Goal: Task Accomplishment & Management: Manage account settings

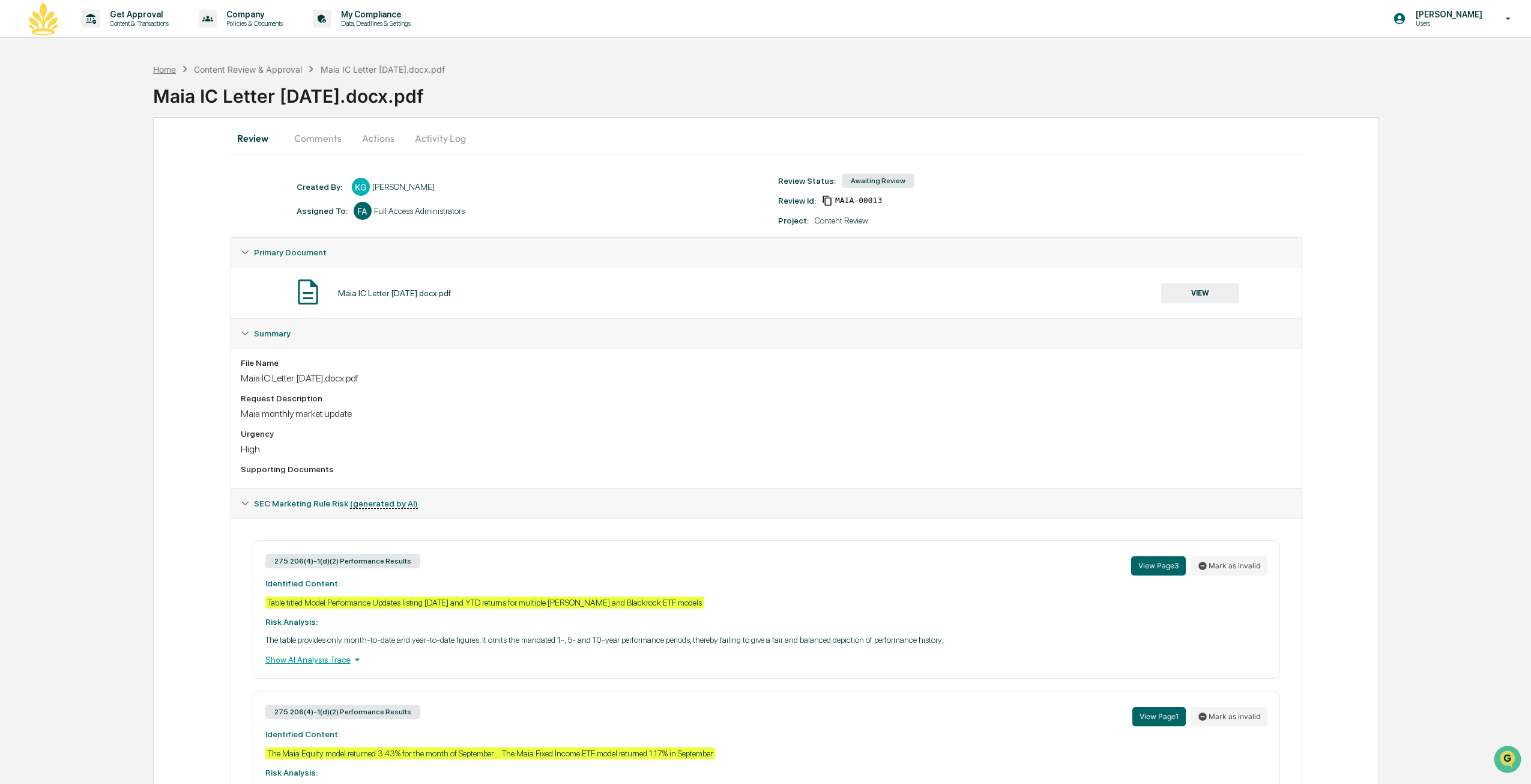
click at [160, 70] on div "Home" at bounding box center [164, 70] width 23 height 11
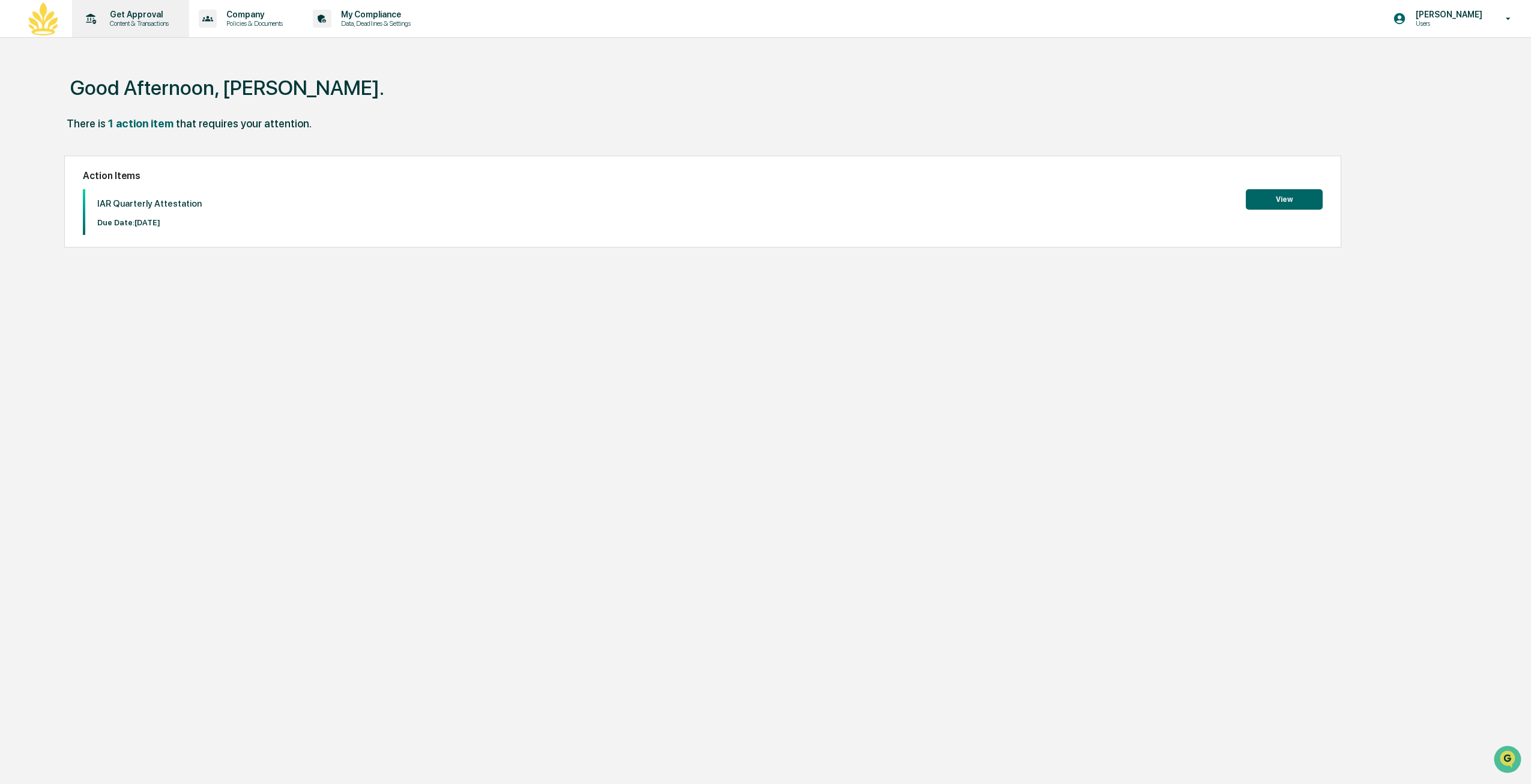
click at [151, 18] on p "Get Approval" at bounding box center [137, 14] width 74 height 10
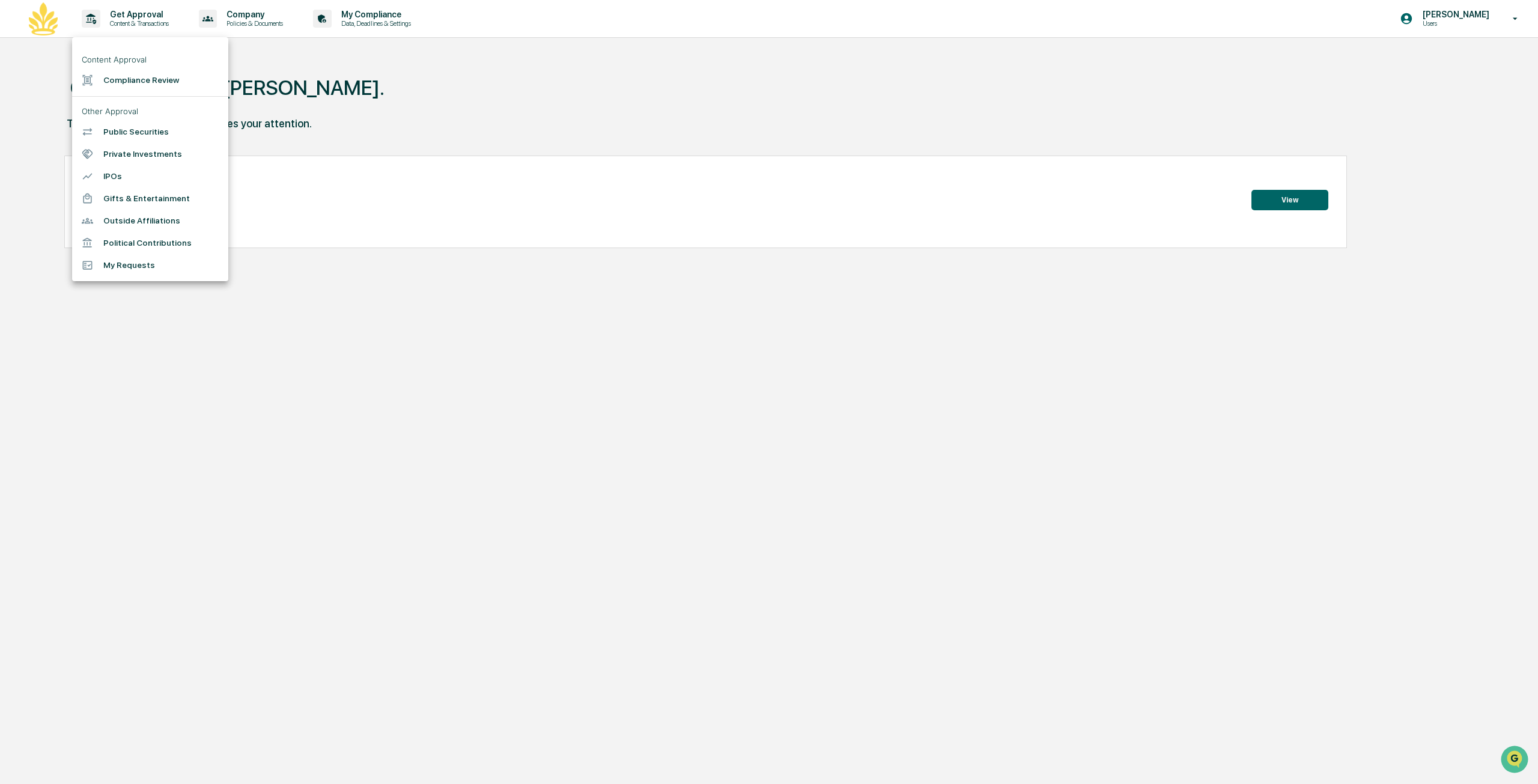
click at [175, 89] on li "Compliance Review" at bounding box center [150, 80] width 157 height 22
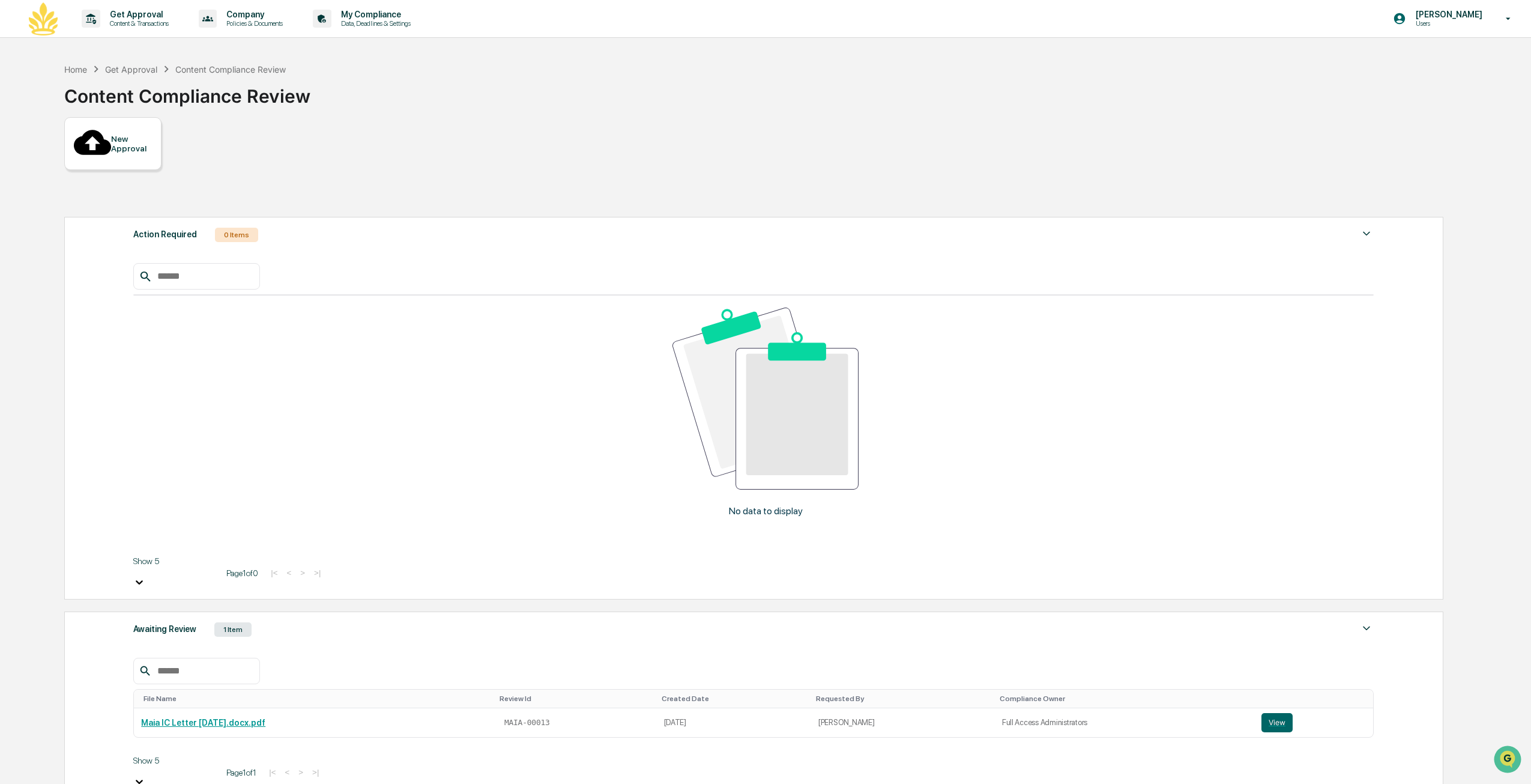
click at [153, 140] on div "New Approval" at bounding box center [113, 143] width 97 height 53
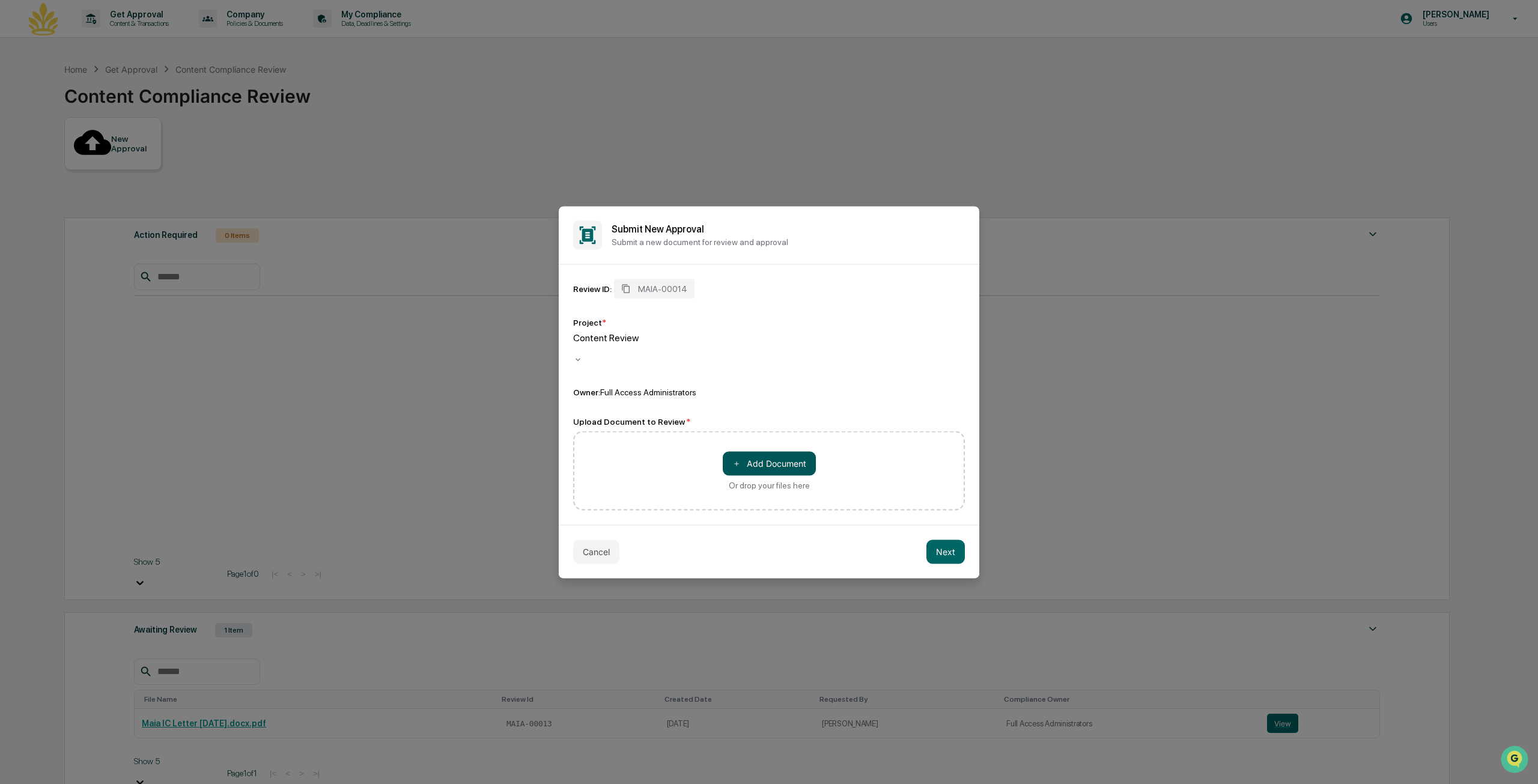
click at [767, 451] on button "＋ Add Document" at bounding box center [769, 462] width 93 height 24
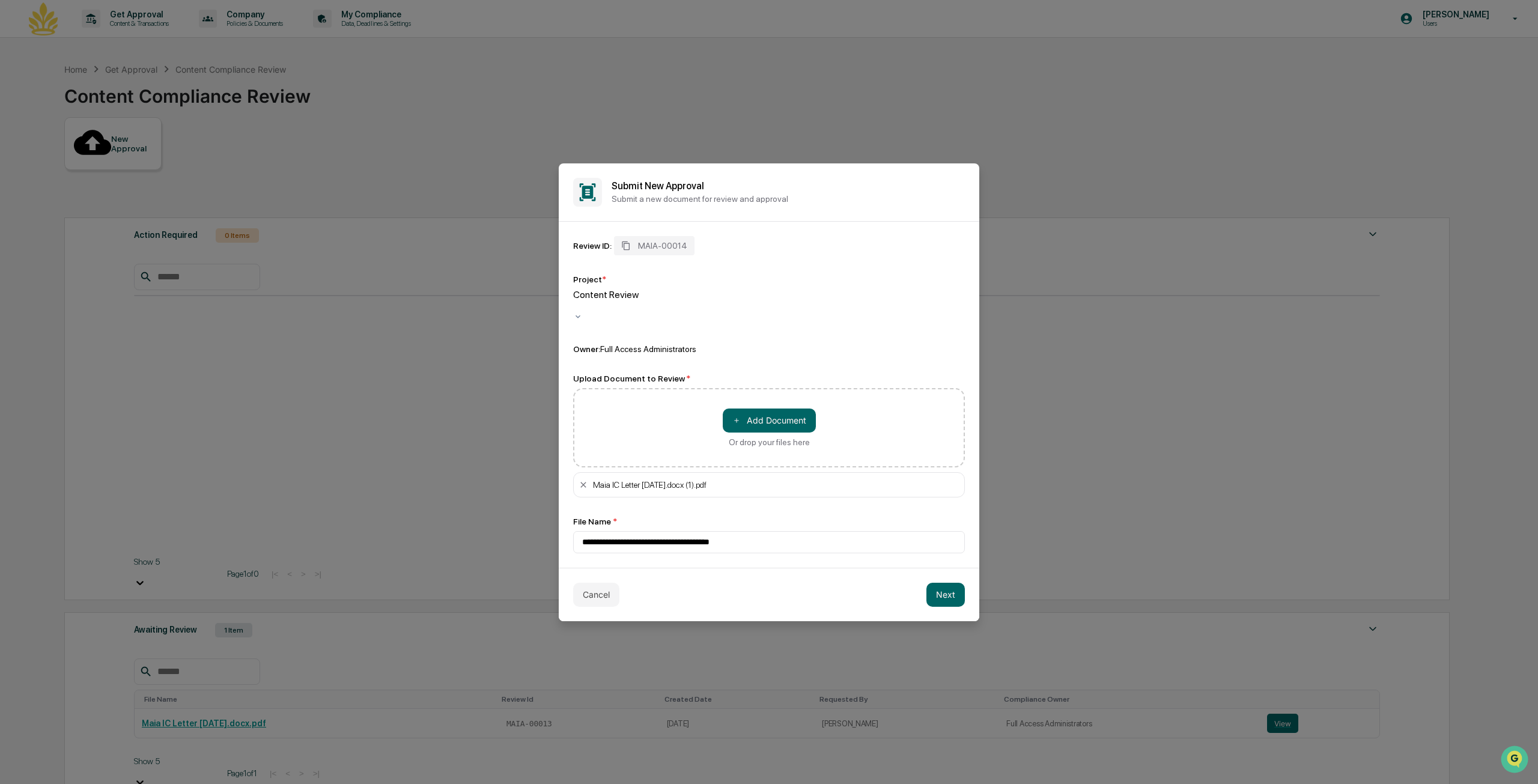
click at [639, 299] on div "Content Review" at bounding box center [769, 301] width 392 height 23
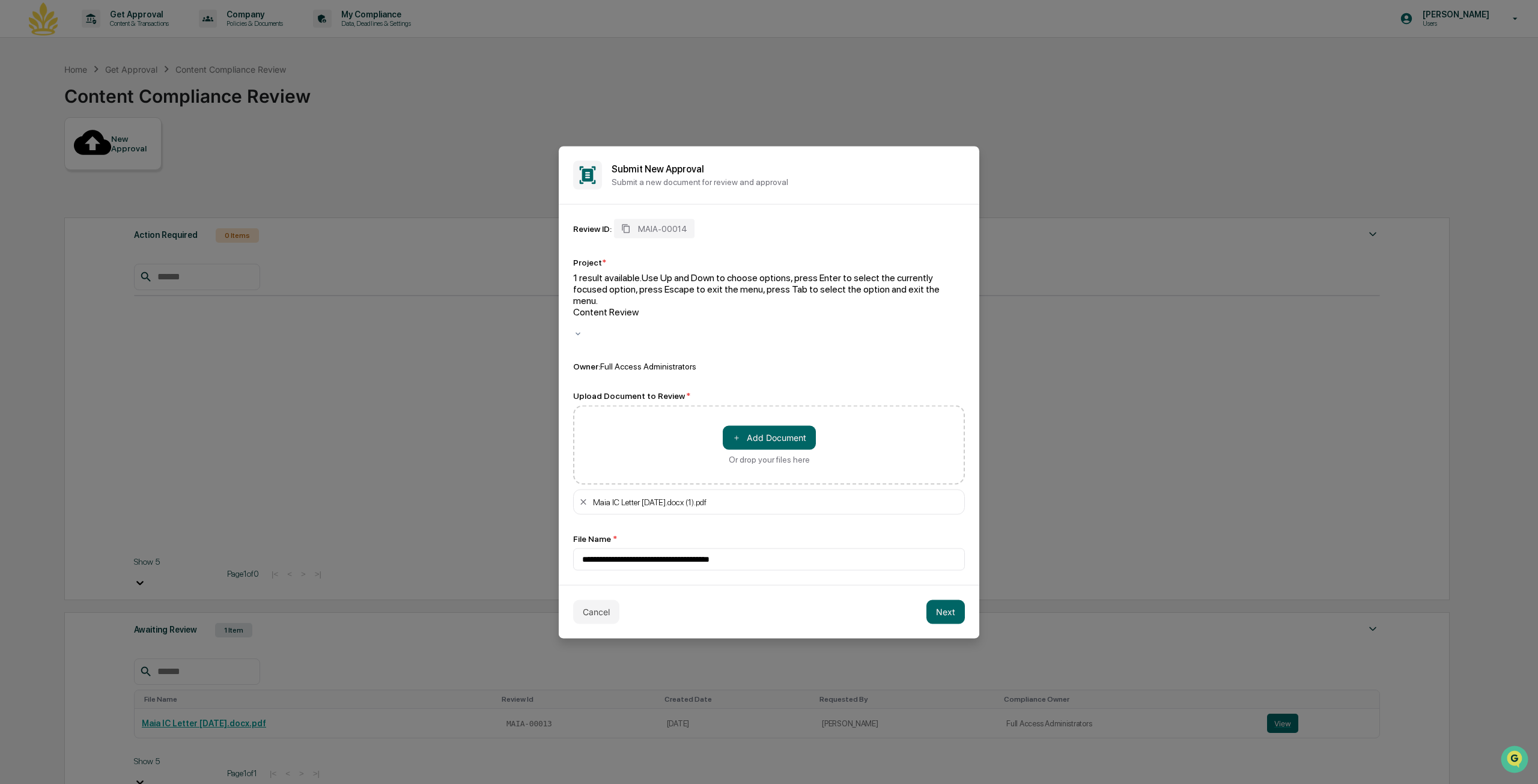
click at [768, 277] on div "Review ID: MAIA-00014 Project * 1 result available. Use Up and Down to choose o…" at bounding box center [769, 294] width 392 height 153
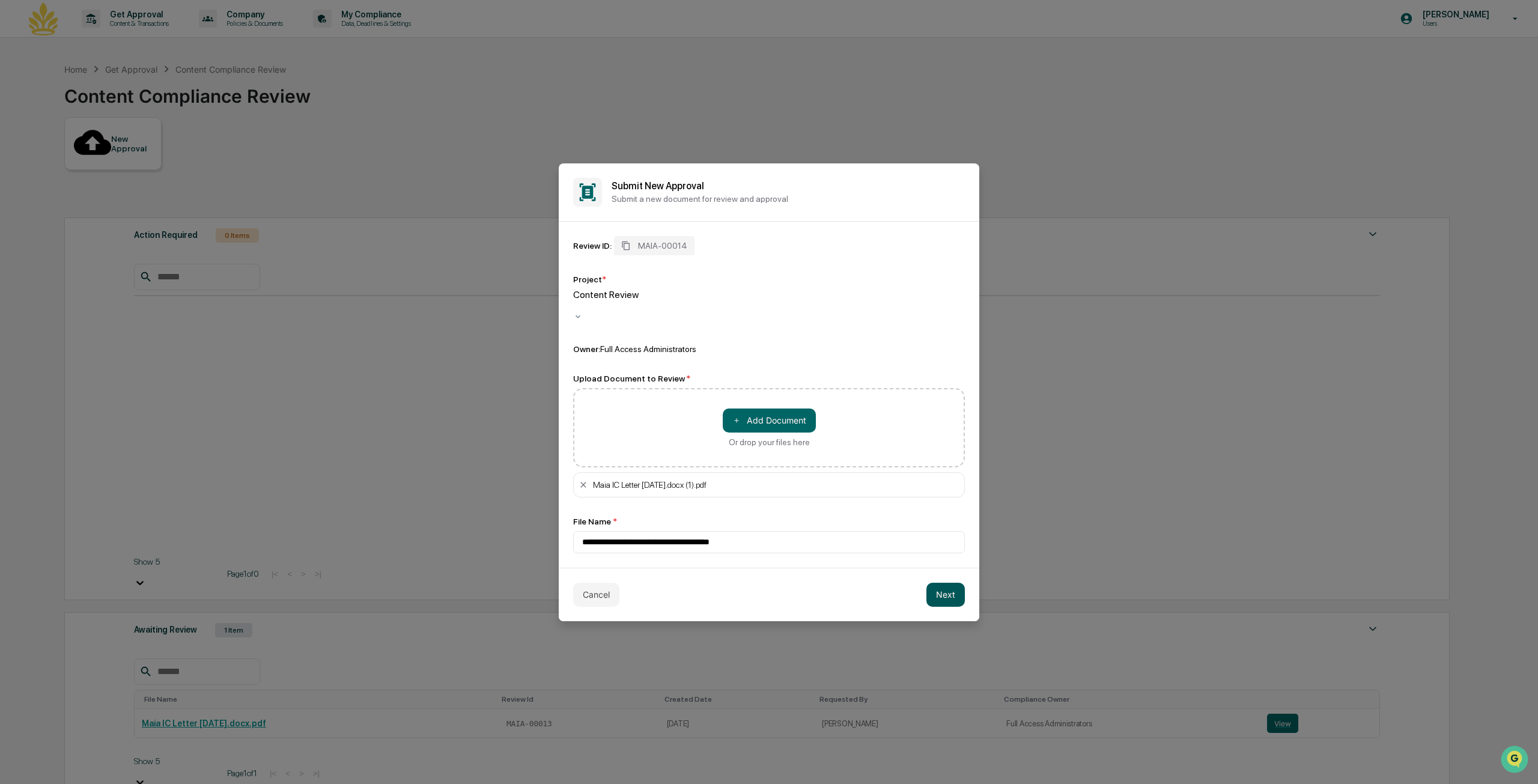
click at [953, 590] on button "Next" at bounding box center [945, 594] width 38 height 24
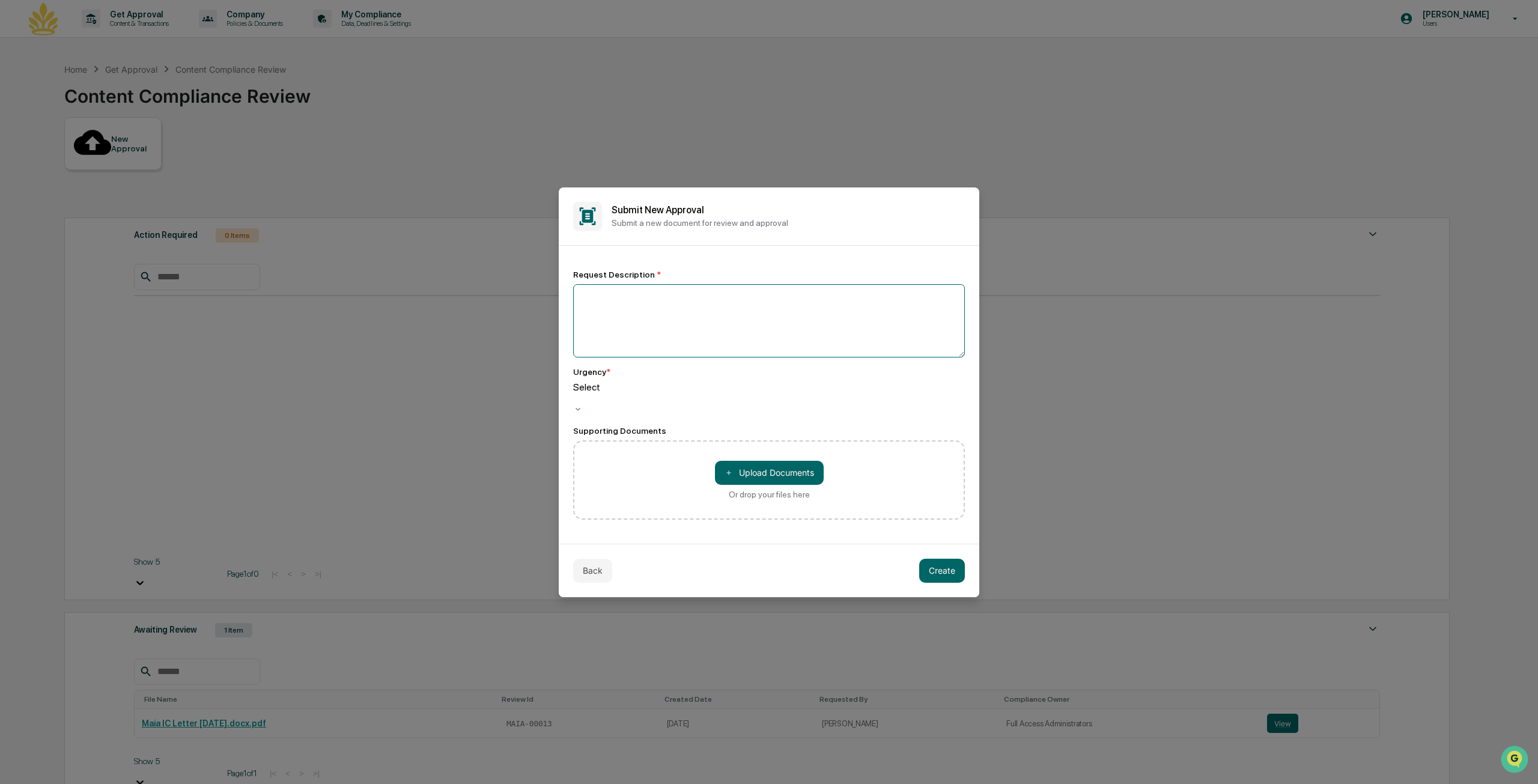
click at [681, 308] on textarea at bounding box center [769, 320] width 392 height 73
type textarea "**********"
click at [832, 404] on div "Select" at bounding box center [769, 392] width 392 height 23
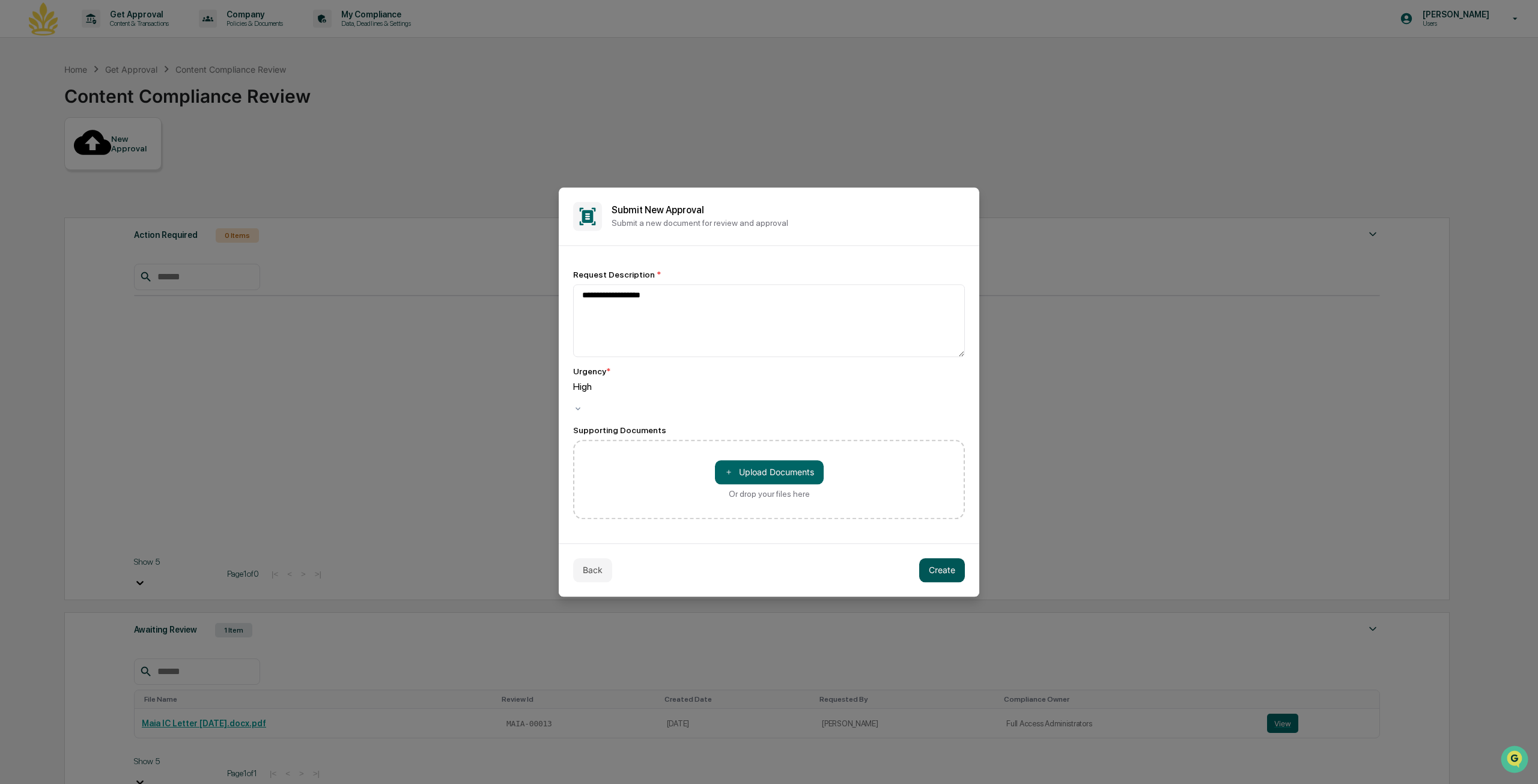
click at [930, 559] on button "Create" at bounding box center [942, 569] width 46 height 24
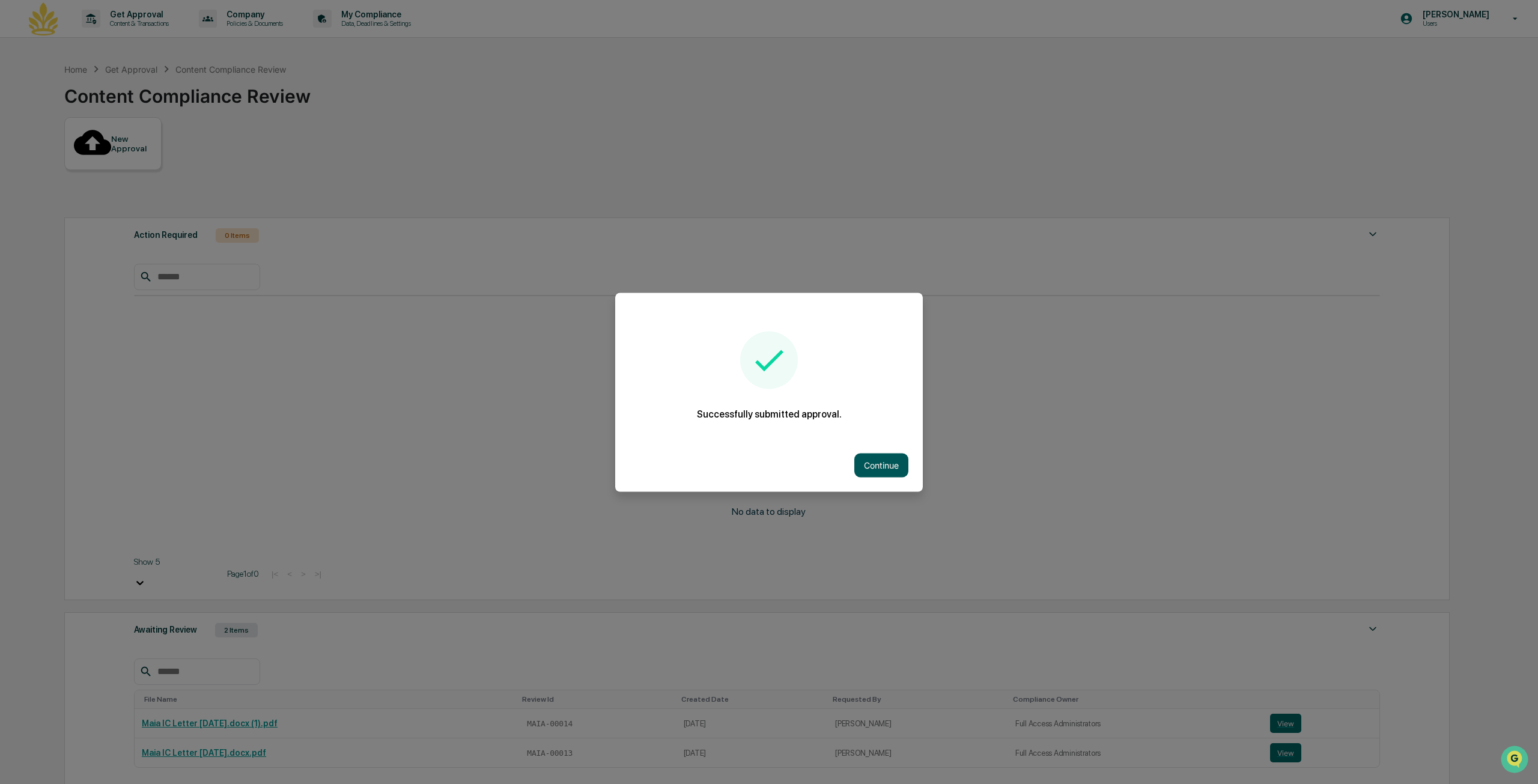
click at [884, 463] on button "Continue" at bounding box center [881, 464] width 54 height 24
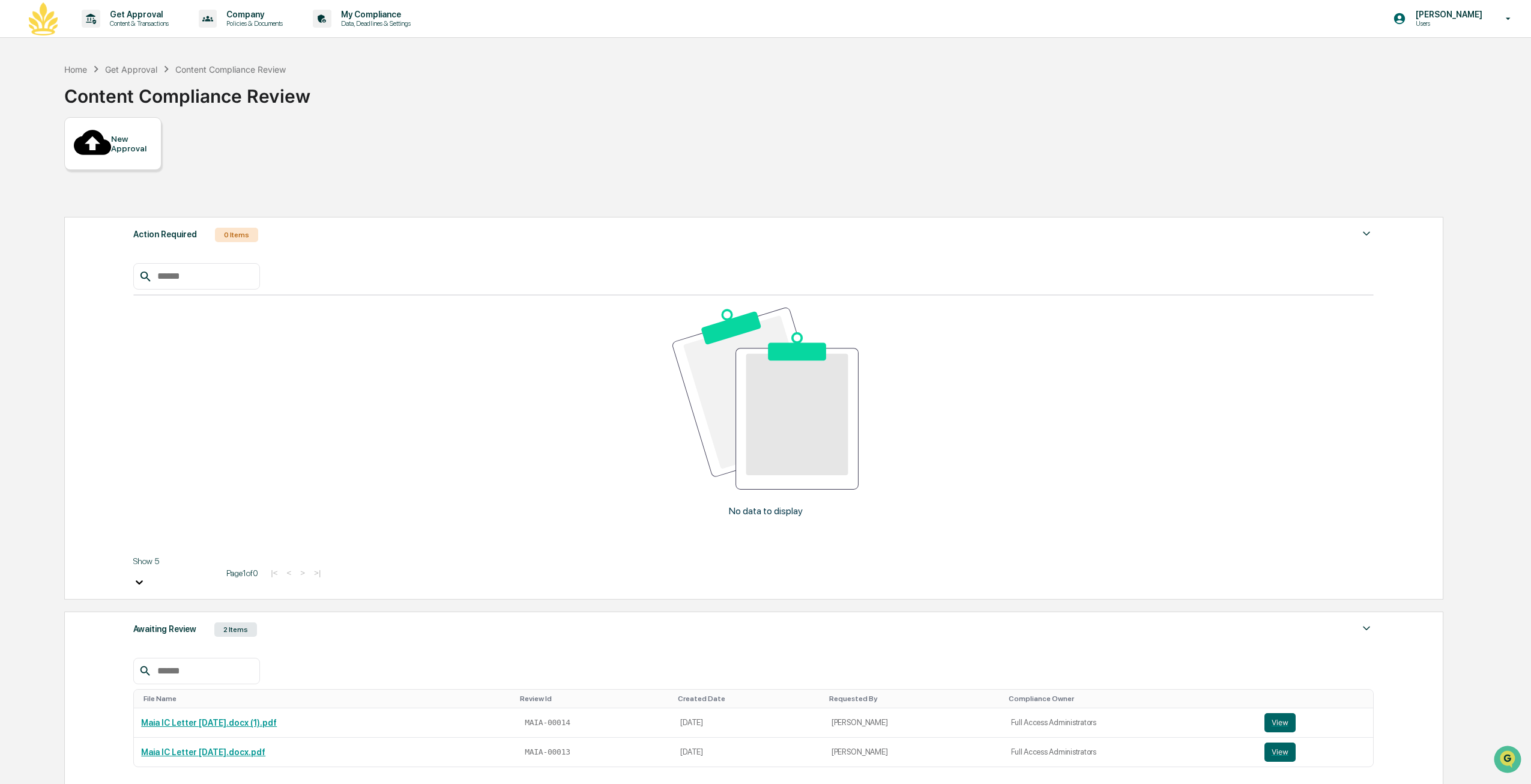
click at [680, 620] on div "Awaiting Review 2 Items" at bounding box center [754, 628] width 1241 height 17
click at [1277, 712] on button "View" at bounding box center [1280, 722] width 31 height 19
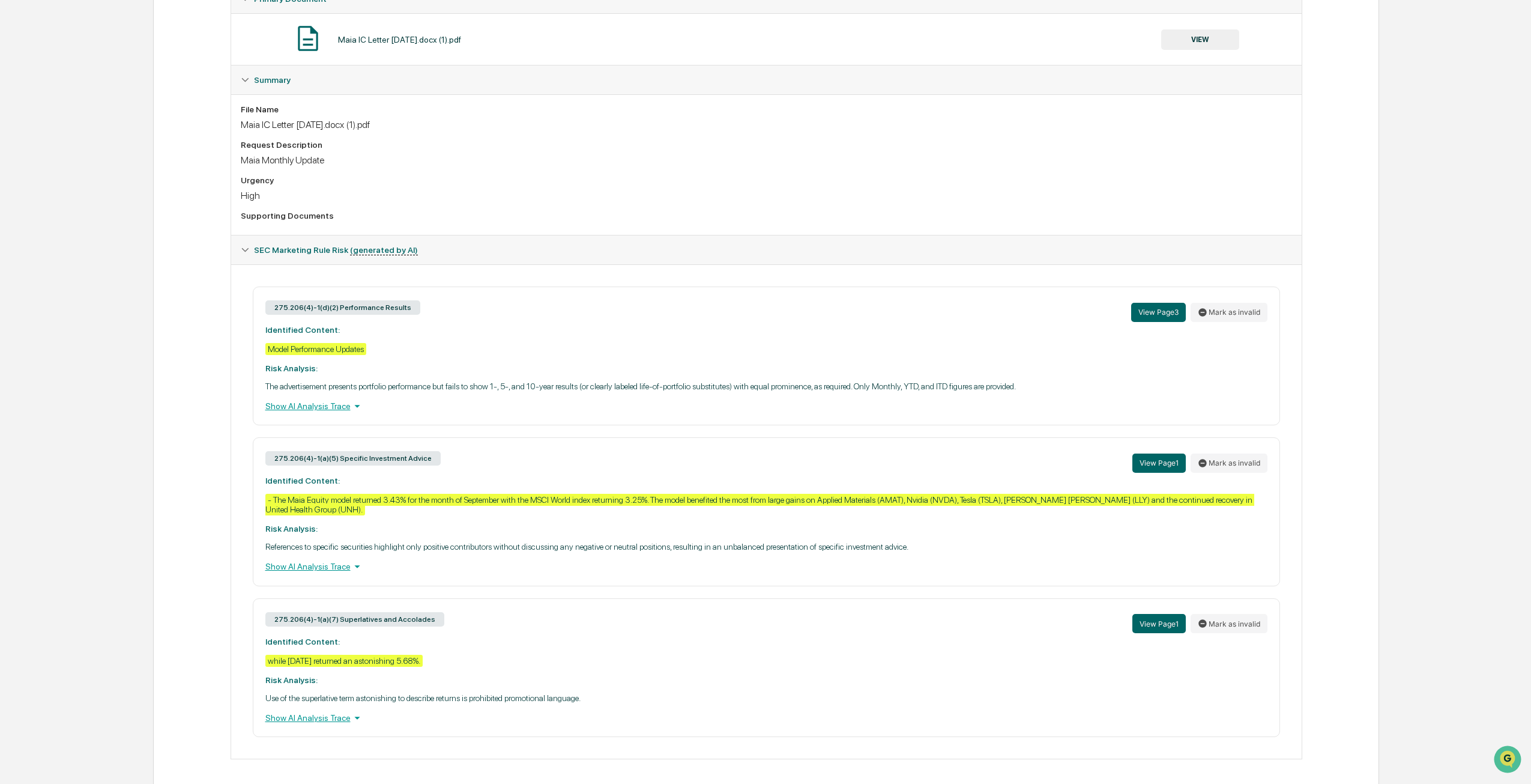
scroll to position [255, 0]
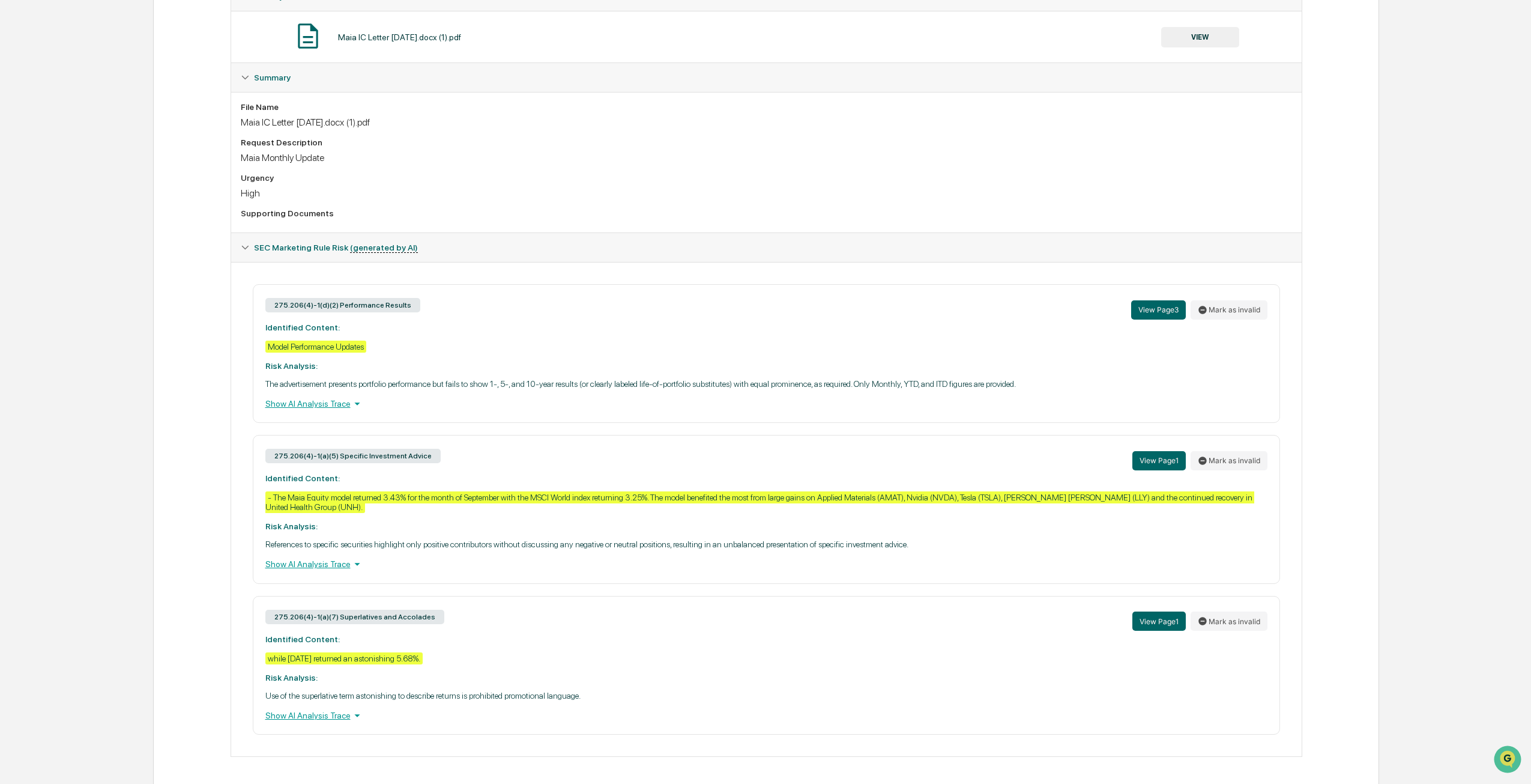
click at [336, 712] on div "Show AI Analysis Trace" at bounding box center [766, 715] width 1002 height 13
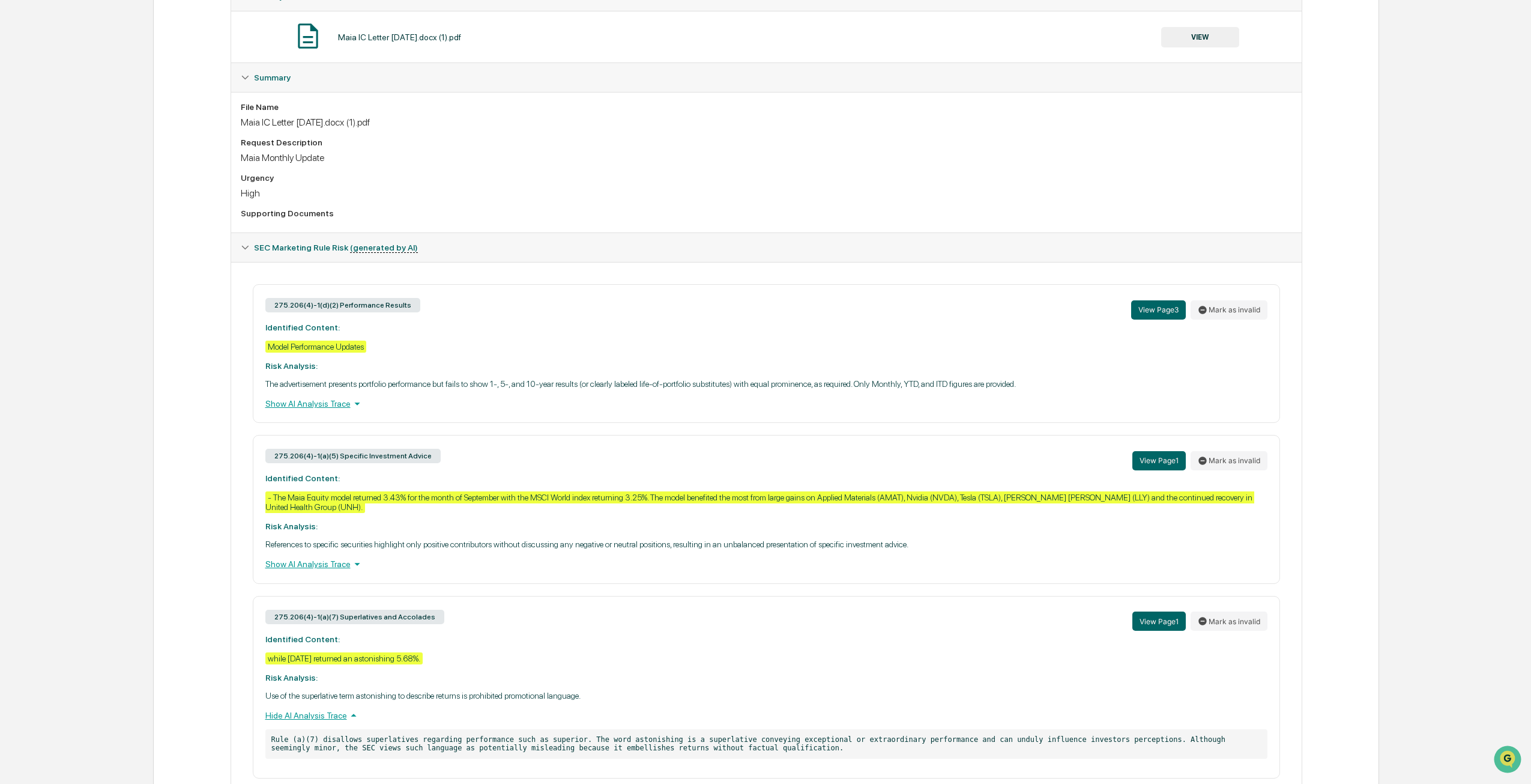
scroll to position [300, 0]
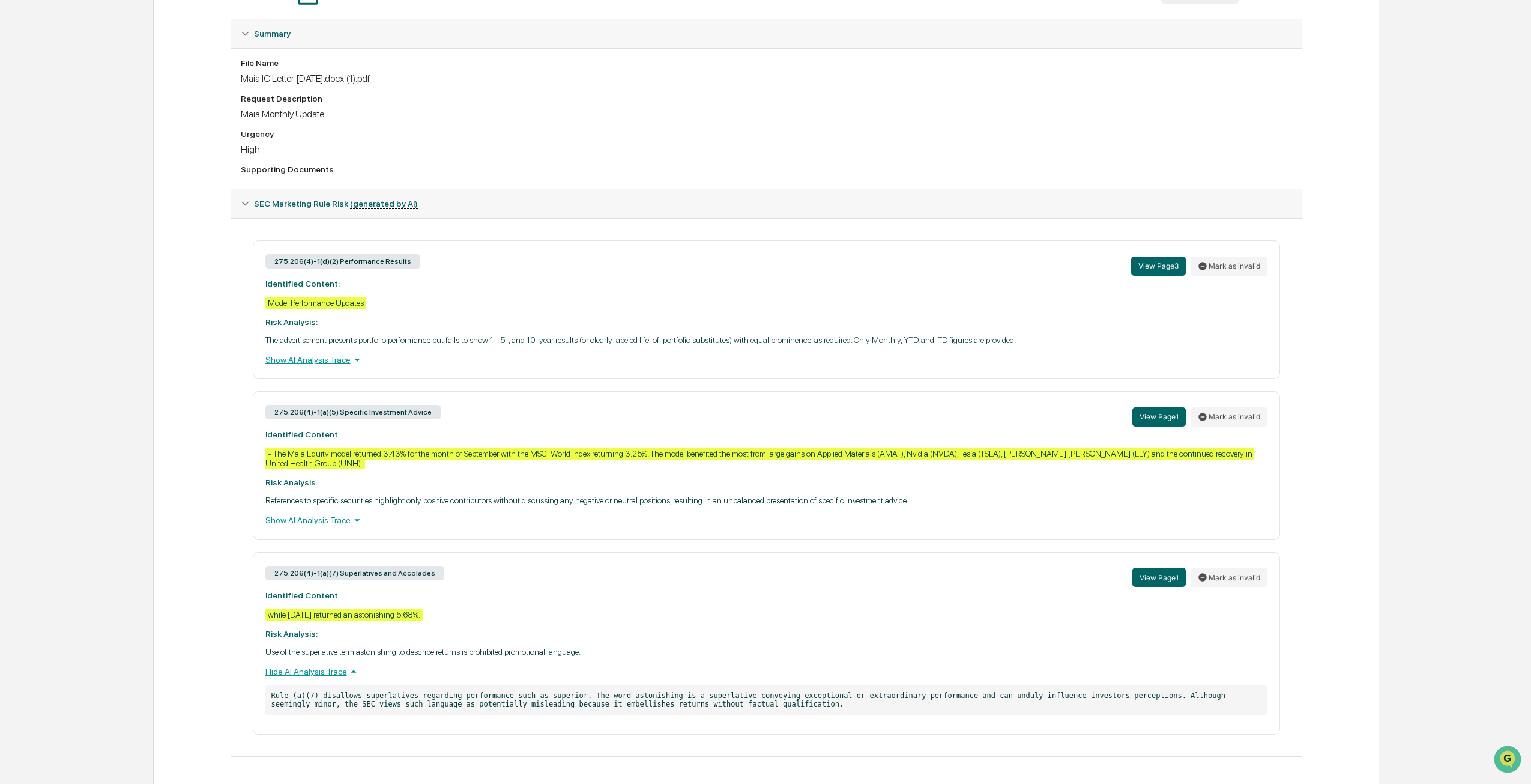
click at [334, 514] on div "Show AI Analysis Trace" at bounding box center [766, 520] width 1002 height 13
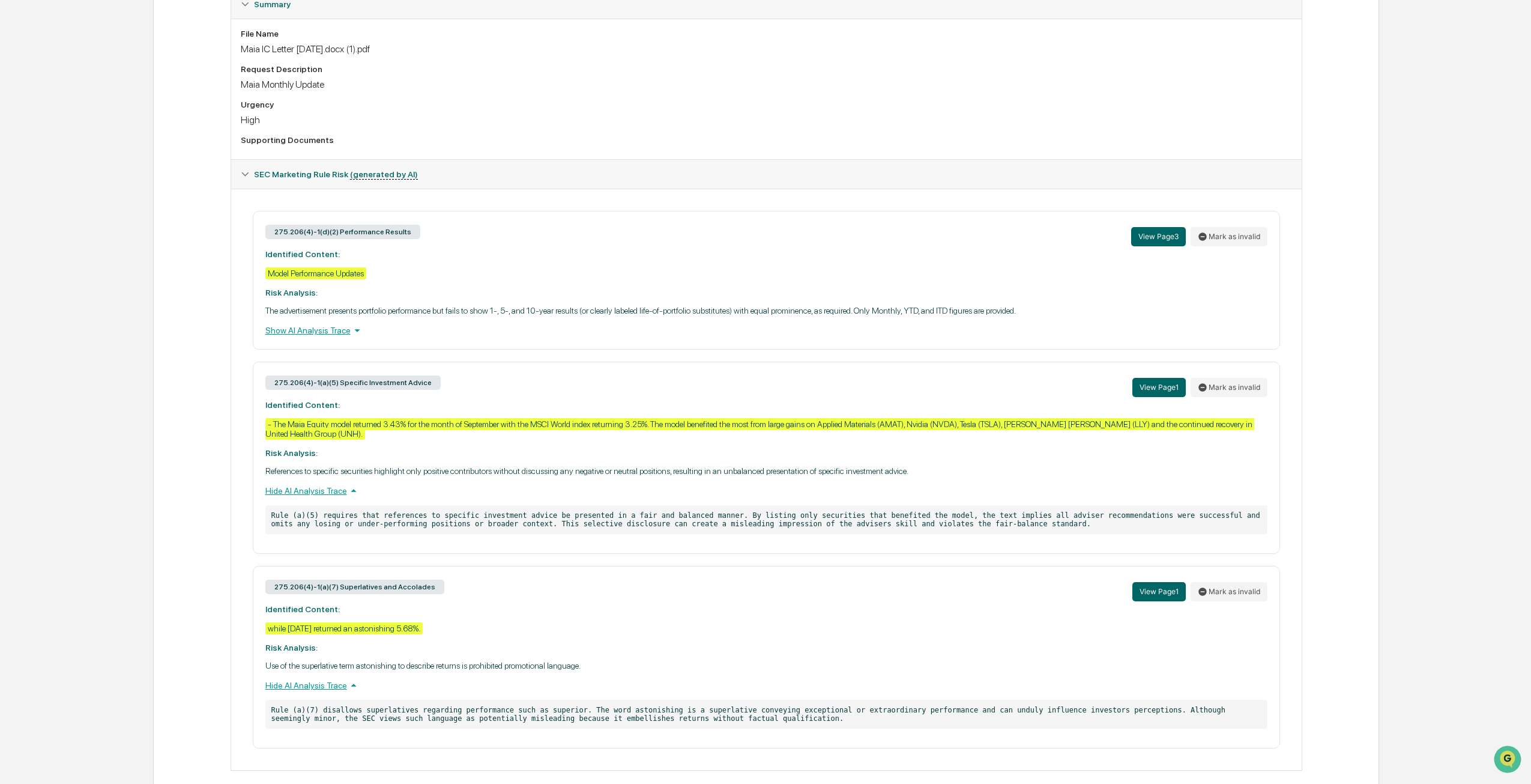
scroll to position [344, 0]
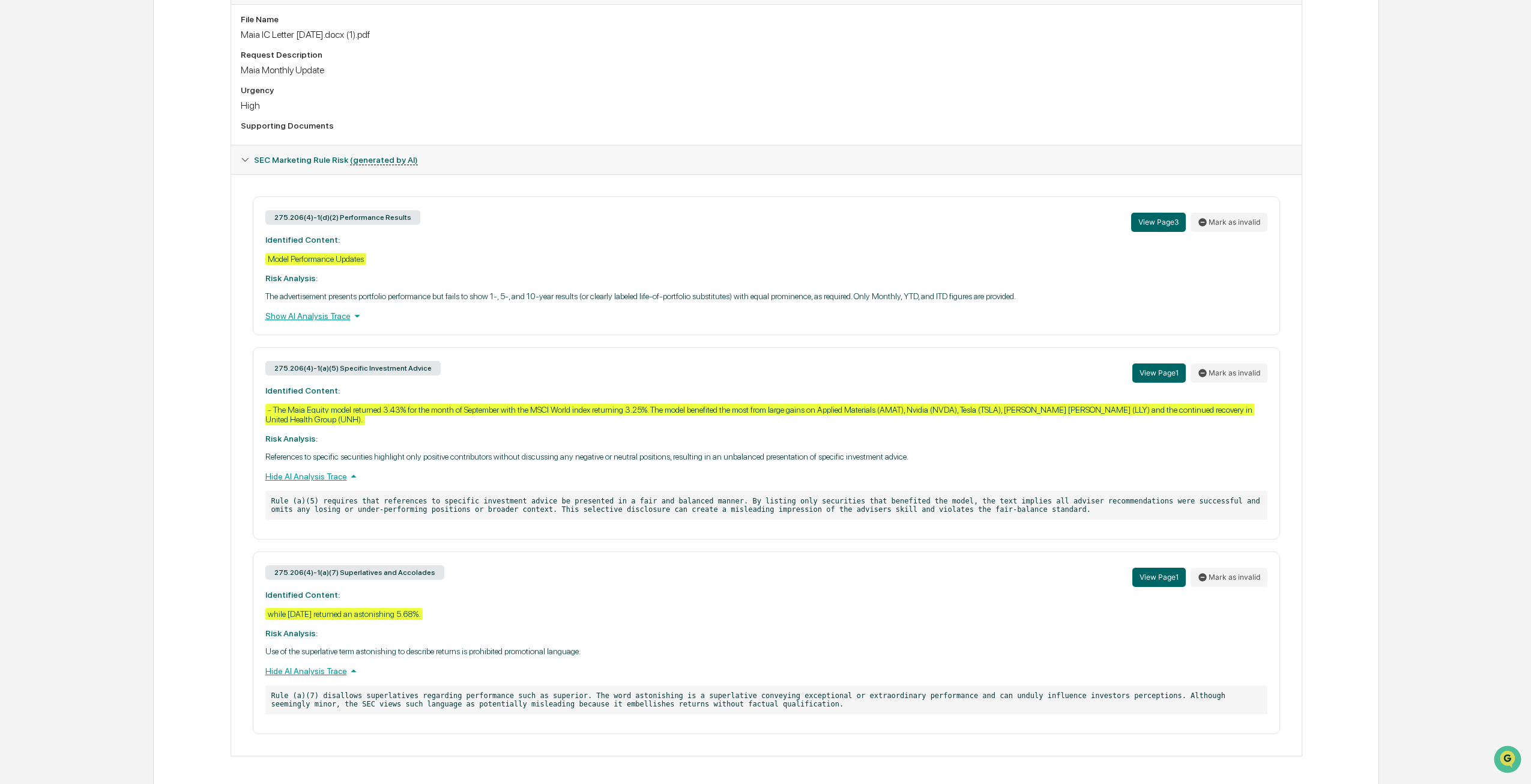
click at [332, 315] on div "Show AI Analysis Trace" at bounding box center [766, 316] width 1002 height 13
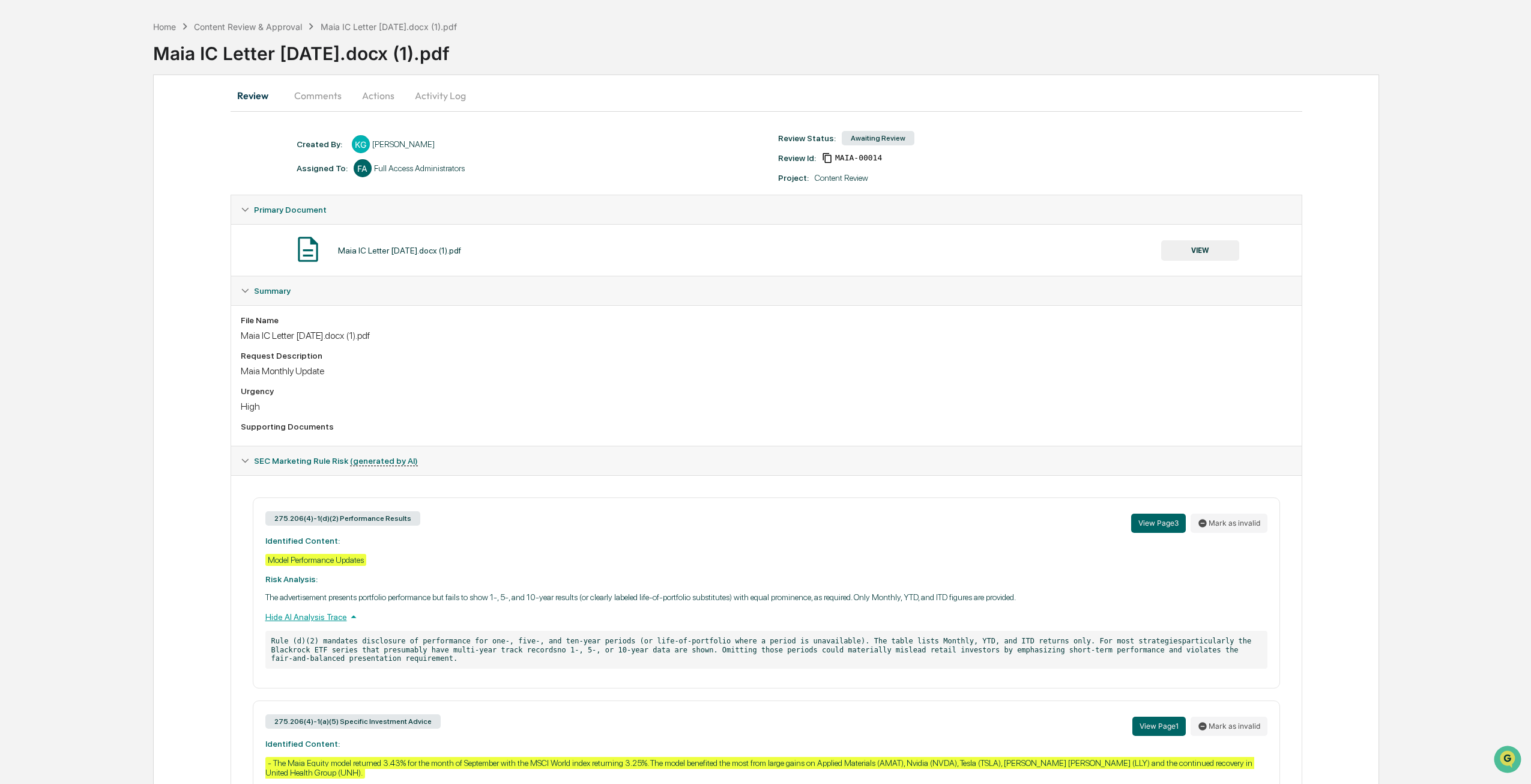
scroll to position [0, 0]
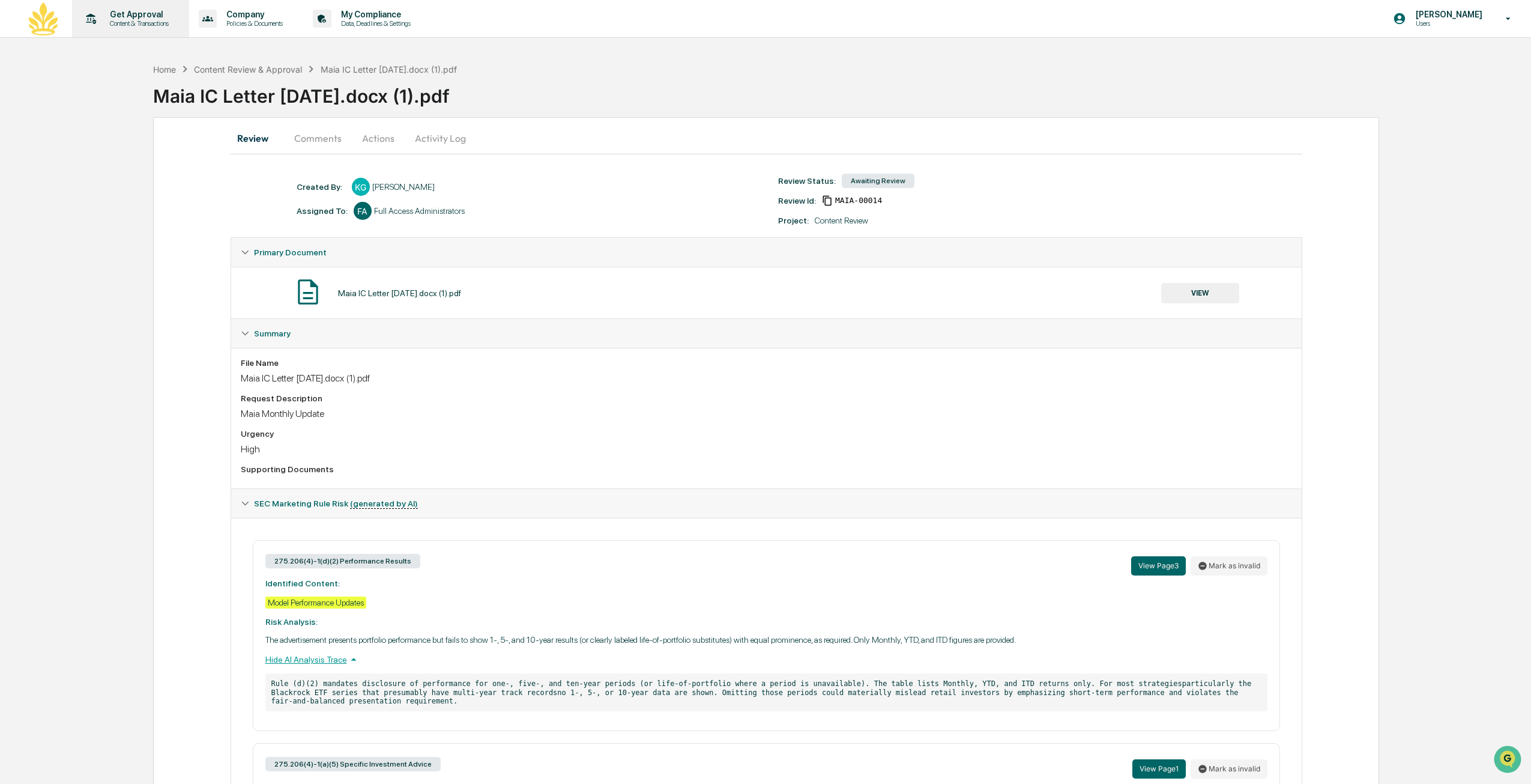
click at [149, 28] on div "Get Approval Content & Transactions" at bounding box center [129, 19] width 105 height 37
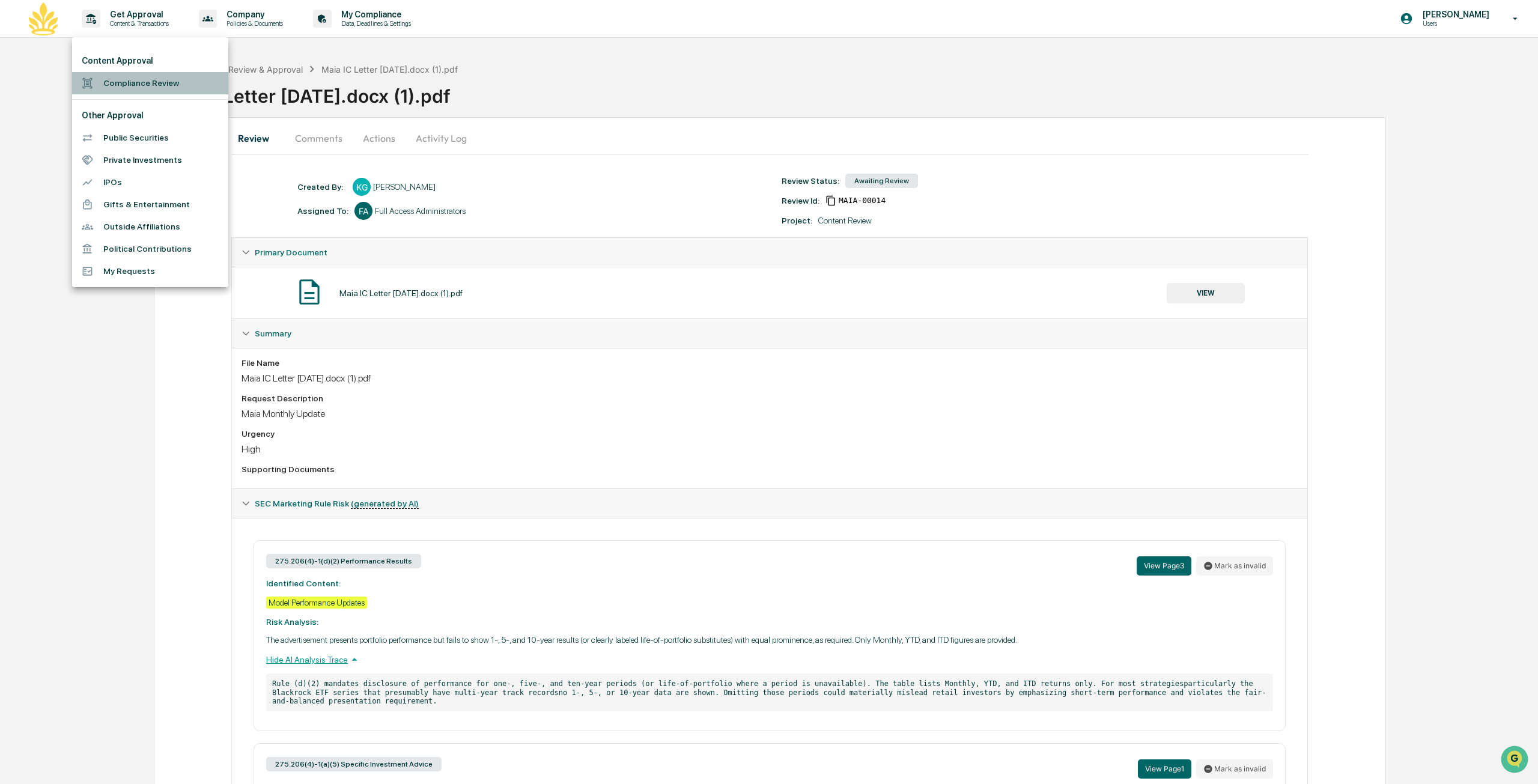
click at [188, 88] on li "Compliance Review" at bounding box center [150, 83] width 157 height 22
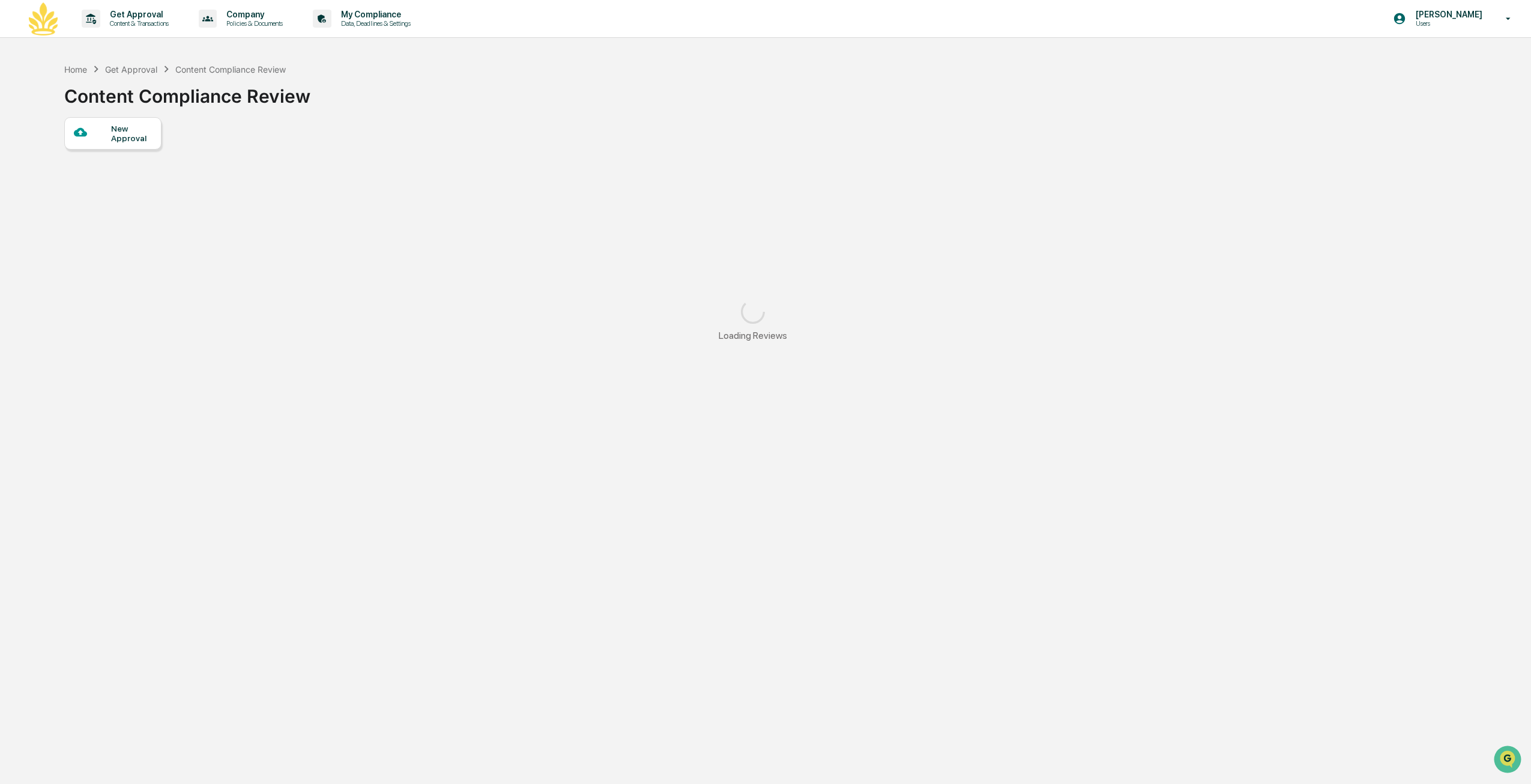
click at [113, 125] on div "New Approval" at bounding box center [132, 133] width 41 height 19
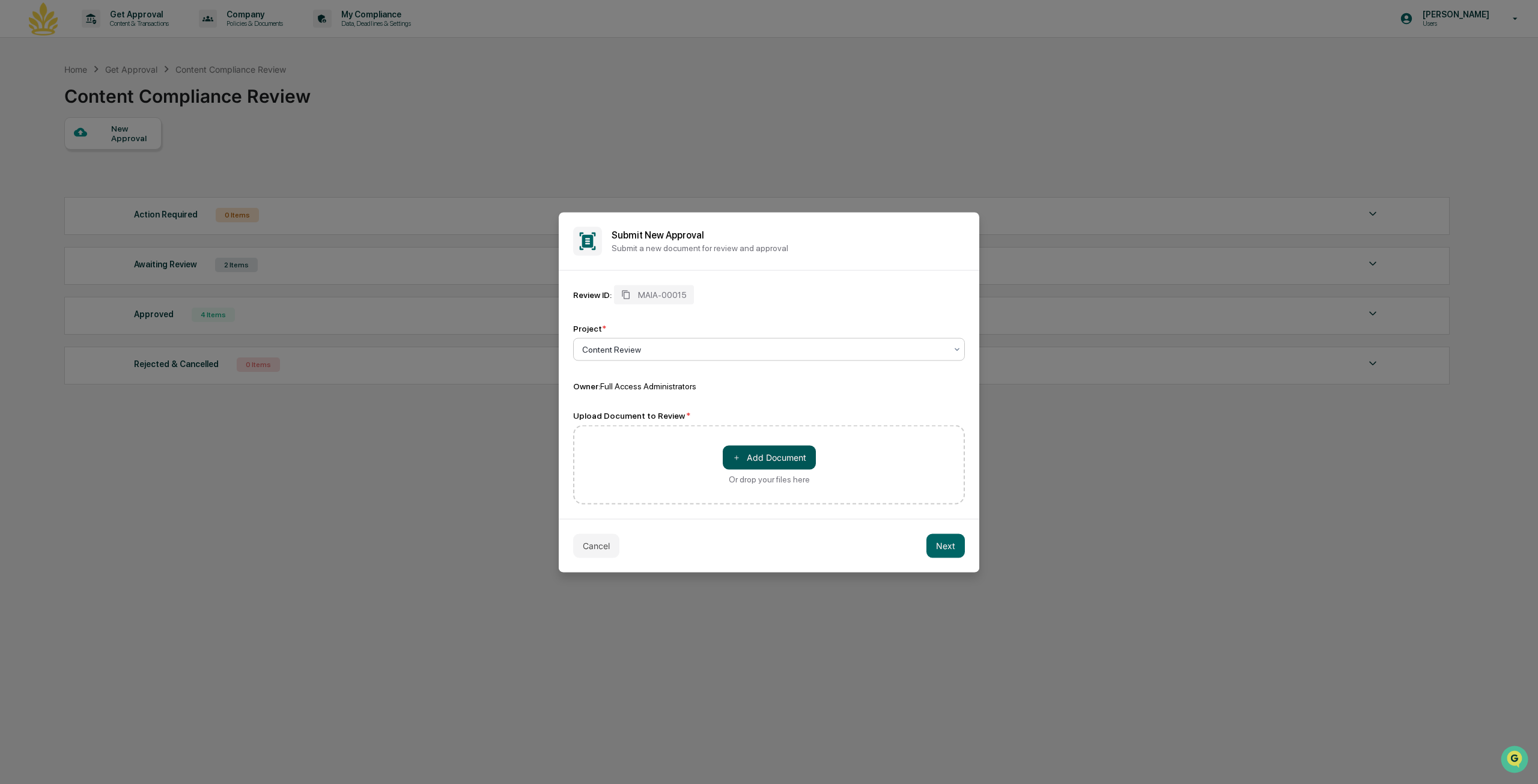
click at [776, 458] on button "＋ Add Document" at bounding box center [769, 456] width 93 height 24
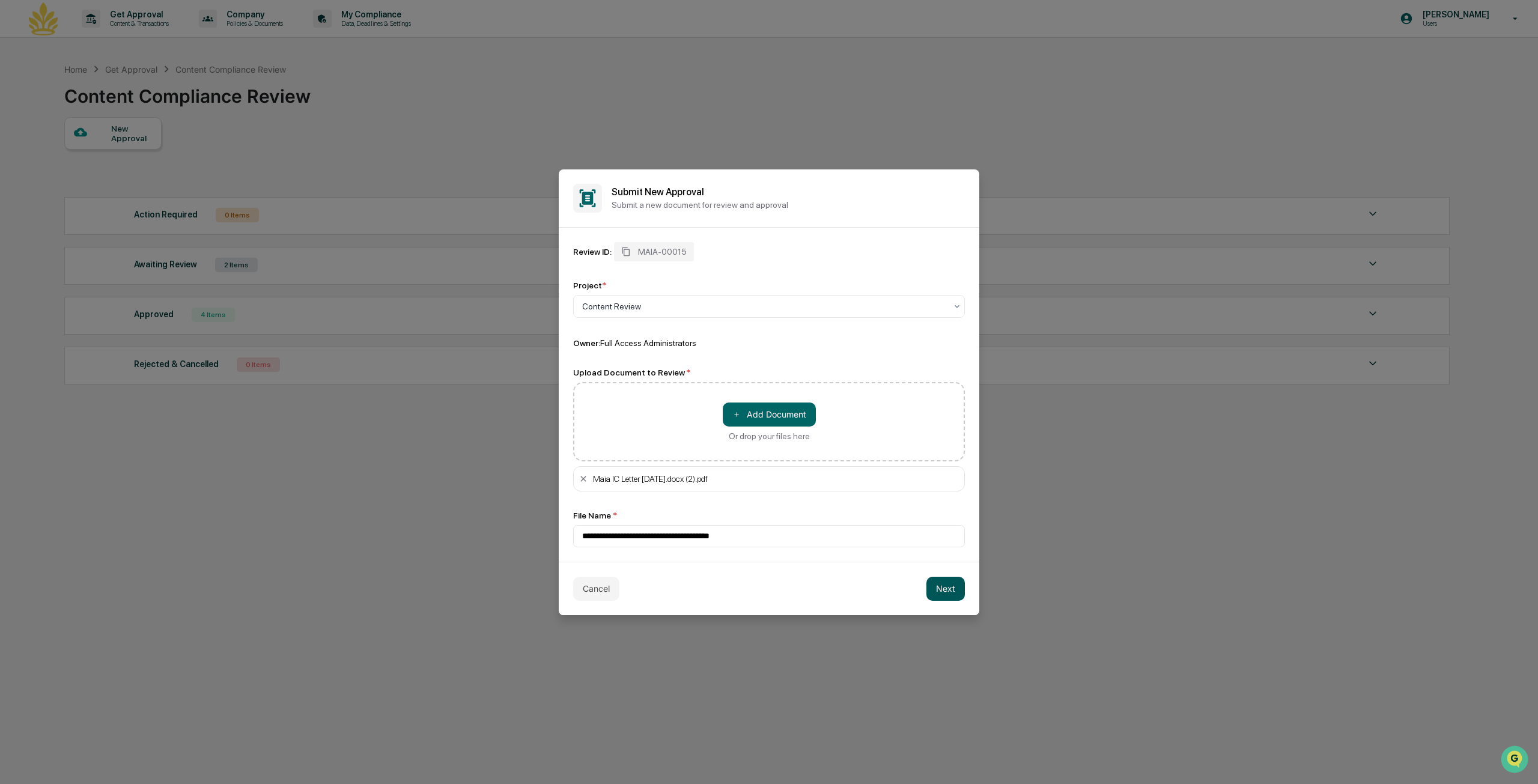
click at [954, 591] on button "Next" at bounding box center [945, 588] width 38 height 24
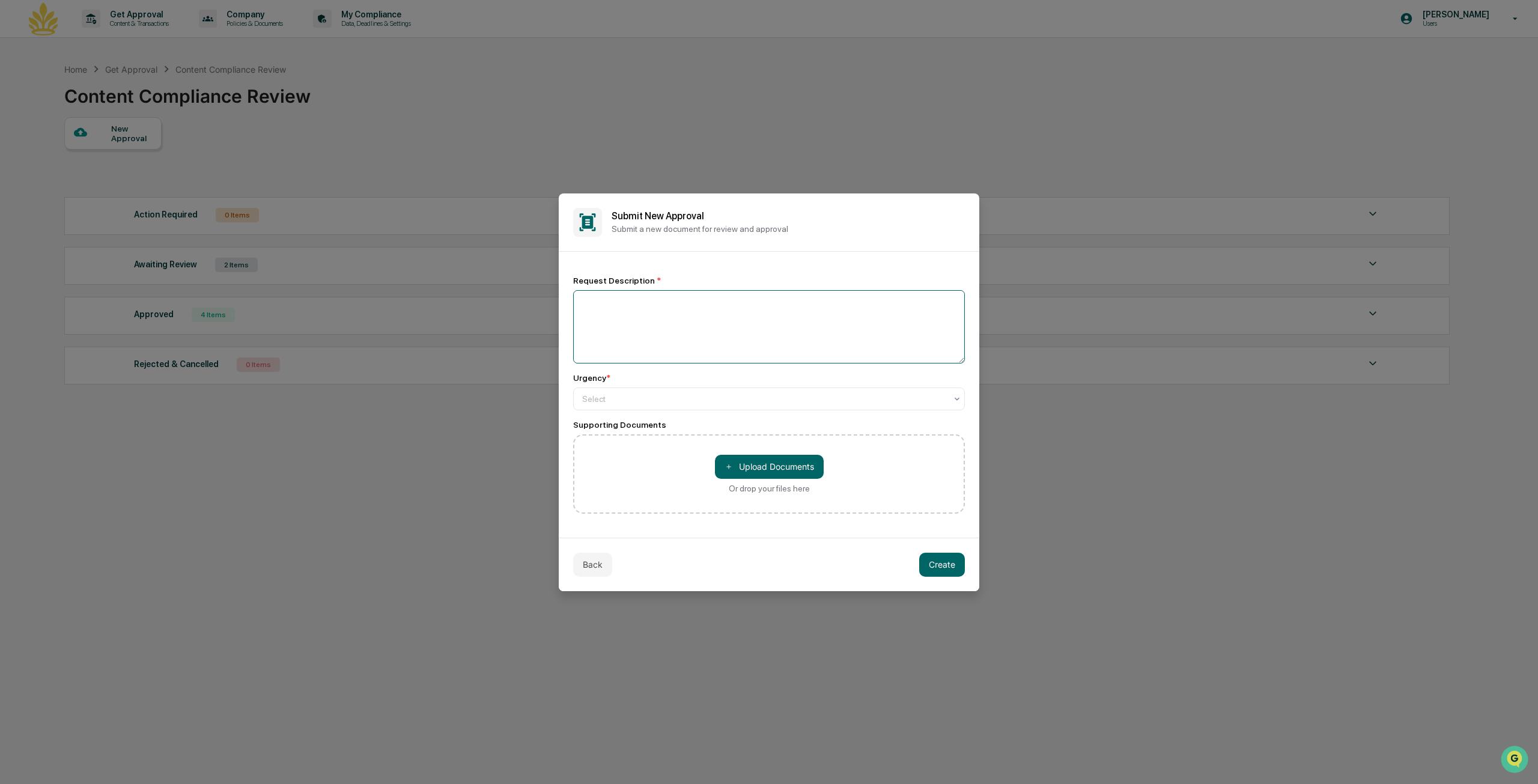
click at [627, 304] on textarea at bounding box center [769, 326] width 392 height 73
type textarea "**********"
click at [936, 561] on button "Create" at bounding box center [942, 563] width 46 height 24
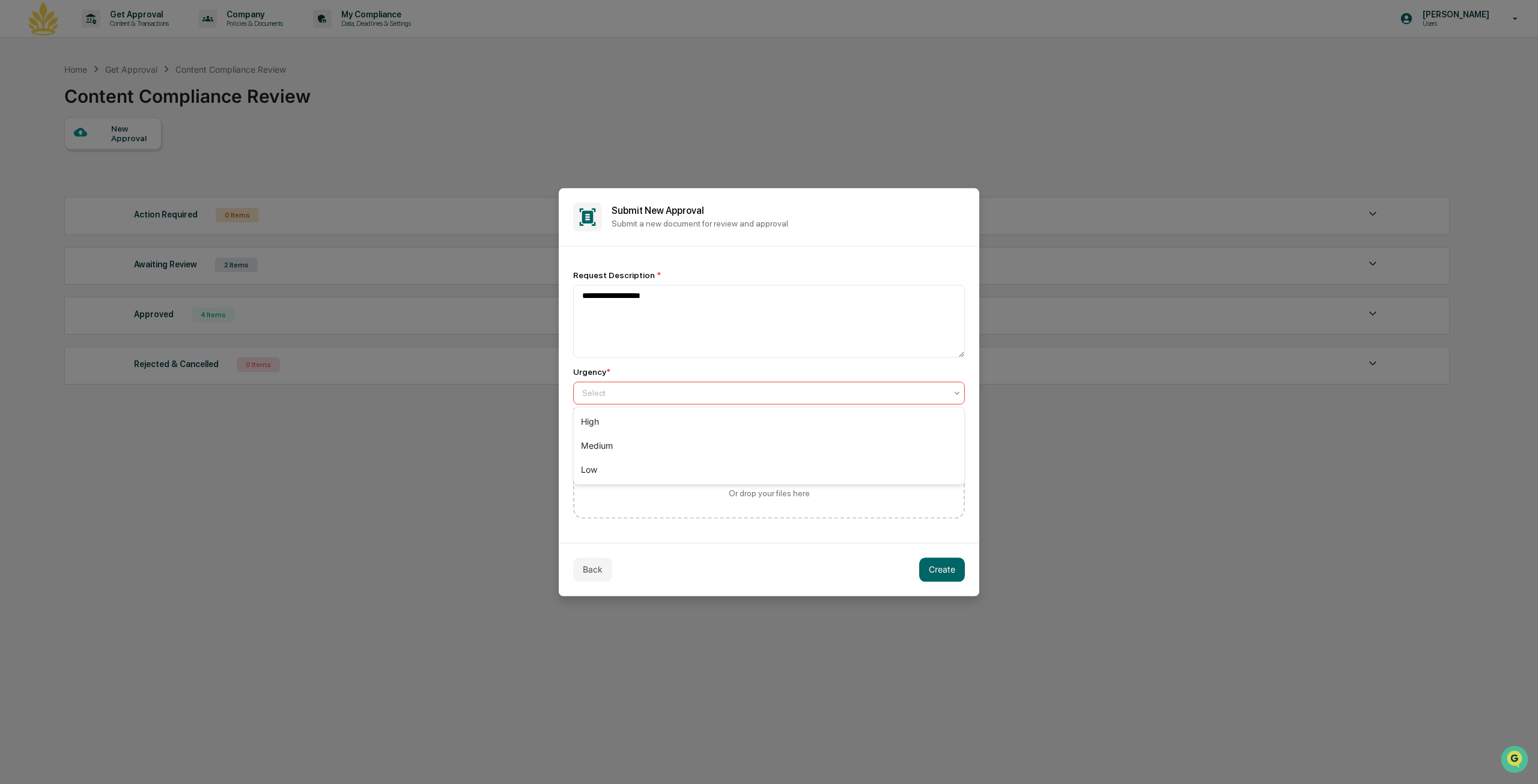
click at [784, 387] on div at bounding box center [764, 392] width 364 height 12
click at [763, 421] on div "High" at bounding box center [769, 421] width 391 height 24
click at [962, 577] on button "Create" at bounding box center [942, 568] width 46 height 24
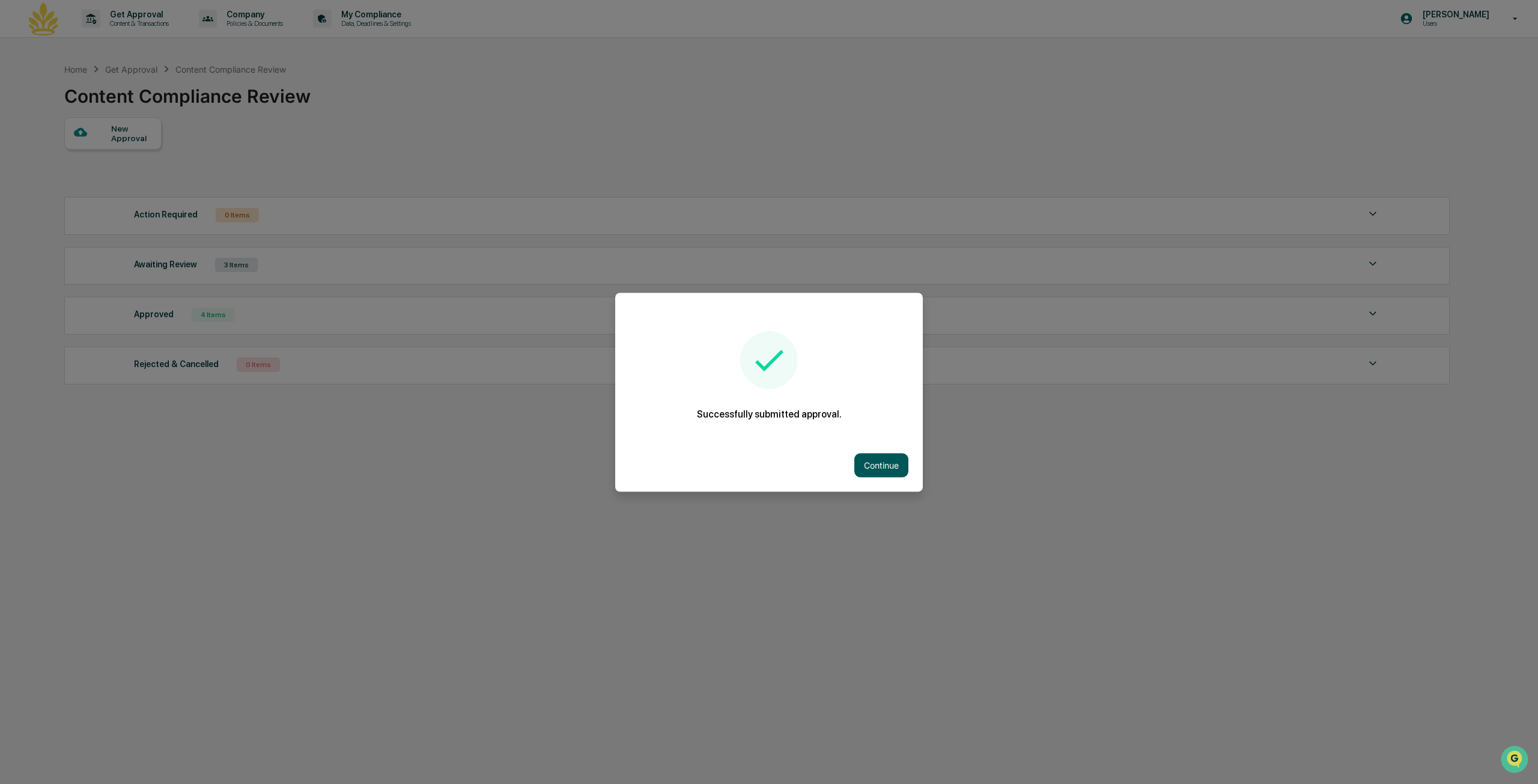
click at [879, 461] on button "Continue" at bounding box center [881, 464] width 54 height 24
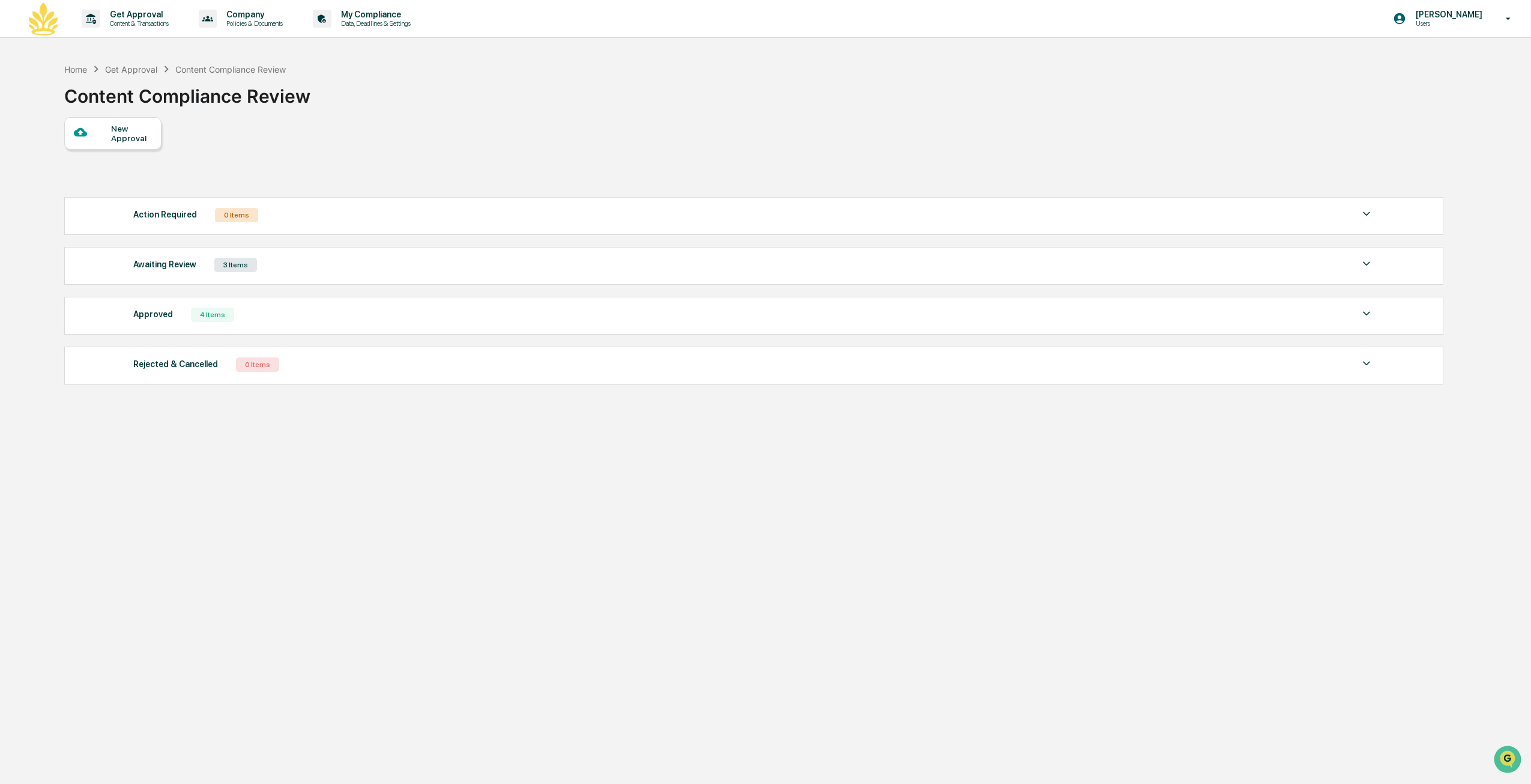
click at [610, 286] on div "Action Required 0 Items No data to display Show 5 Page 1 of 0 |< < > >| Awaitin…" at bounding box center [753, 291] width 1378 height 200
click at [606, 274] on div "Awaiting Review 3 Items File Name Review Id Created Date Requested By Complianc…" at bounding box center [754, 265] width 1379 height 38
click at [609, 266] on div "Awaiting Review 3 Items" at bounding box center [754, 264] width 1241 height 17
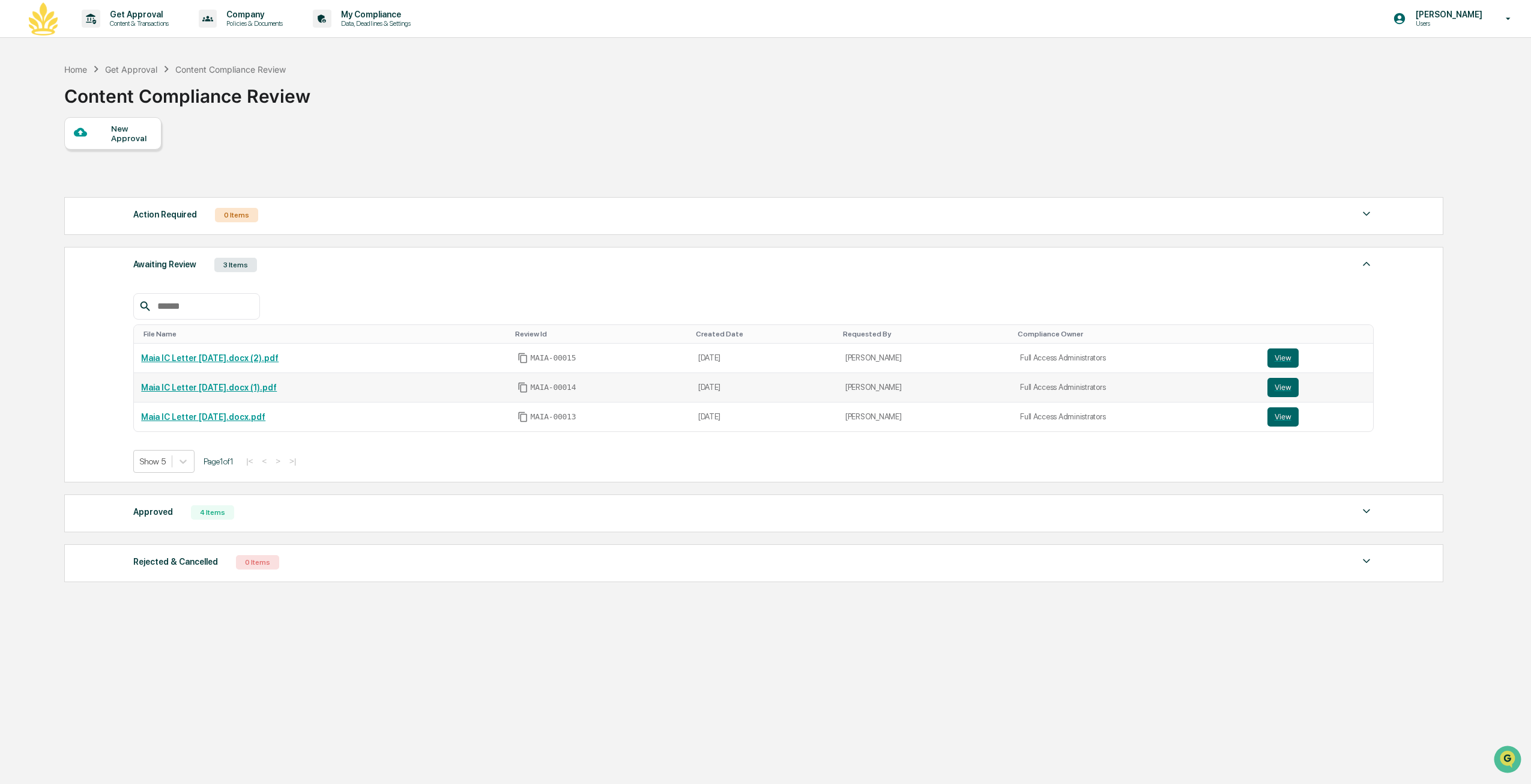
click at [366, 385] on div "Maia IC Letter [DATE].docx (1).pdf" at bounding box center [322, 387] width 362 height 10
click at [1279, 384] on button "View" at bounding box center [1283, 387] width 31 height 19
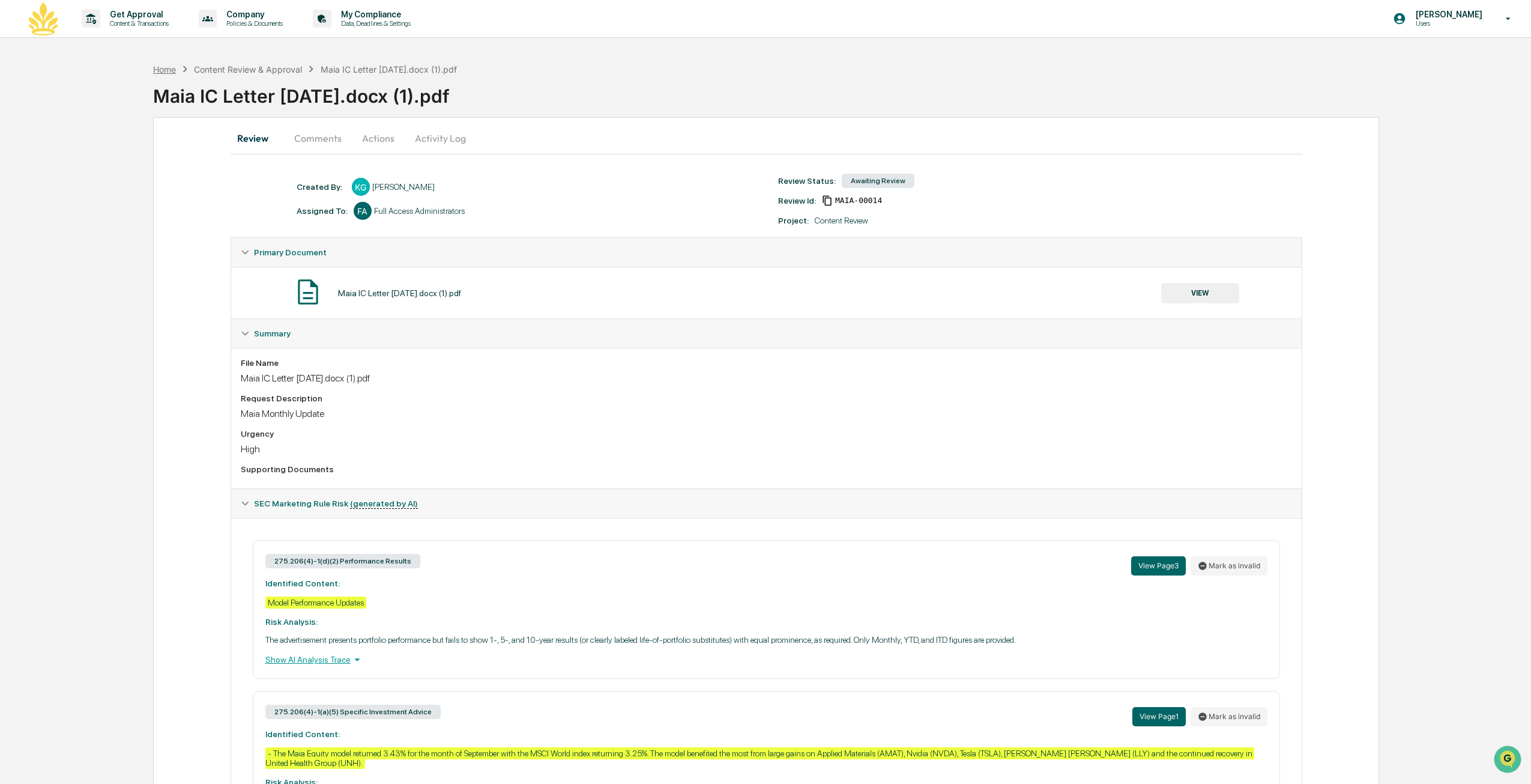
click at [154, 68] on div "Home" at bounding box center [164, 70] width 23 height 11
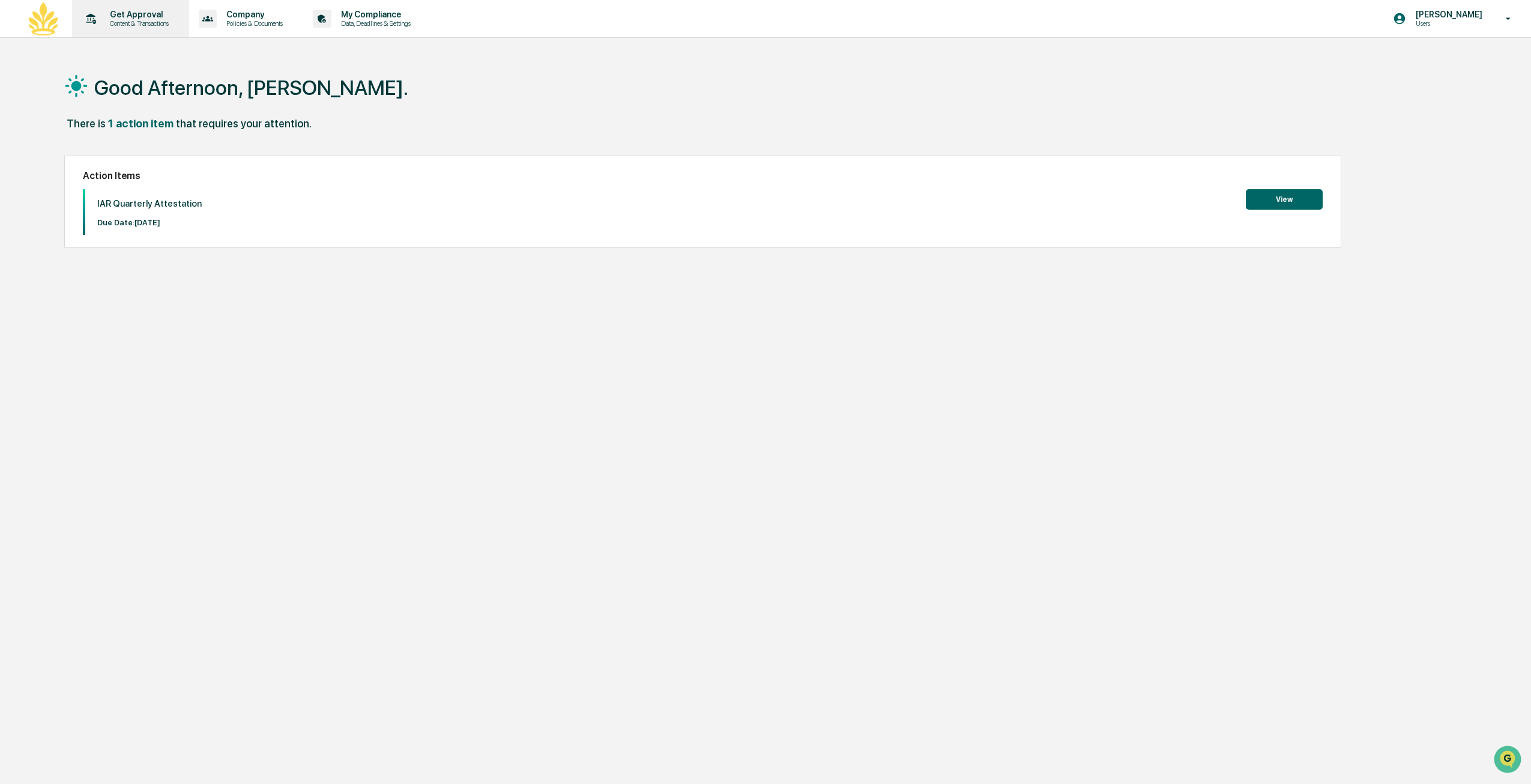
click at [155, 14] on p "Get Approval" at bounding box center [137, 14] width 74 height 10
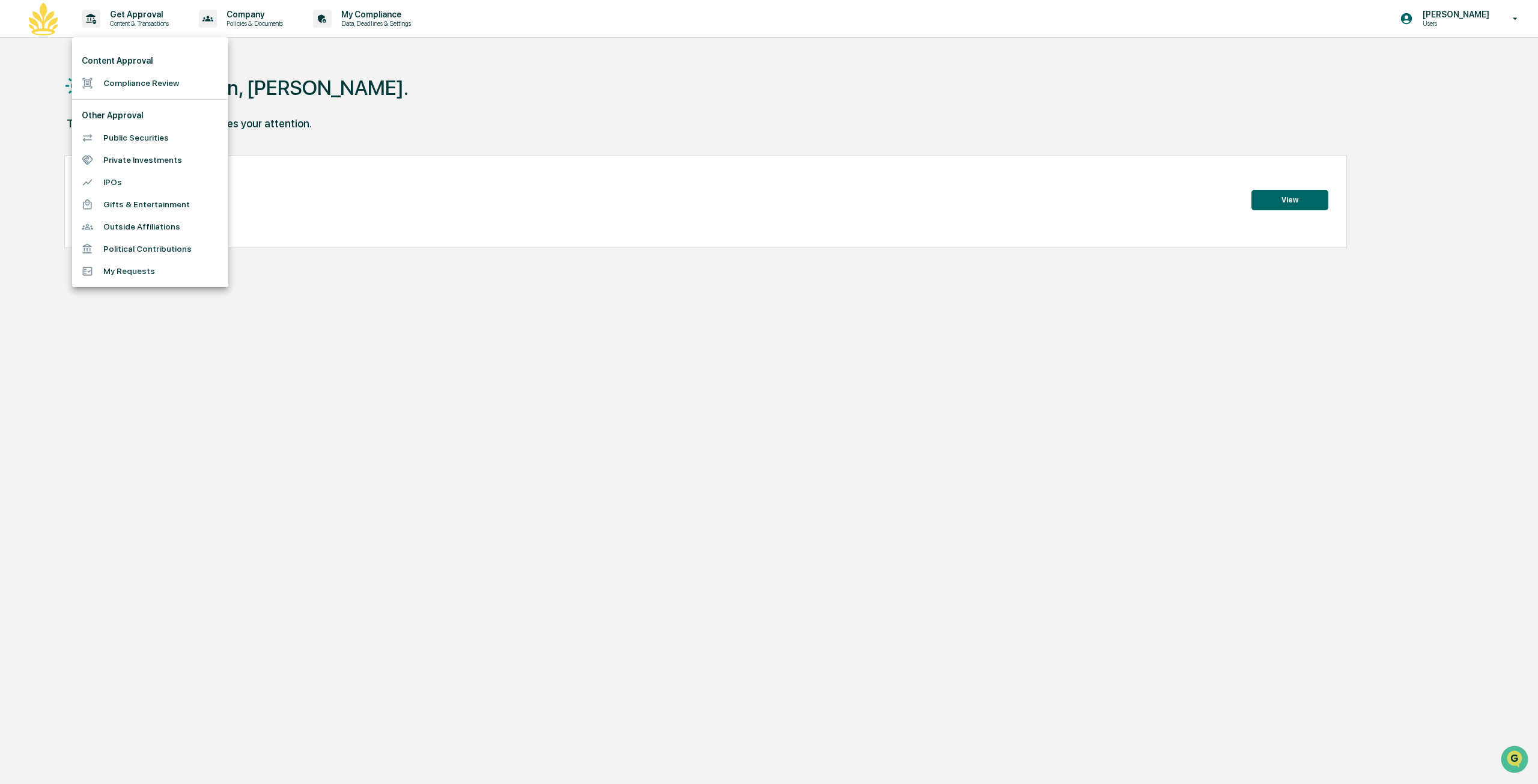
click at [503, 250] on div at bounding box center [769, 392] width 1538 height 784
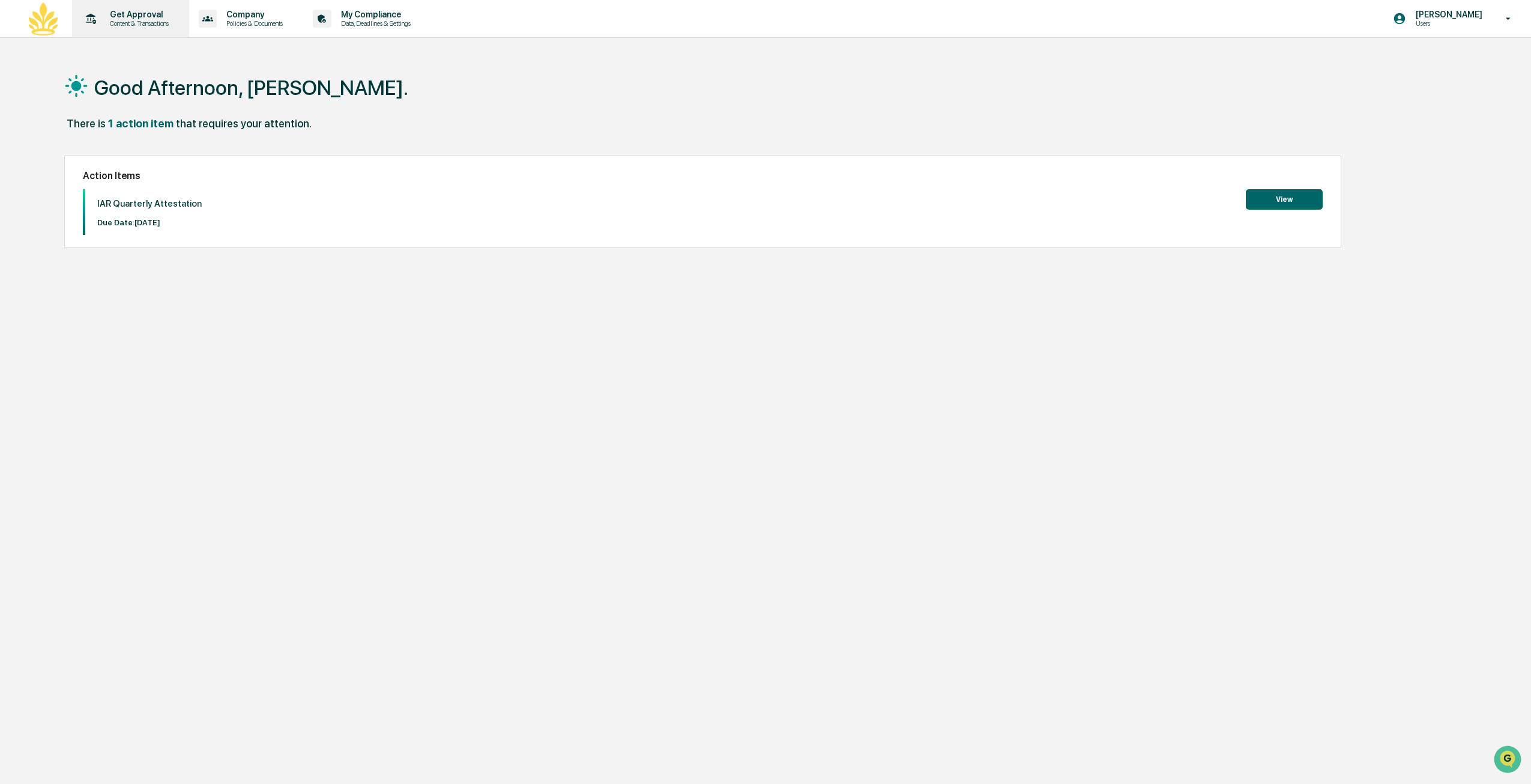
click at [135, 20] on p "Content & Transactions" at bounding box center [137, 24] width 74 height 9
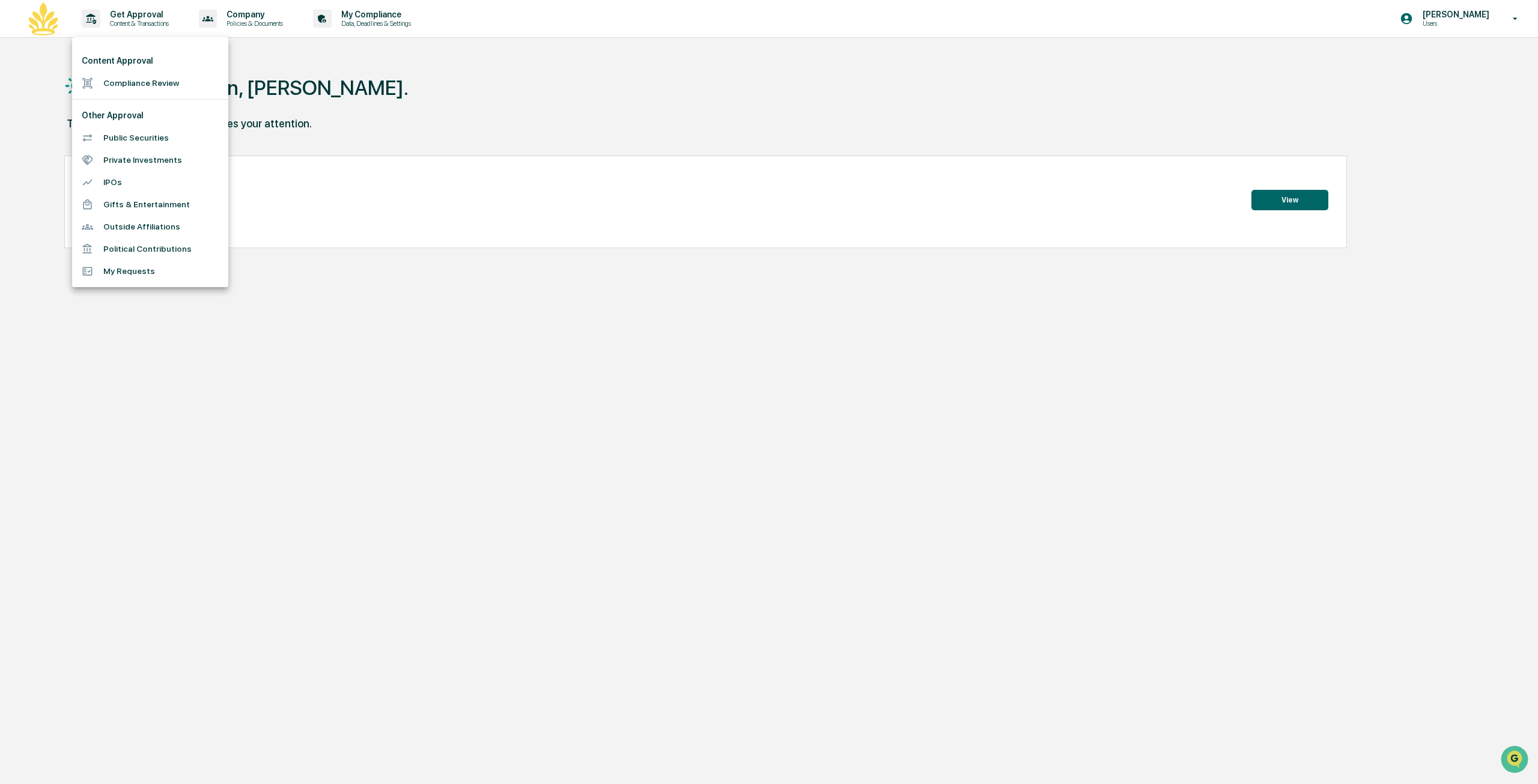
click at [138, 74] on li "Compliance Review" at bounding box center [150, 83] width 157 height 22
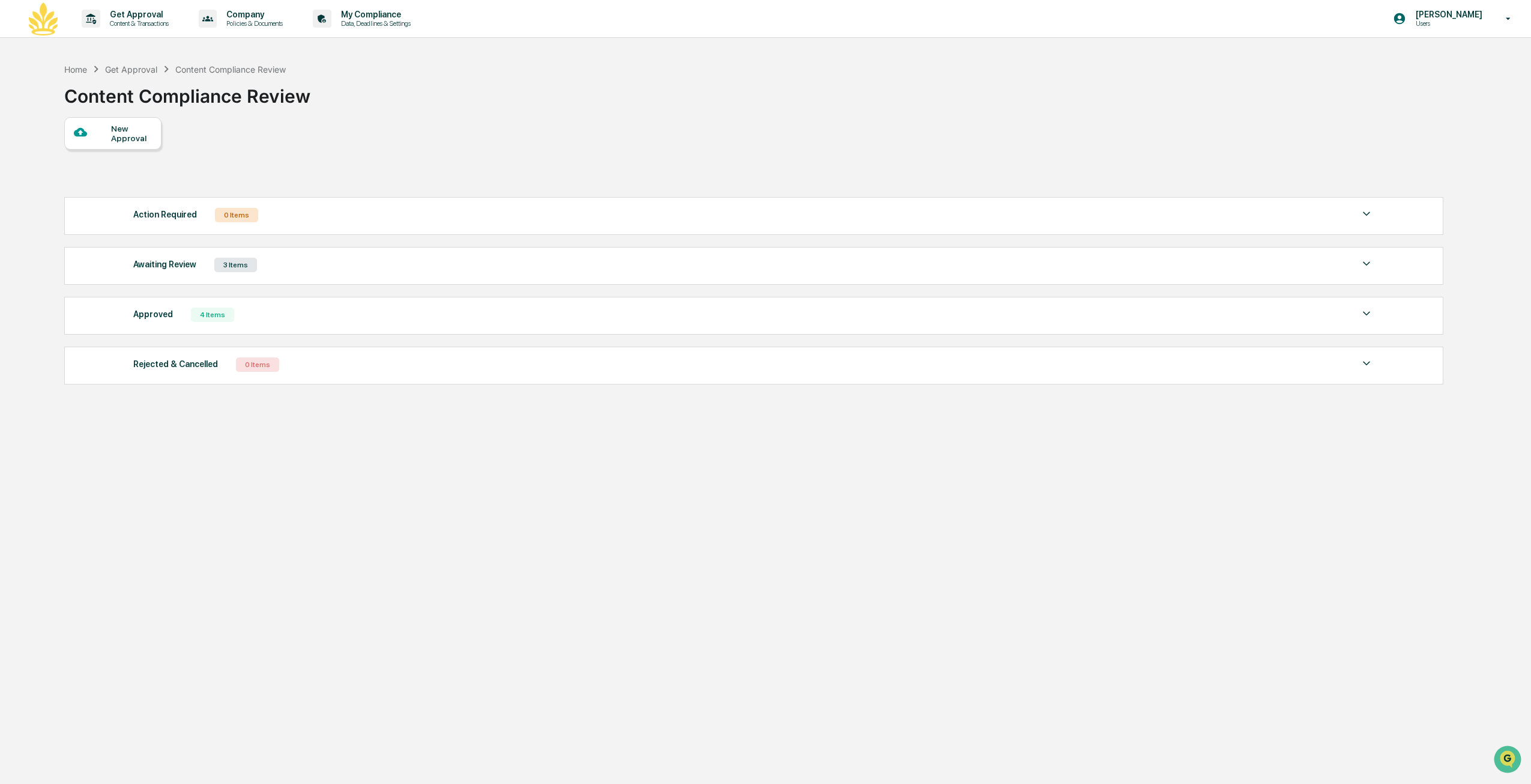
click at [486, 256] on div "Awaiting Review 3 Items" at bounding box center [754, 264] width 1241 height 17
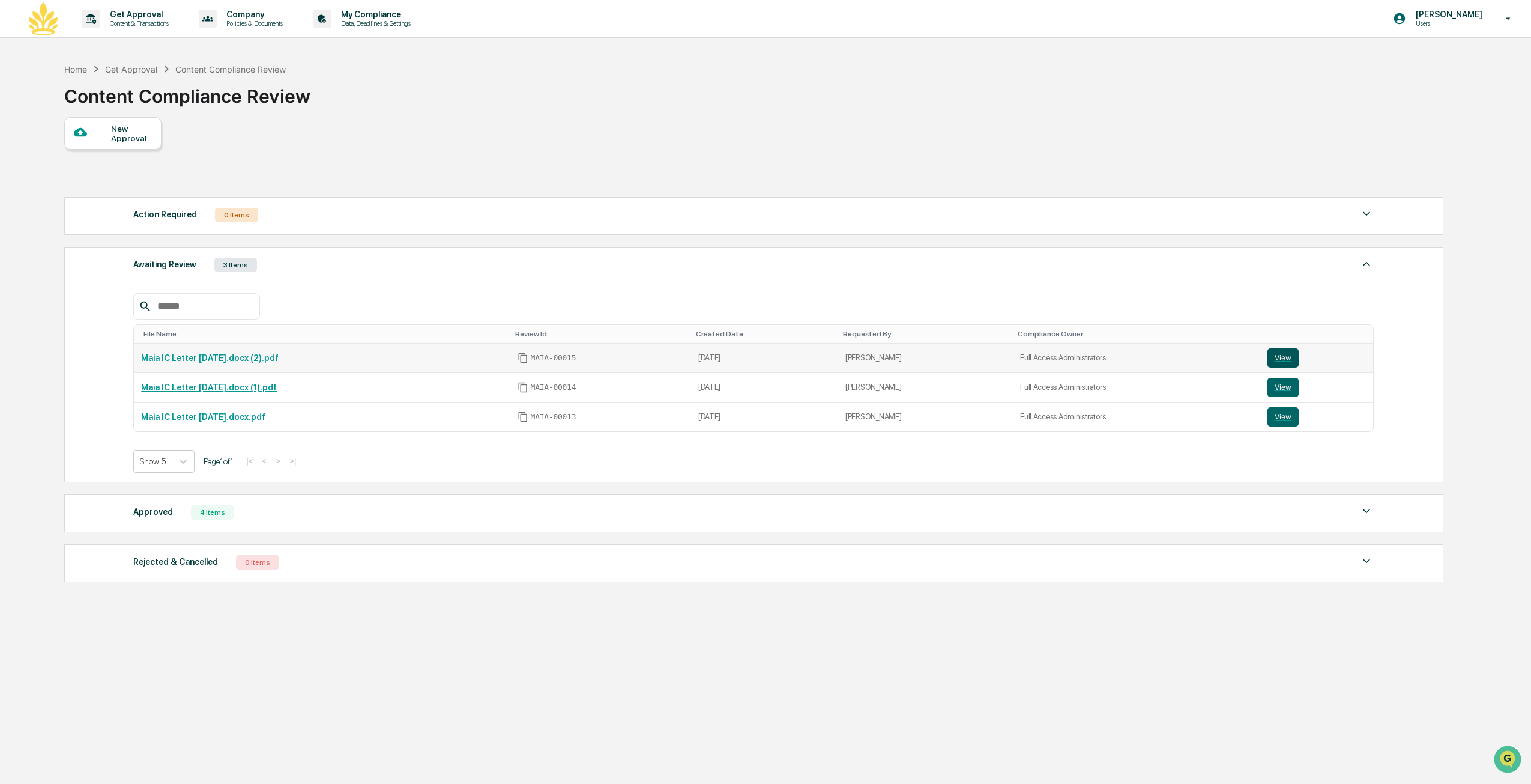
click at [1279, 358] on button "View" at bounding box center [1283, 358] width 31 height 19
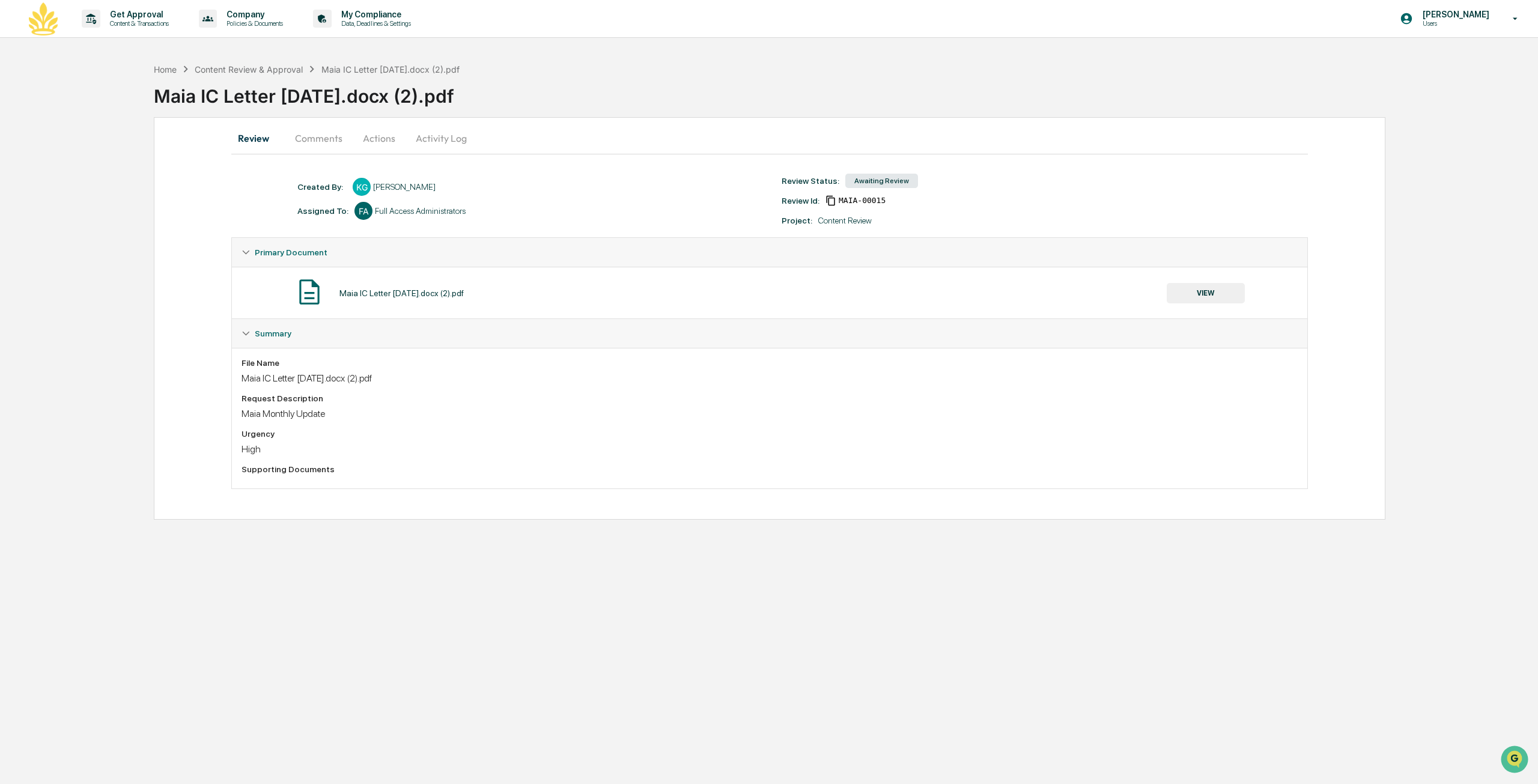
click at [376, 139] on button "Actions" at bounding box center [379, 138] width 54 height 29
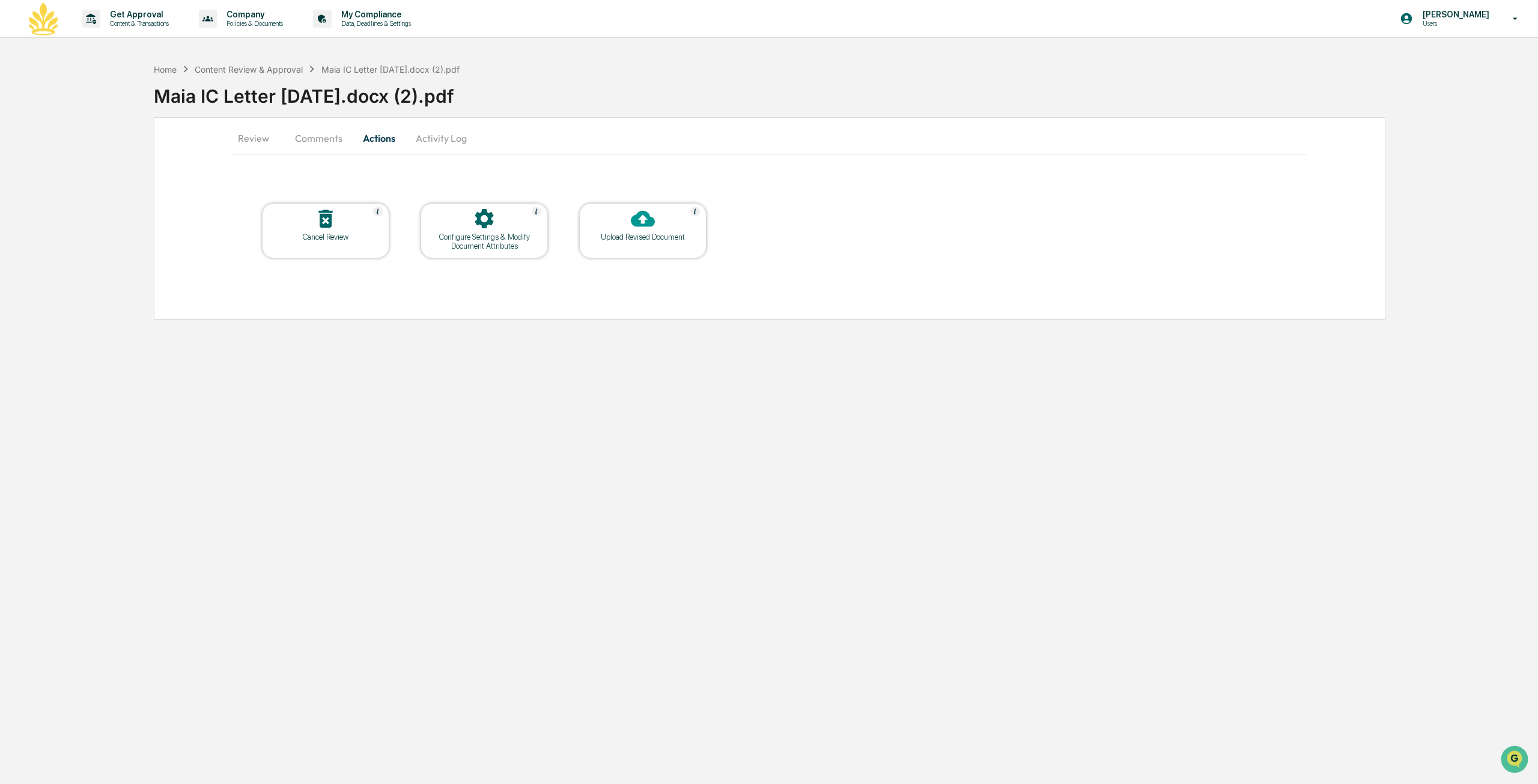
click at [448, 136] on button "Activity Log" at bounding box center [440, 138] width 70 height 29
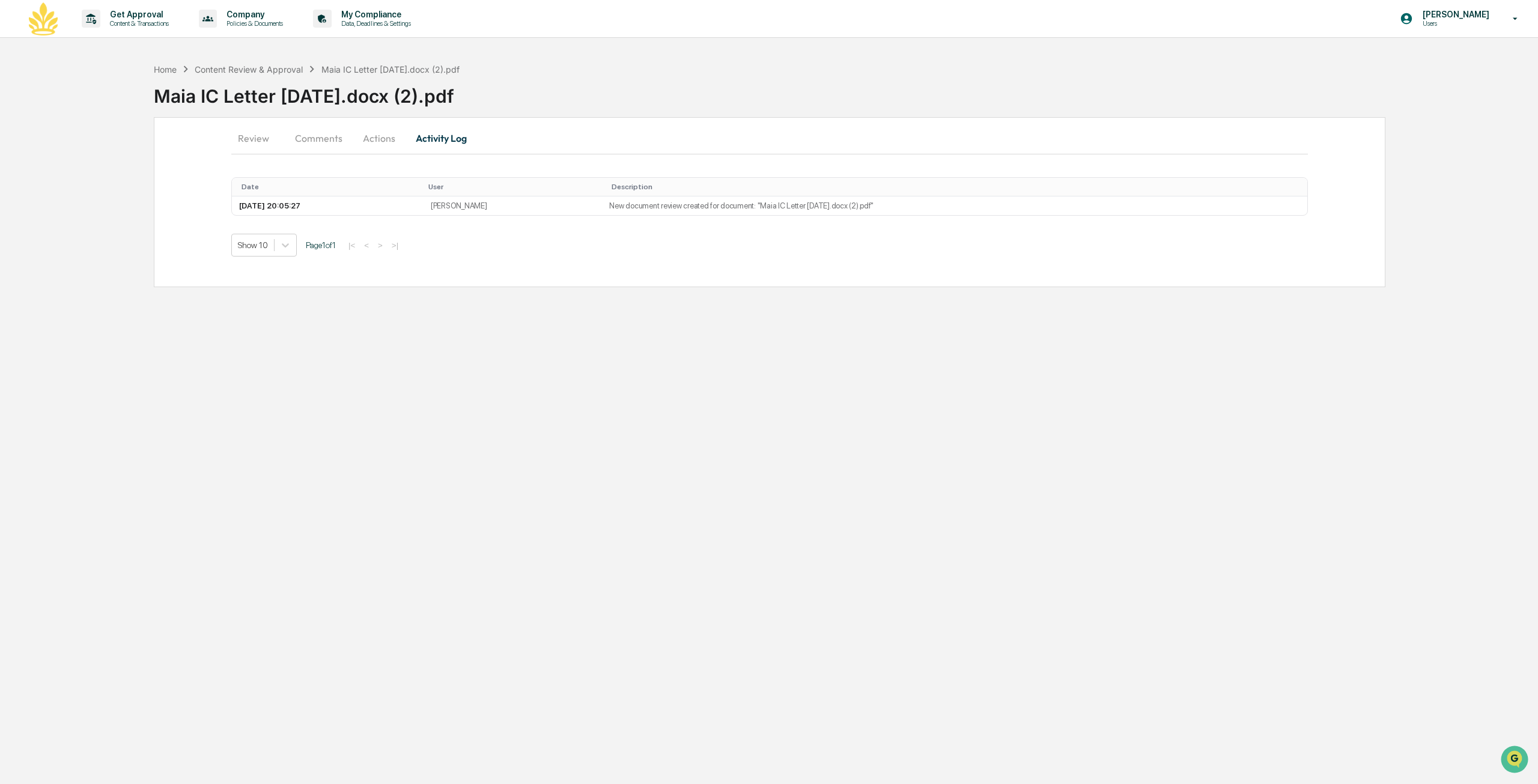
click at [332, 141] on button "Comments" at bounding box center [318, 138] width 66 height 29
click at [371, 140] on button "Actions" at bounding box center [379, 138] width 54 height 29
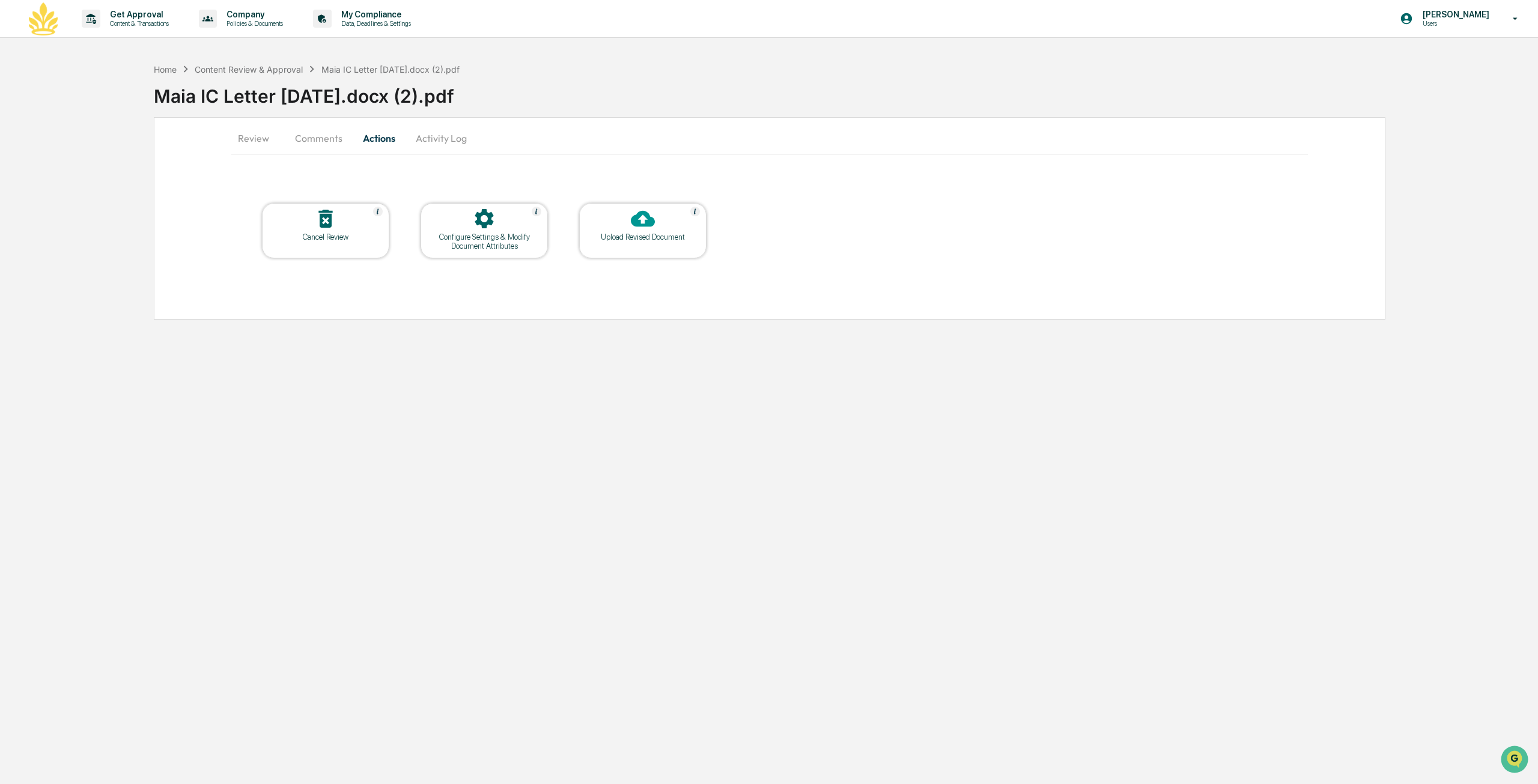
click at [291, 143] on button "Comments" at bounding box center [318, 138] width 66 height 29
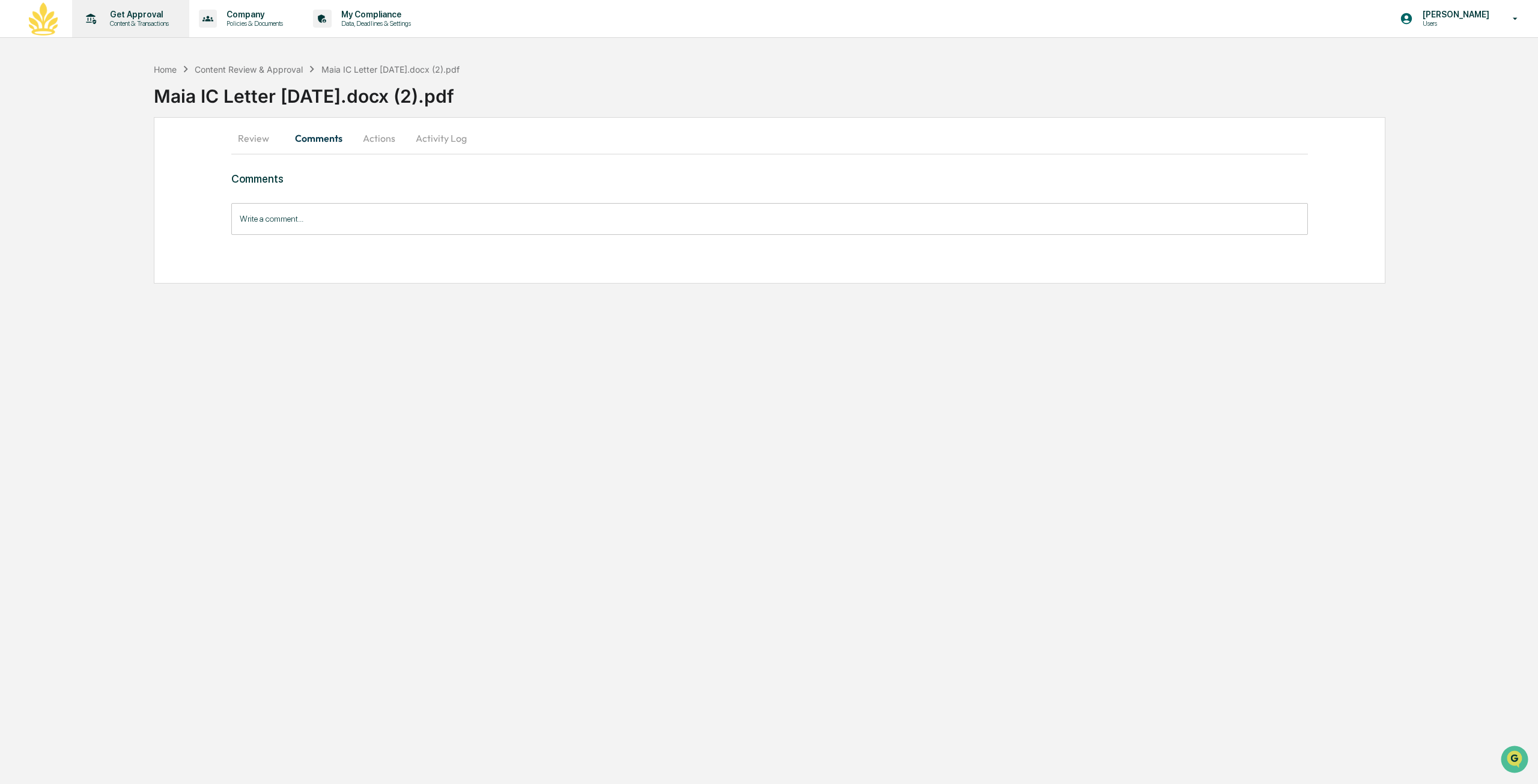
click at [154, 34] on div "Get Approval Content & Transactions" at bounding box center [129, 19] width 105 height 37
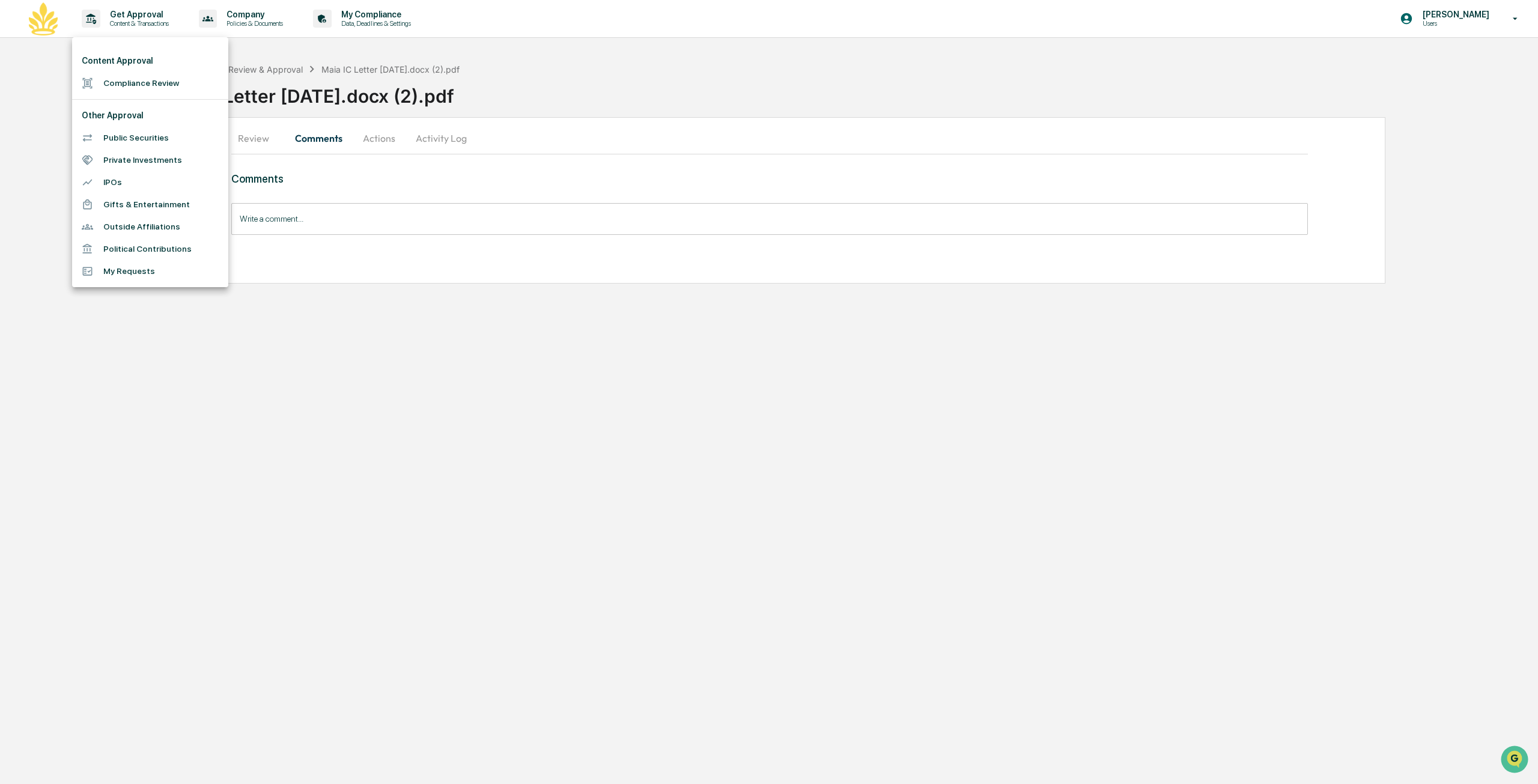
click at [164, 88] on li "Compliance Review" at bounding box center [150, 83] width 157 height 22
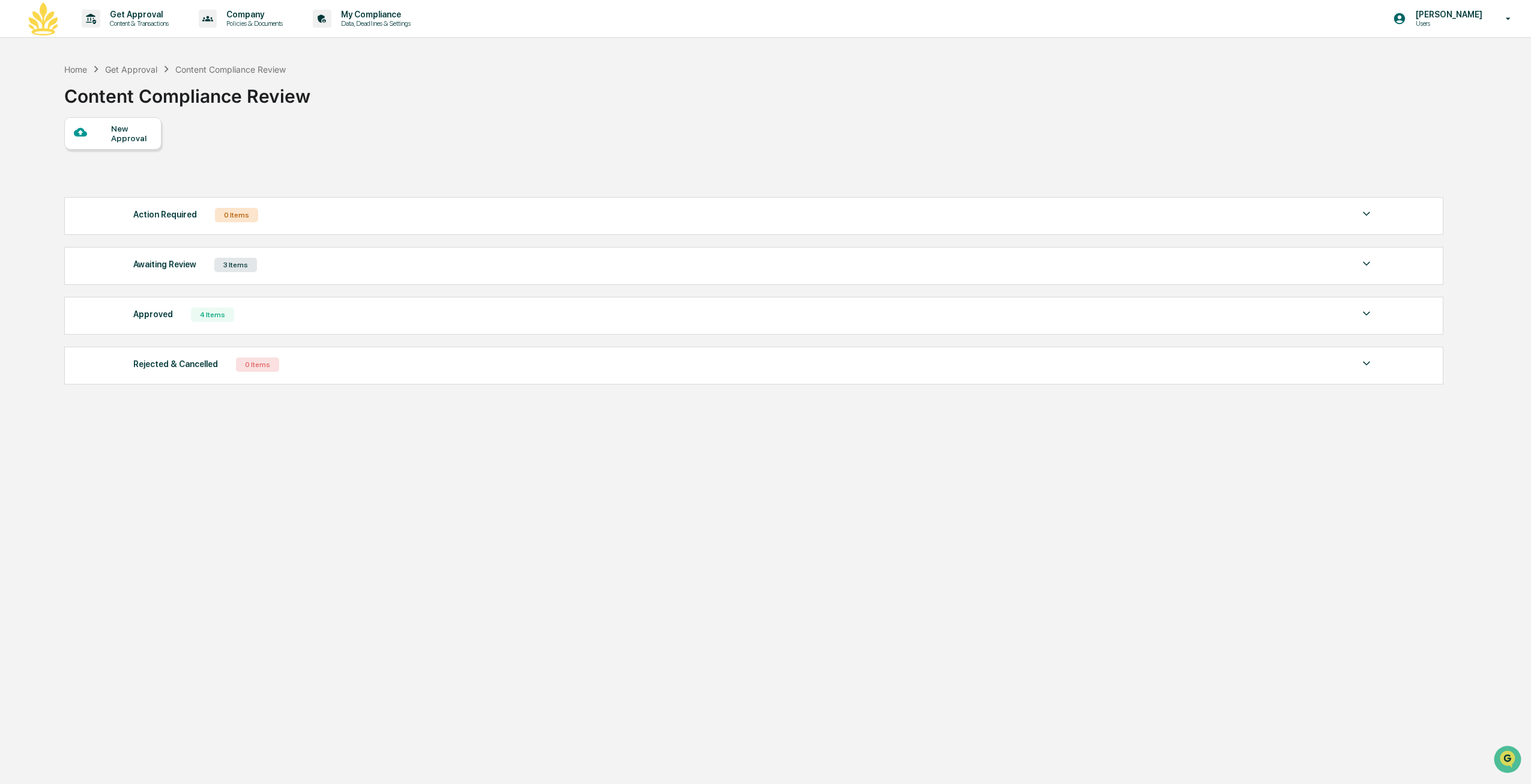
click at [351, 270] on div "Awaiting Review 3 Items" at bounding box center [754, 264] width 1241 height 17
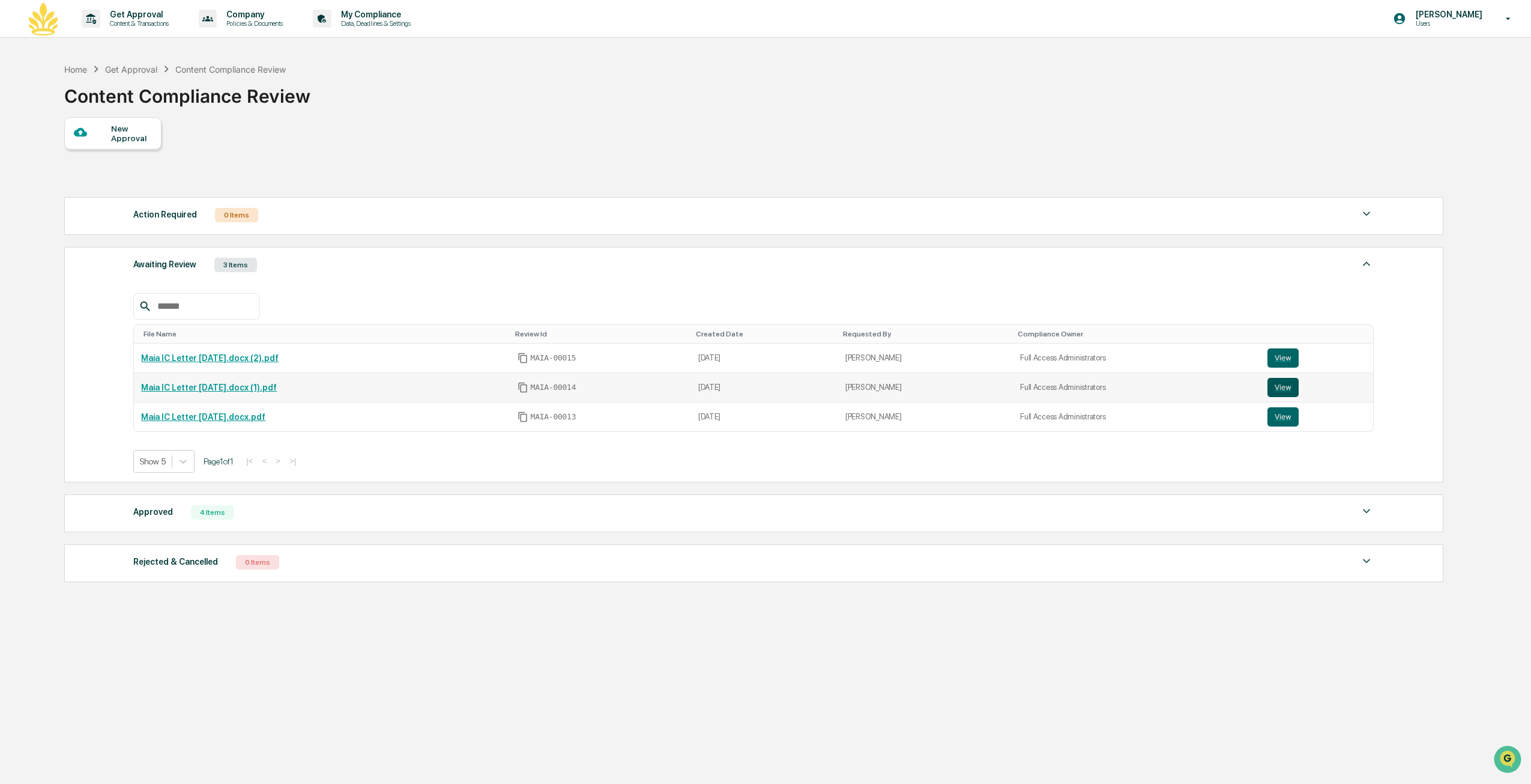
click at [1290, 389] on button "View" at bounding box center [1283, 387] width 31 height 19
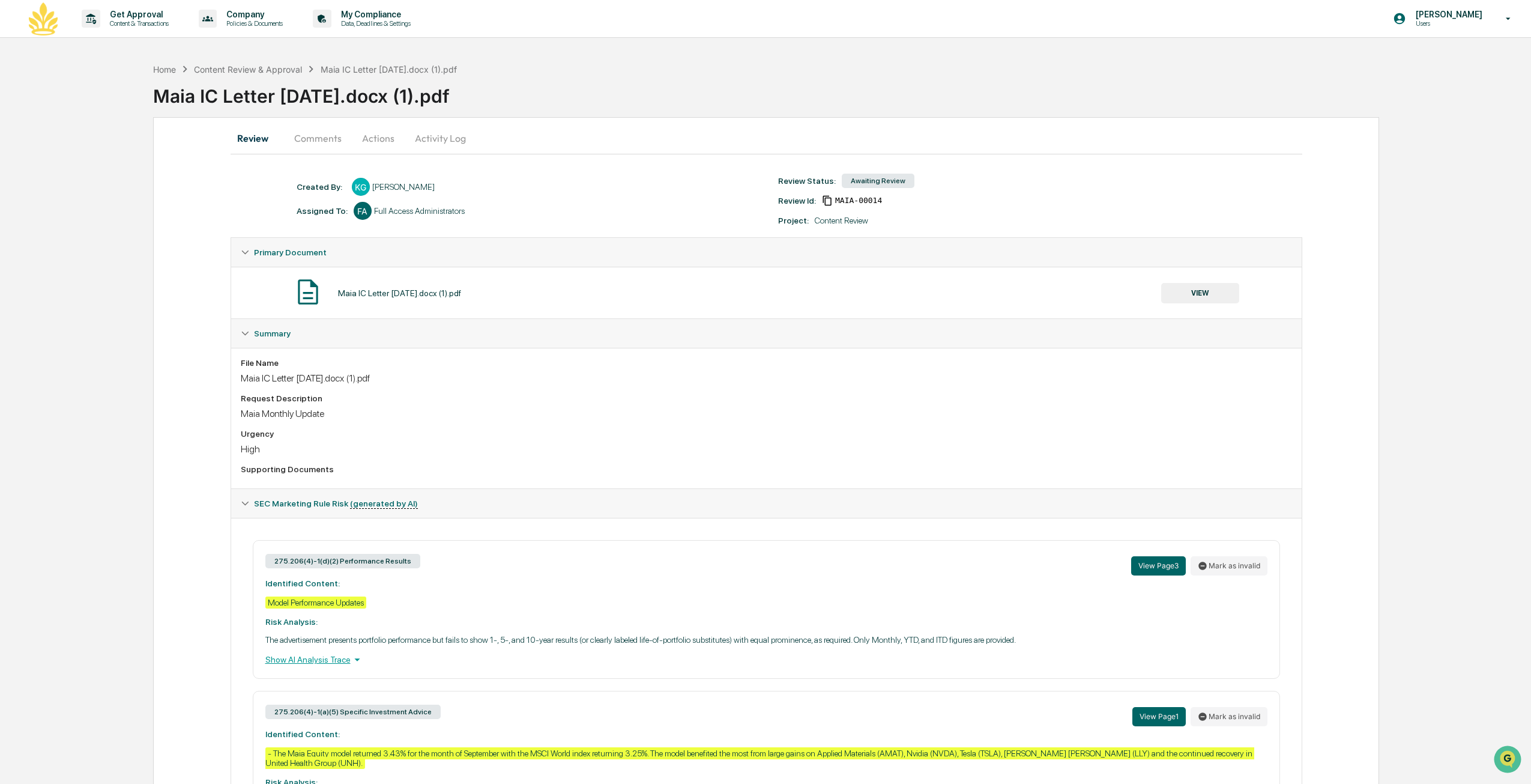
click at [382, 135] on button "Actions" at bounding box center [377, 138] width 54 height 29
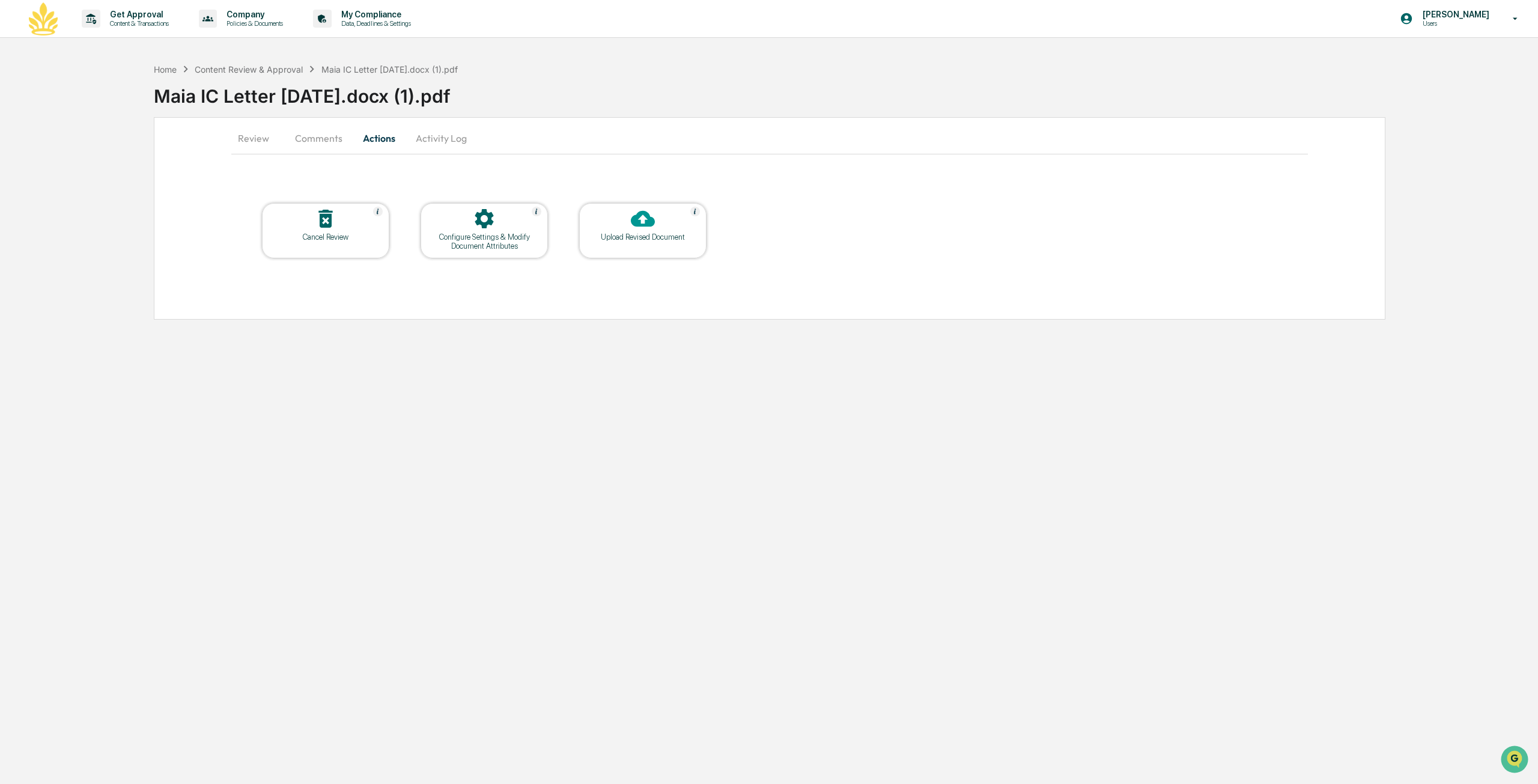
click at [344, 233] on div "Cancel Review" at bounding box center [325, 237] width 108 height 9
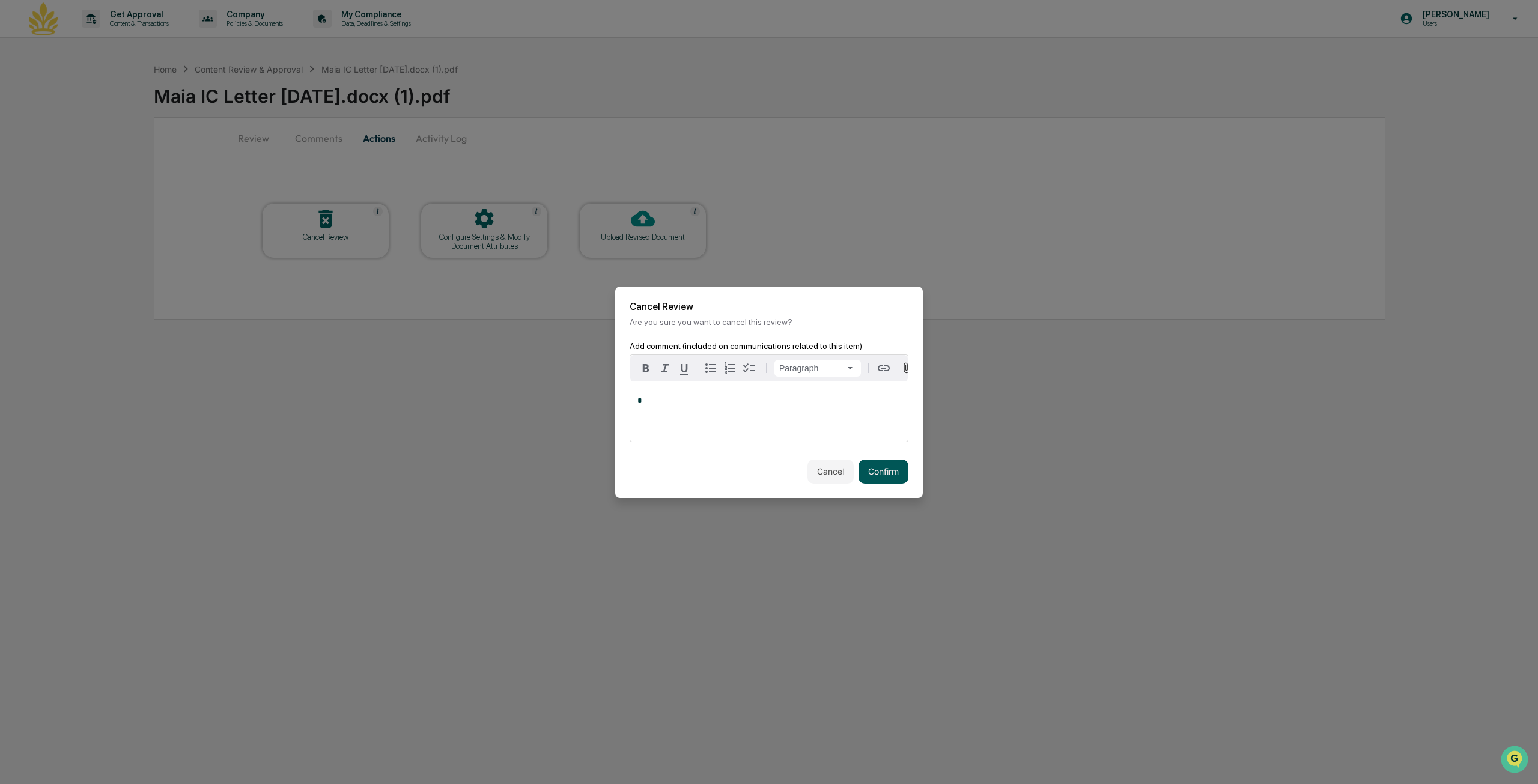
click at [888, 480] on button "Confirm" at bounding box center [884, 471] width 50 height 24
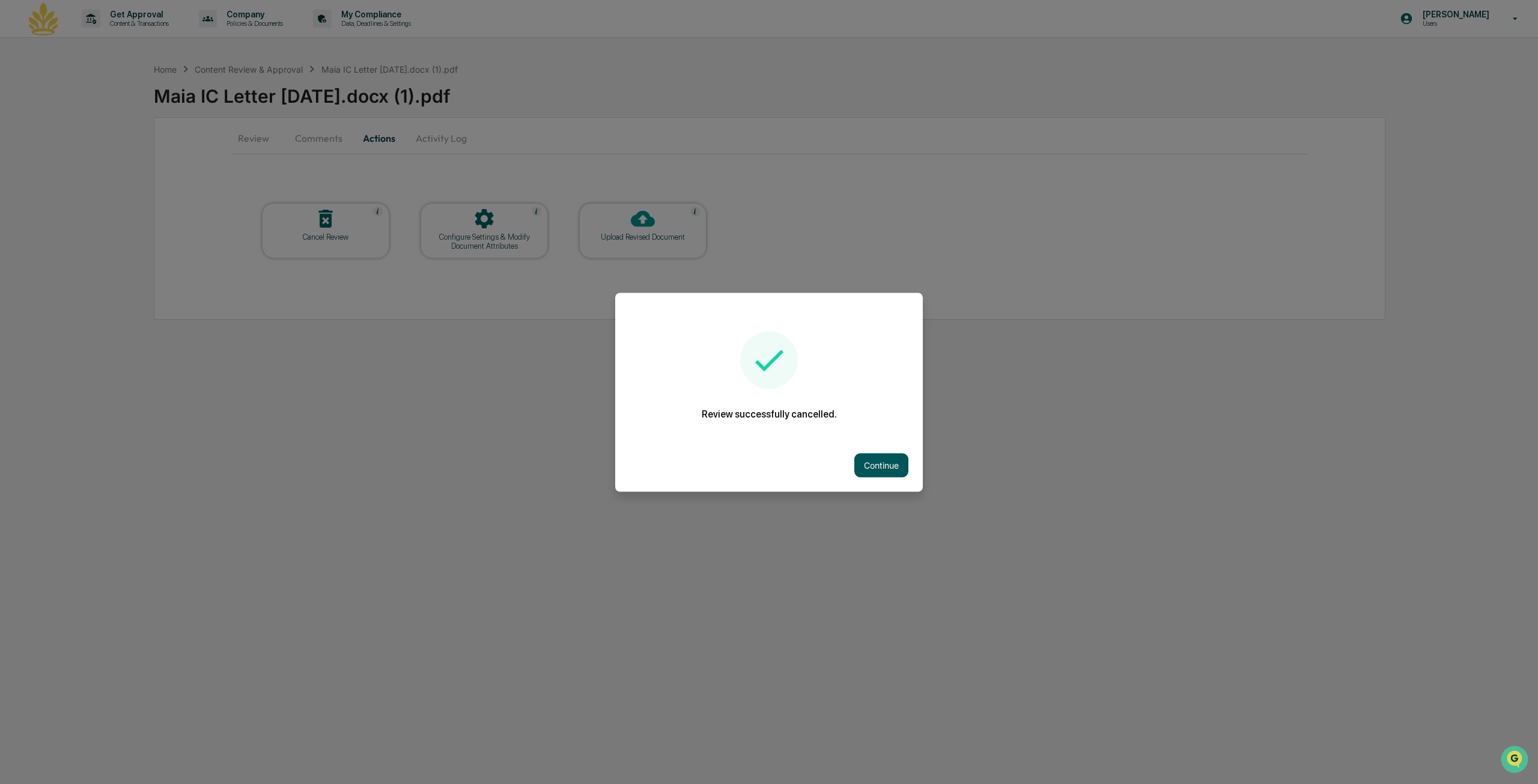
click at [885, 458] on button "Continue" at bounding box center [881, 464] width 54 height 24
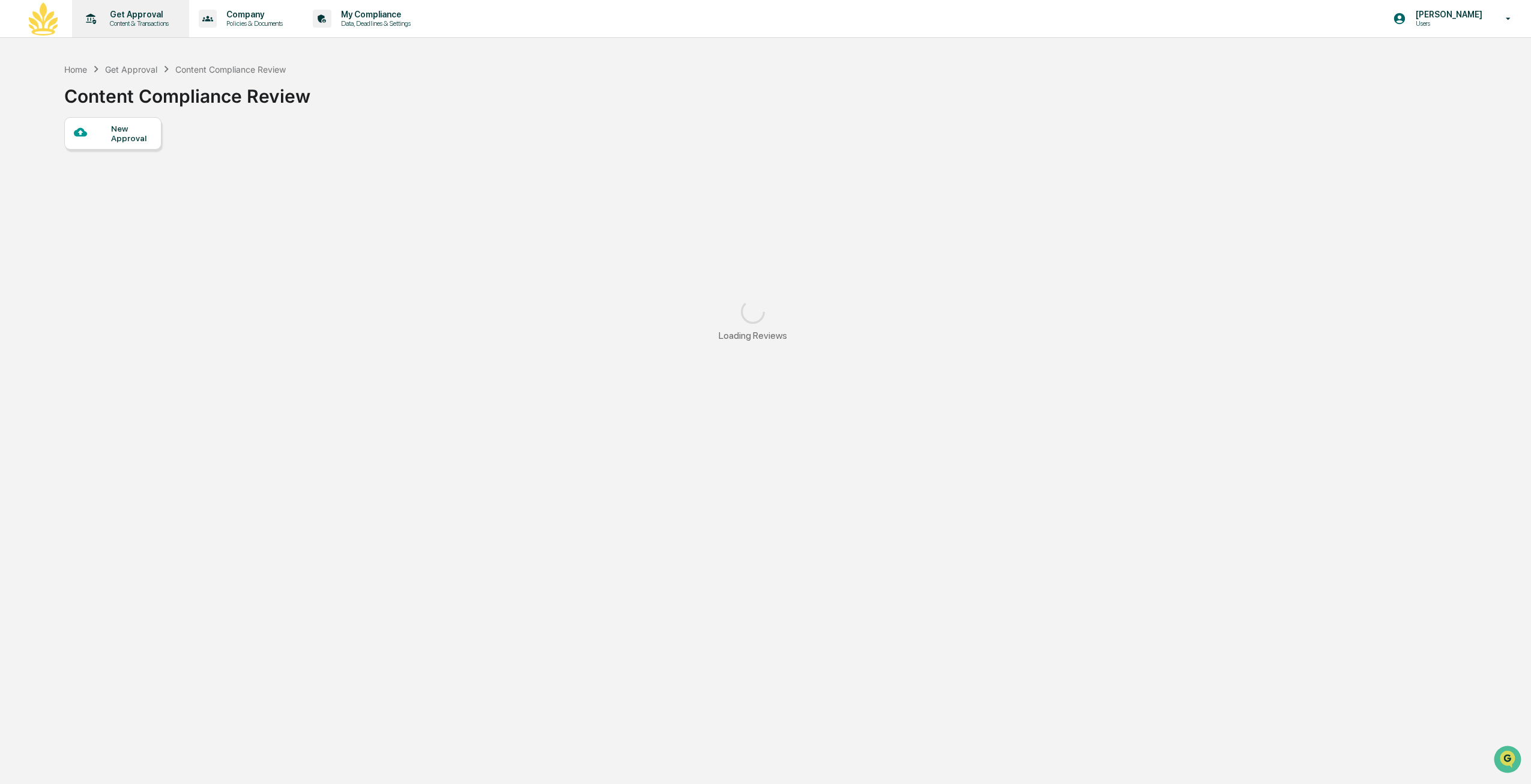
click at [97, 26] on icon at bounding box center [90, 19] width 19 height 19
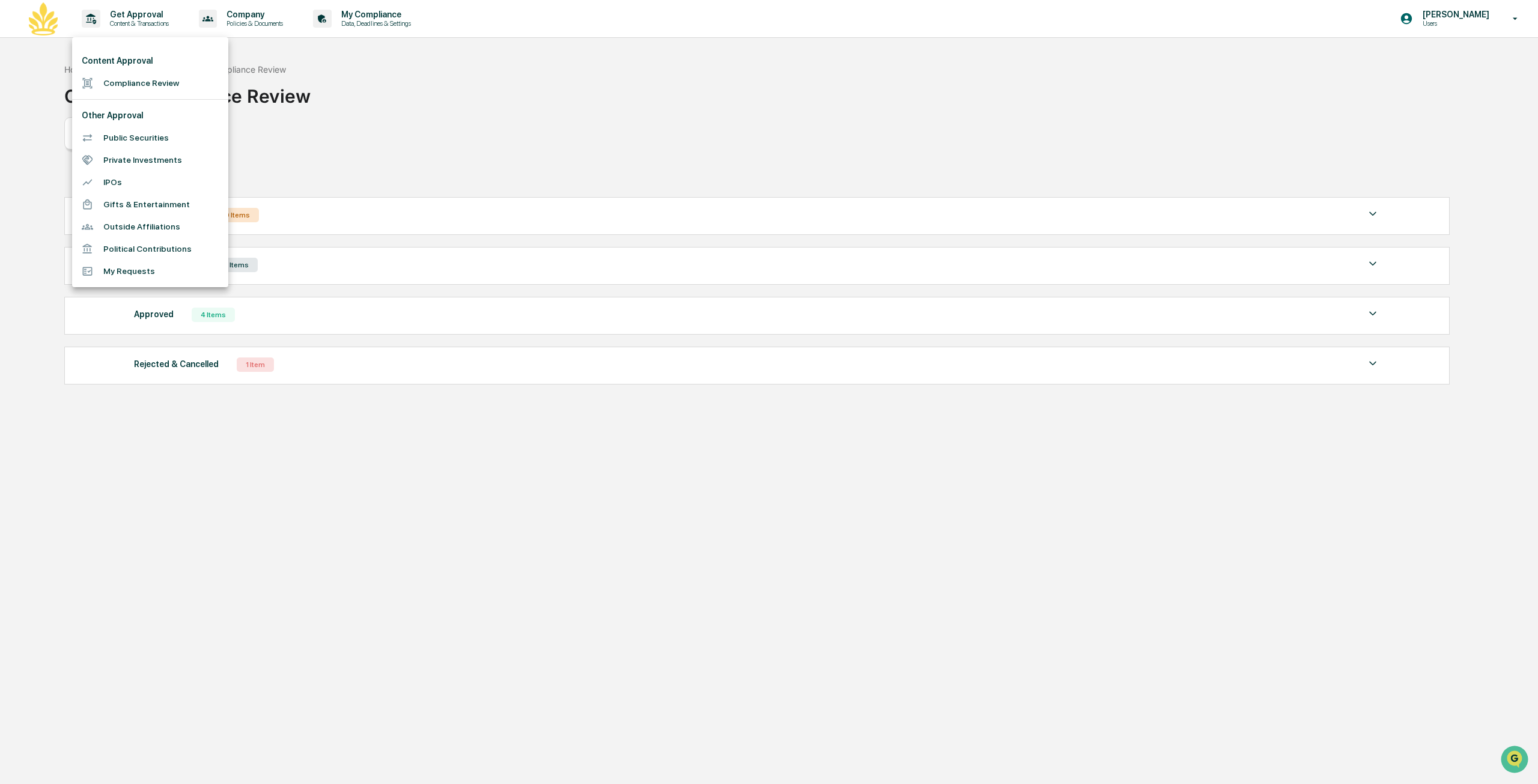
click at [147, 82] on li "Compliance Review" at bounding box center [150, 83] width 157 height 22
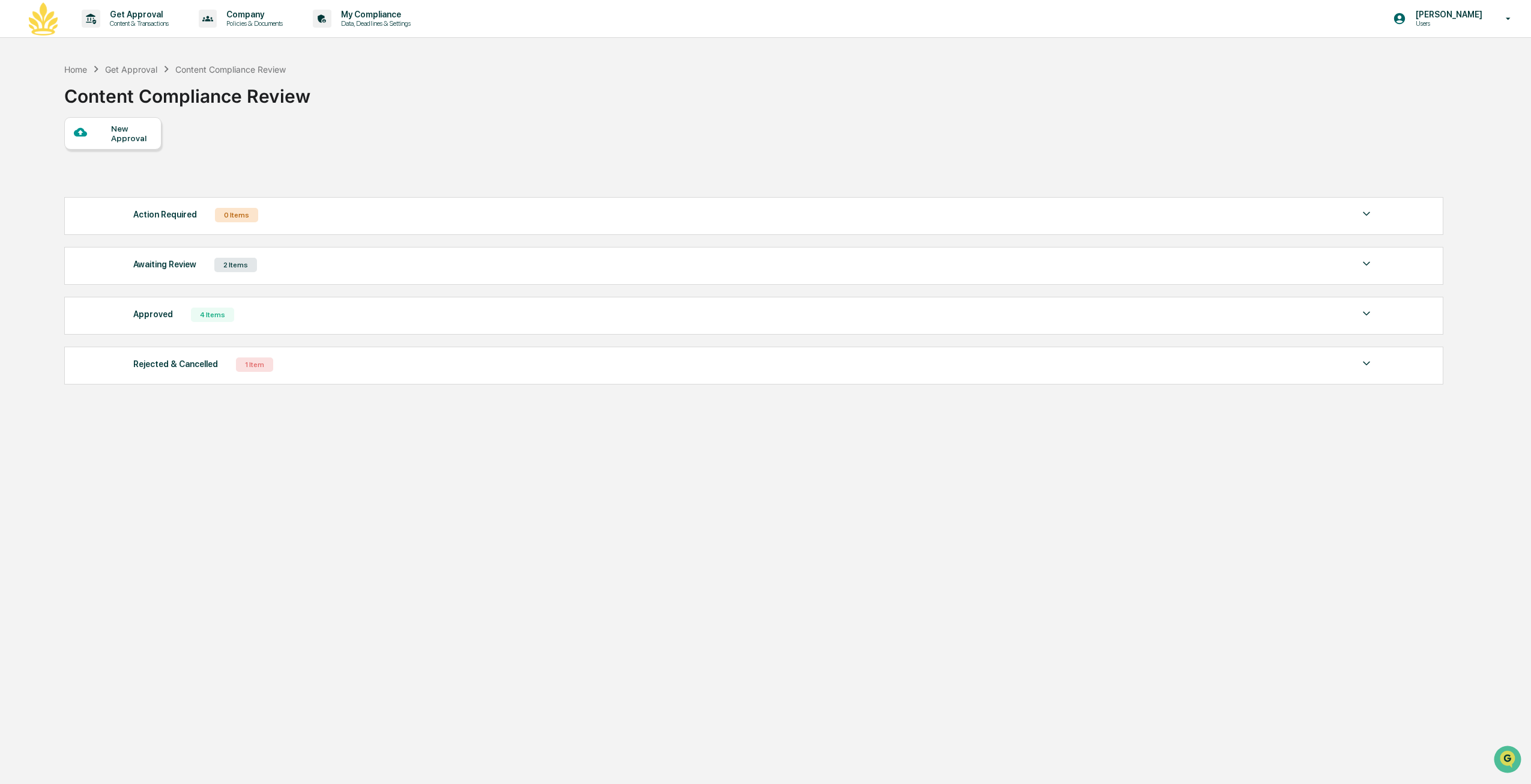
click at [264, 269] on div "Awaiting Review 2 Items" at bounding box center [754, 264] width 1241 height 17
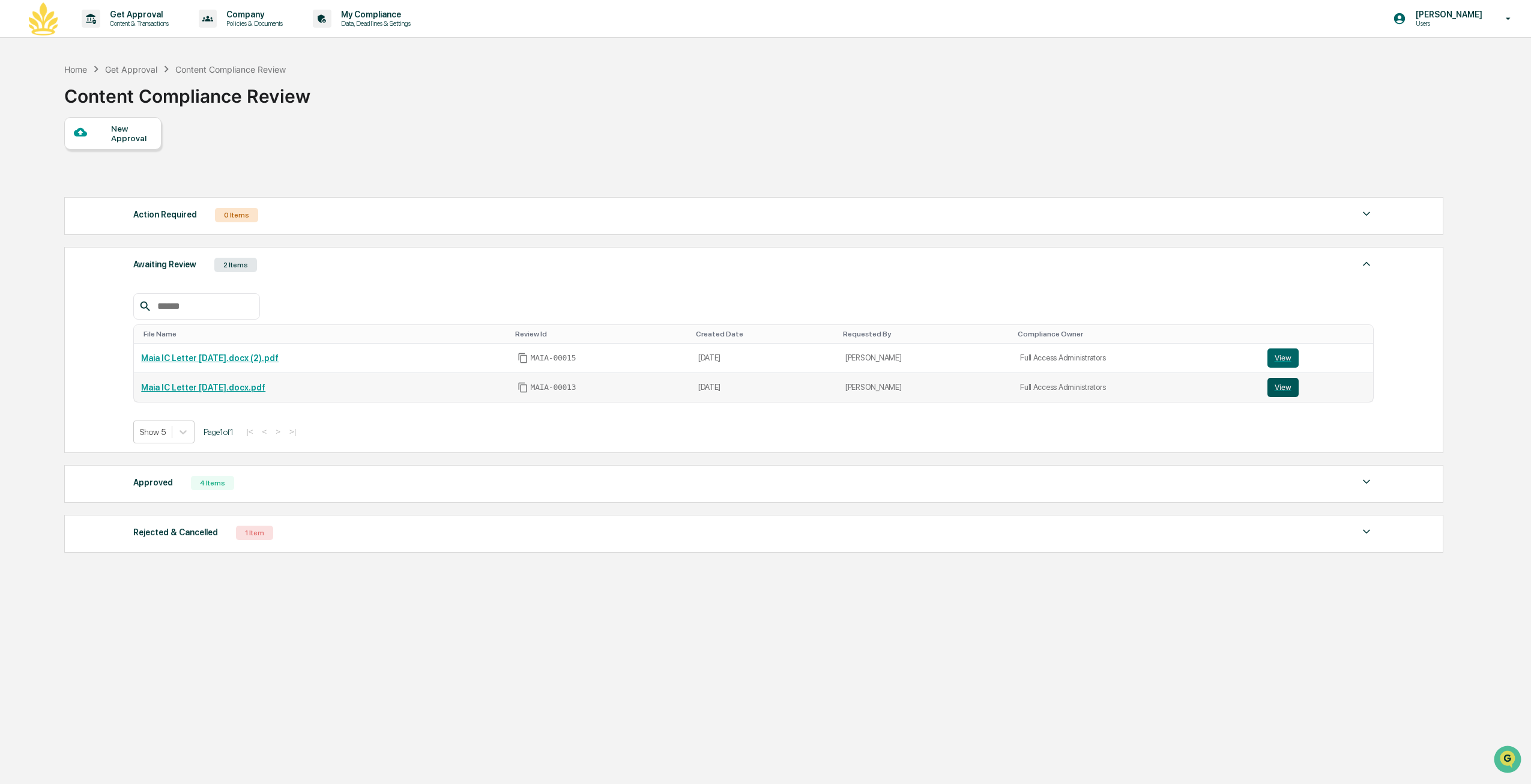
click at [1284, 391] on button "View" at bounding box center [1283, 387] width 31 height 19
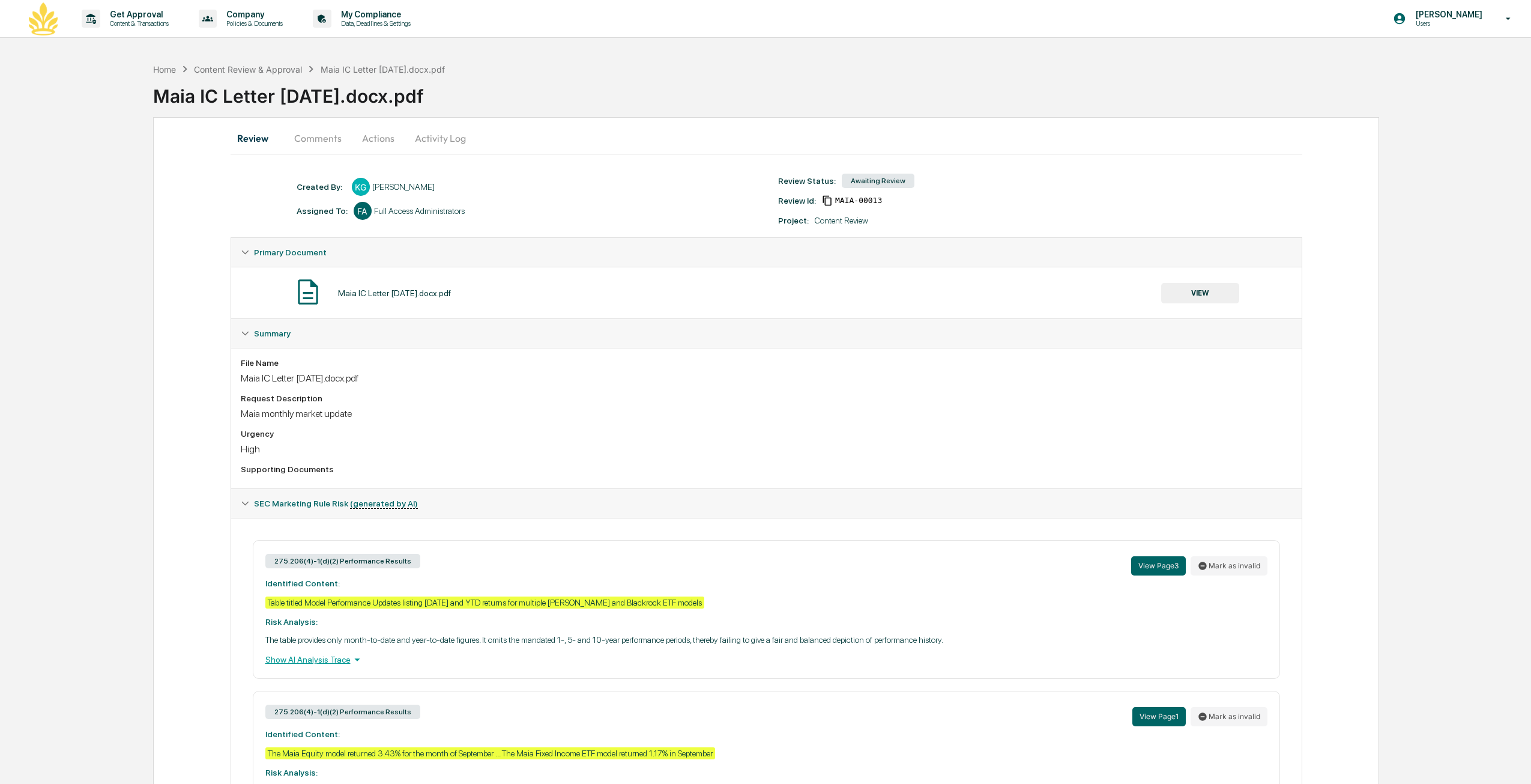
click at [371, 140] on button "Actions" at bounding box center [377, 138] width 54 height 29
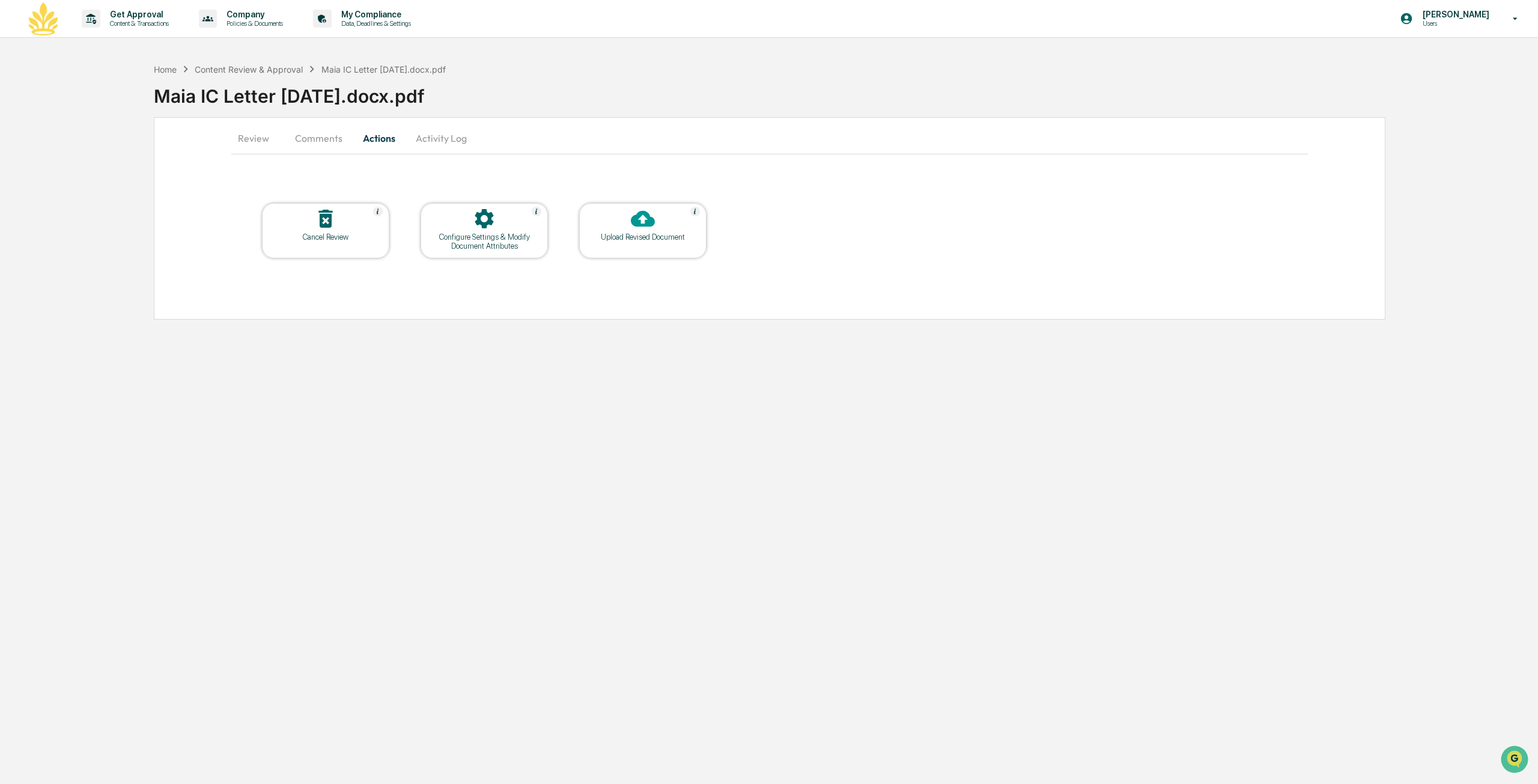
click at [348, 232] on div "Cancel Review" at bounding box center [325, 237] width 108 height 9
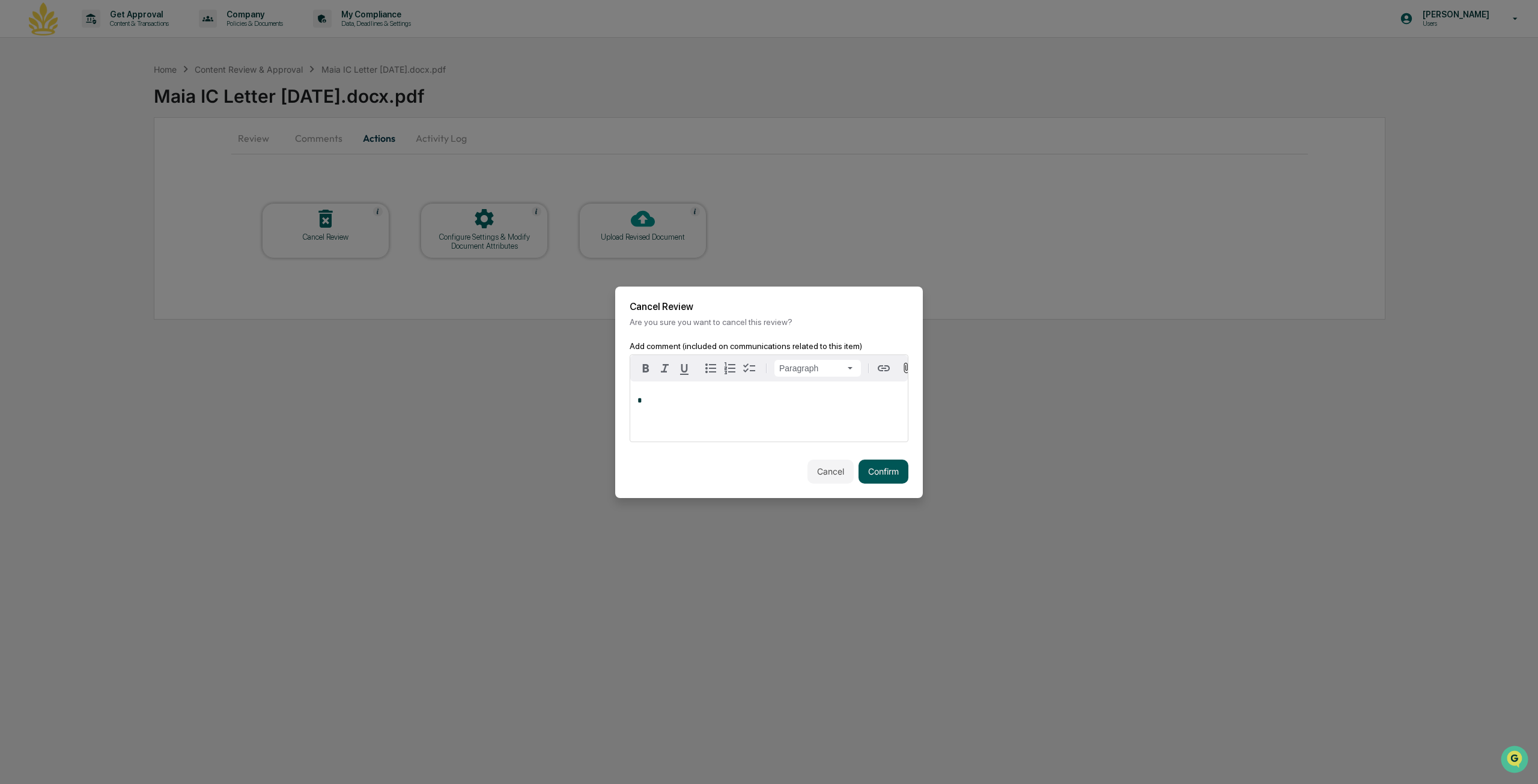
click at [881, 470] on button "Confirm" at bounding box center [884, 471] width 50 height 24
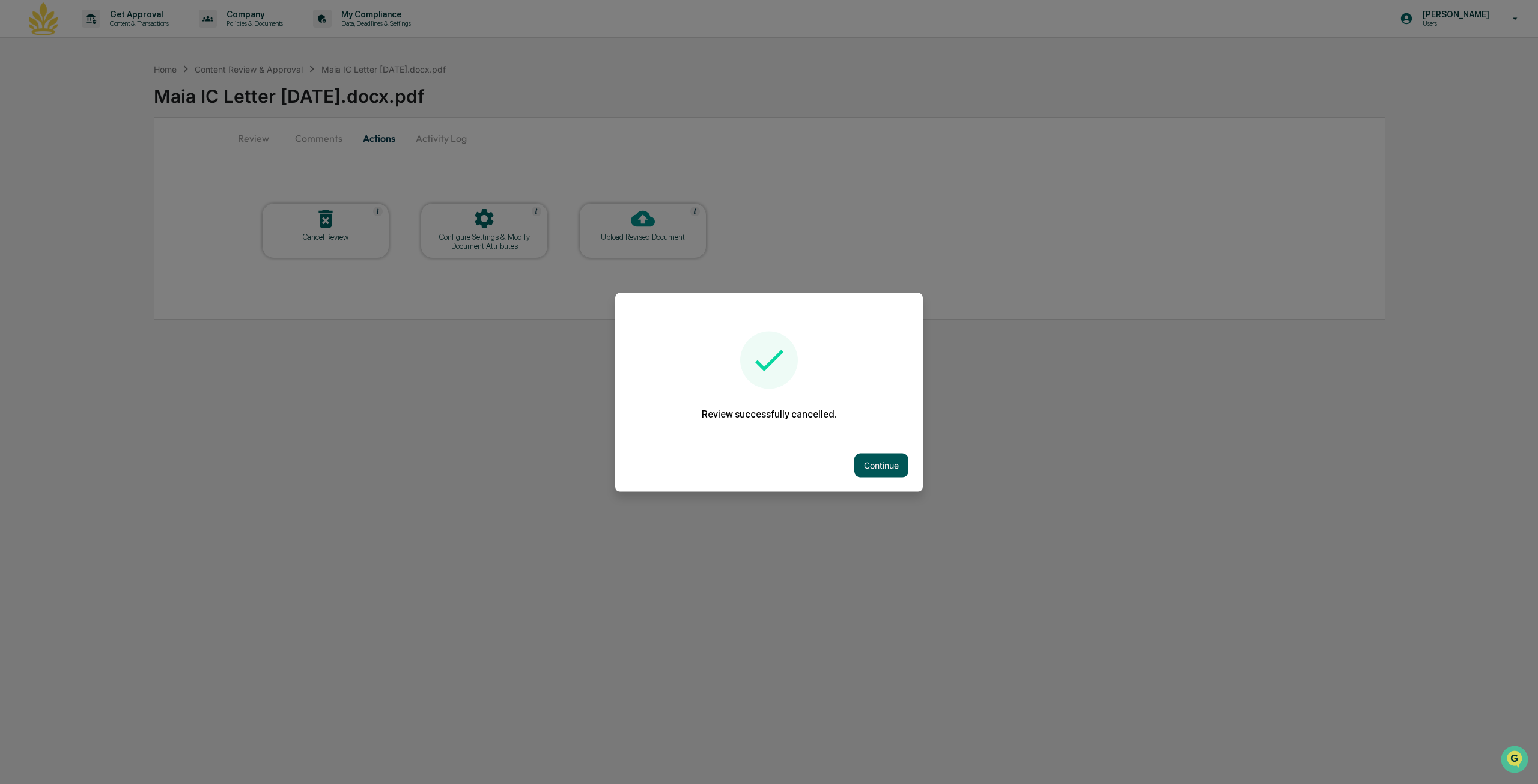
click at [872, 453] on button "Continue" at bounding box center [881, 464] width 54 height 24
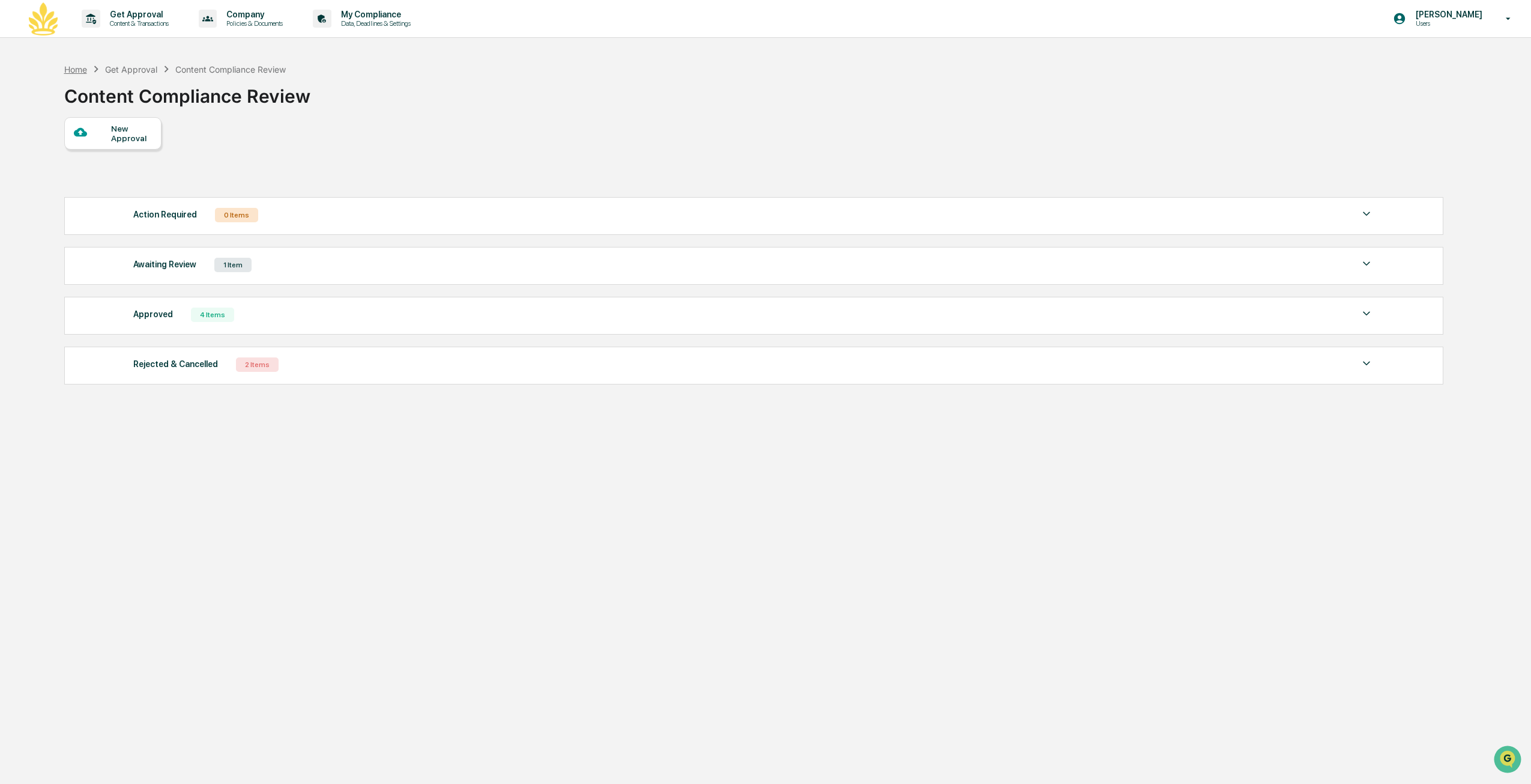
click at [76, 65] on div "Home" at bounding box center [76, 70] width 23 height 11
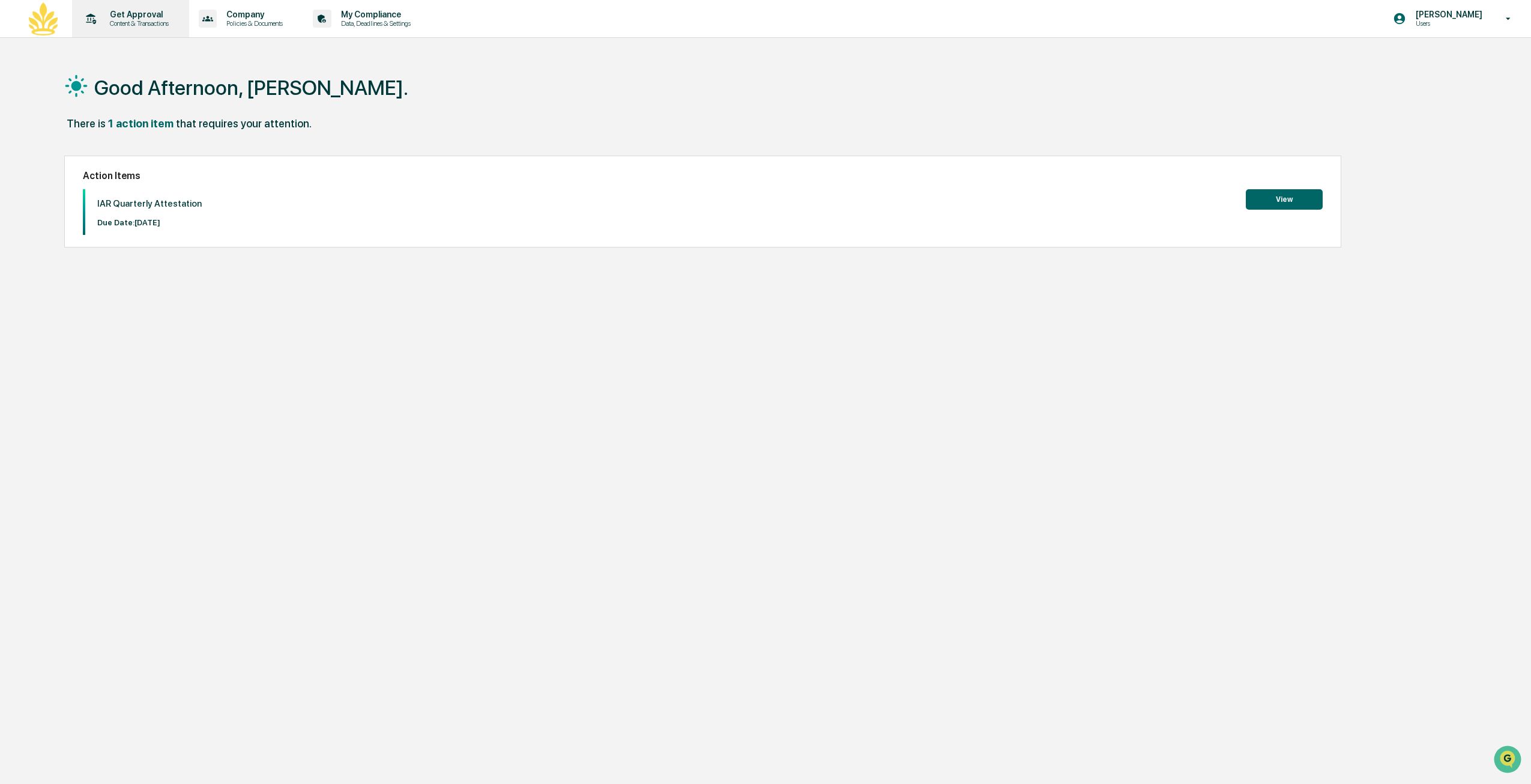
click at [102, 11] on p "Get Approval" at bounding box center [137, 14] width 74 height 10
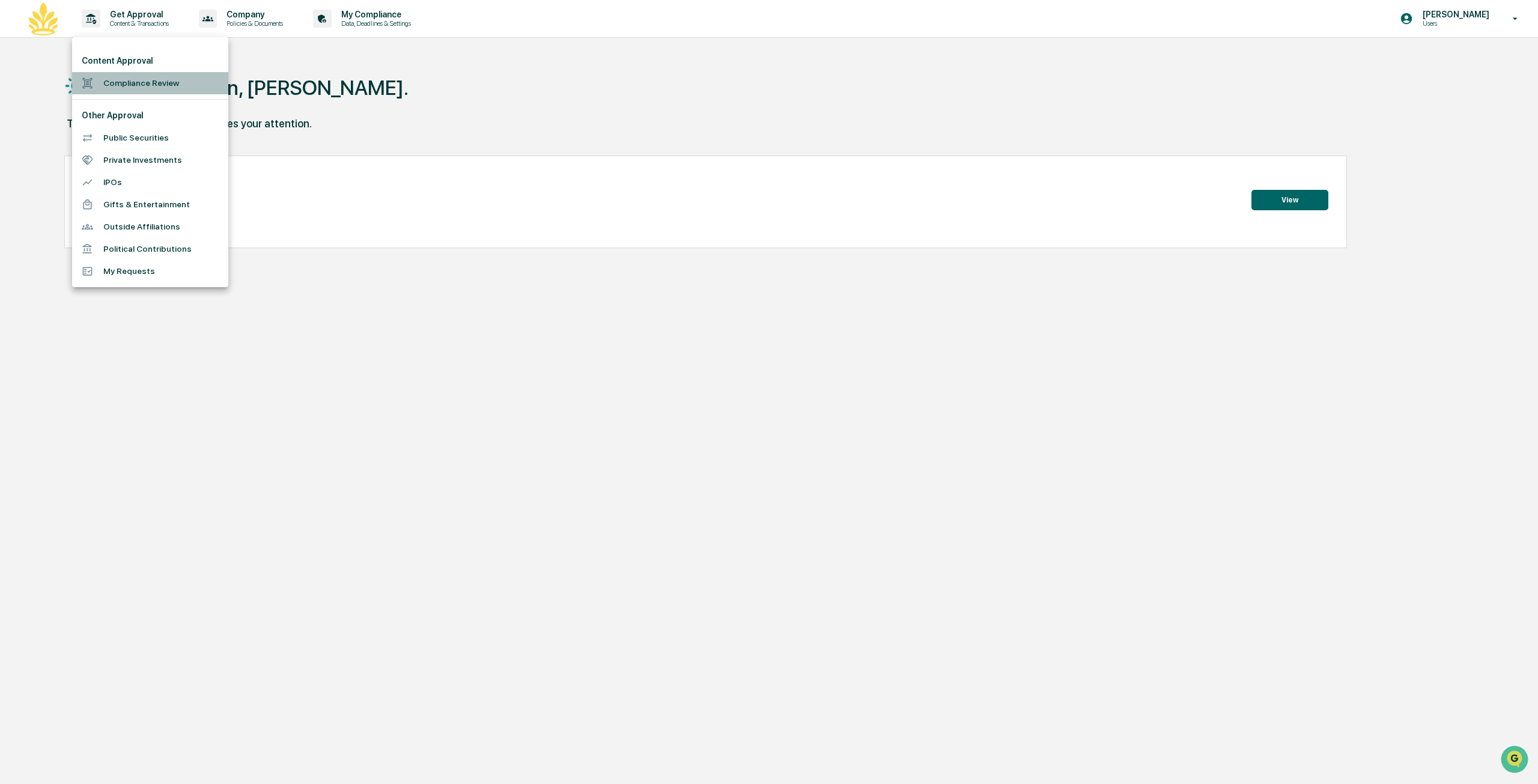
click at [183, 79] on li "Compliance Review" at bounding box center [150, 83] width 157 height 22
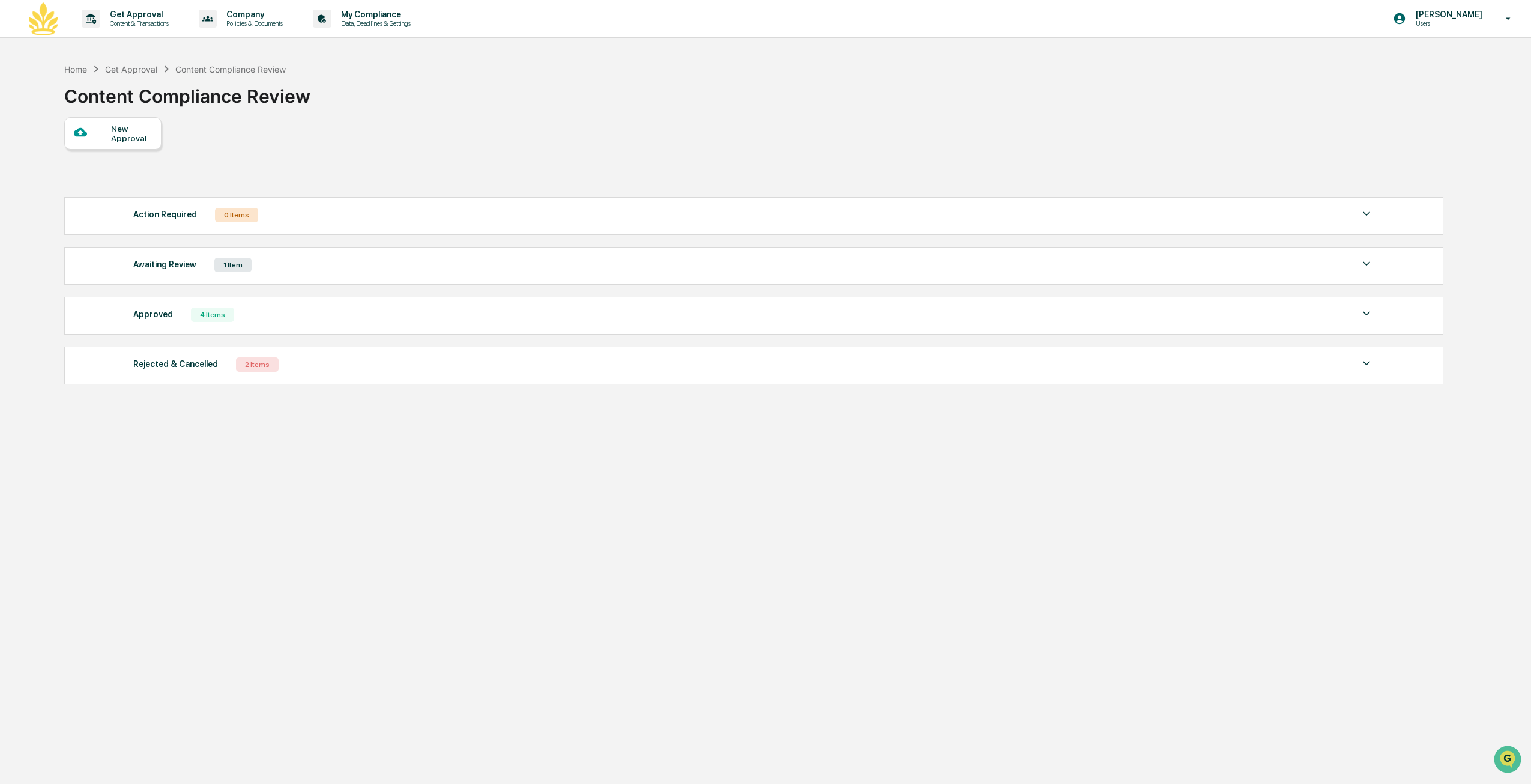
click at [317, 279] on div "Awaiting Review 1 Item File Name Review Id Created Date Requested By Compliance…" at bounding box center [754, 265] width 1379 height 38
click at [317, 274] on div "Awaiting Review 1 Item File Name Review Id Created Date Requested By Compliance…" at bounding box center [754, 265] width 1379 height 38
click at [1337, 274] on div "Awaiting Review 1 Item File Name Review Id Created Date Requested By Compliance…" at bounding box center [754, 265] width 1379 height 38
click at [1366, 262] on img at bounding box center [1367, 263] width 14 height 14
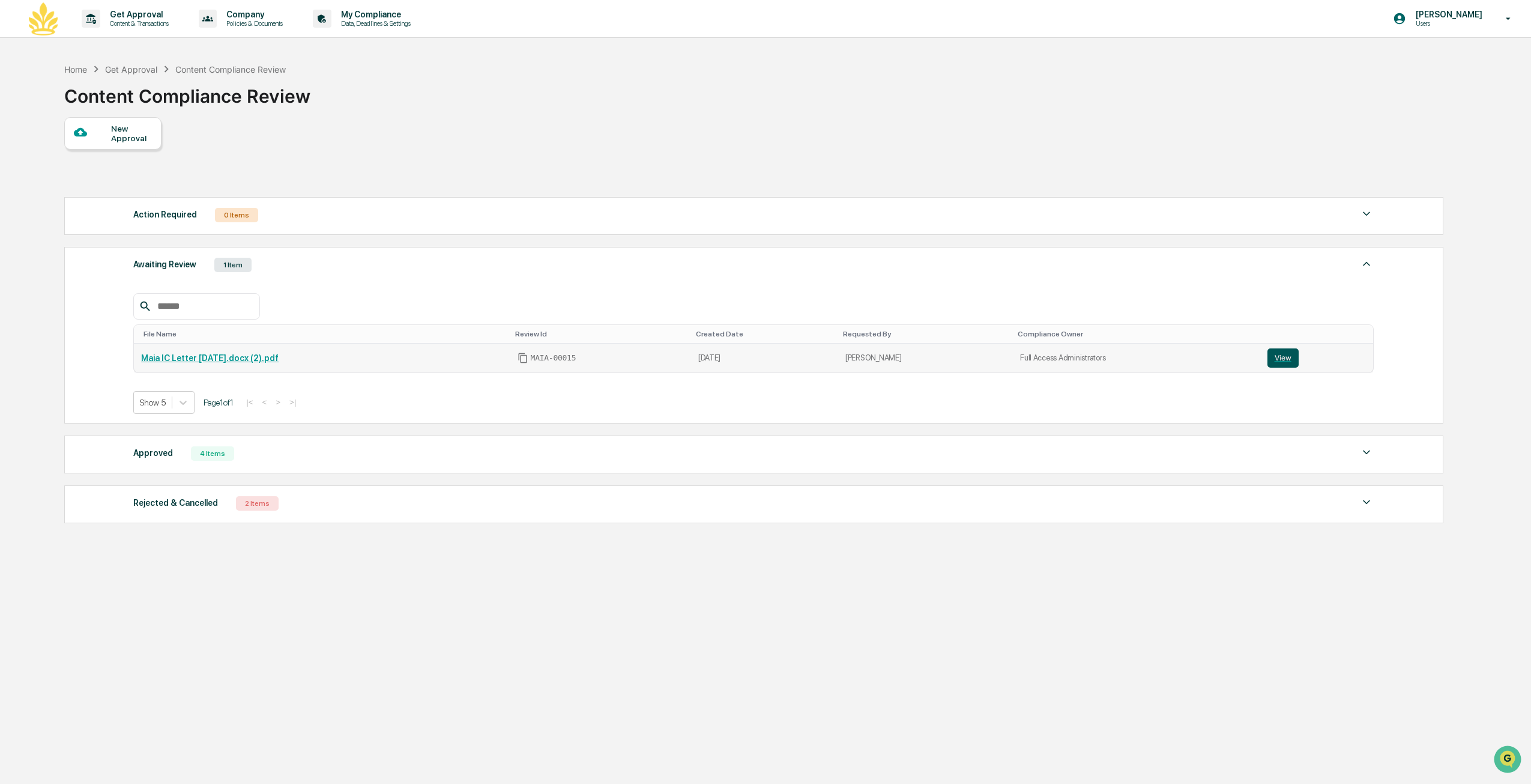
click at [1275, 360] on button "View" at bounding box center [1283, 358] width 31 height 19
